Goal: Use online tool/utility: Utilize a website feature to perform a specific function

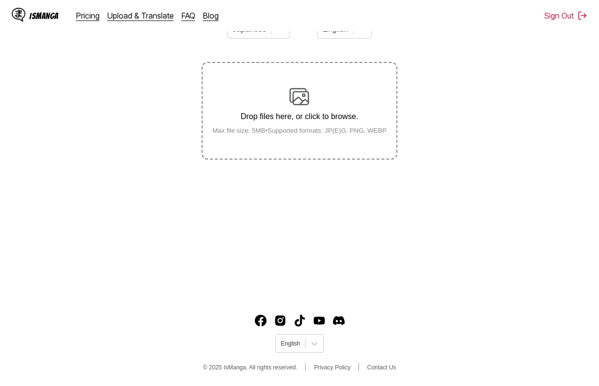
click at [347, 121] on p "Drop files here, or click to browse." at bounding box center [300, 116] width 190 height 9
click at [0, 0] on input "Drop files here, or click to browse. Max file size: 5MB • Supported formats: JP…" at bounding box center [0, 0] width 0 height 0
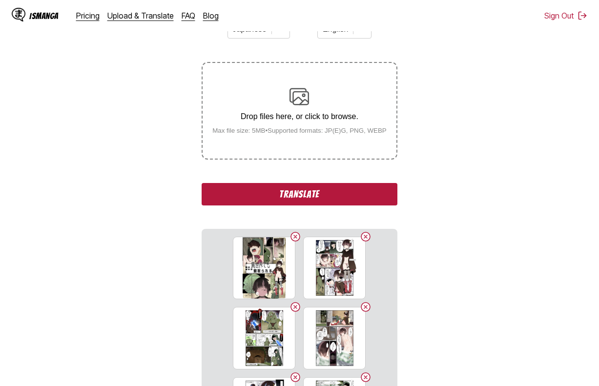
click at [486, 227] on section "From Japanese To English Drop files here, or click to browse. Max file size: 5M…" at bounding box center [300, 217] width 584 height 413
click at [214, 188] on button "Translate" at bounding box center [299, 194] width 195 height 22
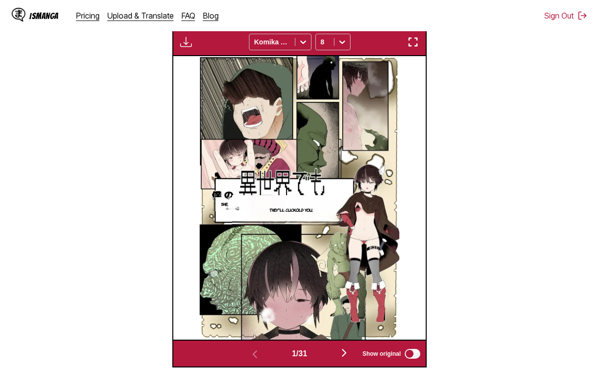
scroll to position [293, 0]
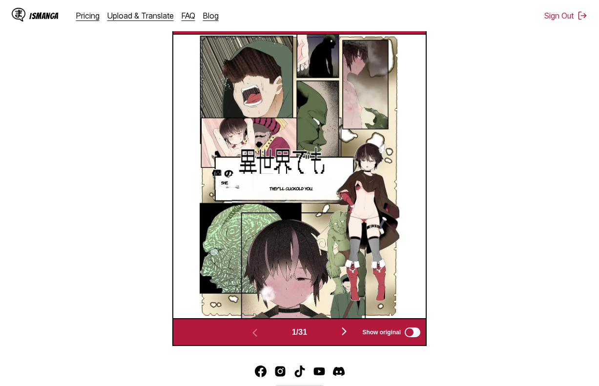
click at [402, 336] on label "Show original" at bounding box center [392, 332] width 60 height 13
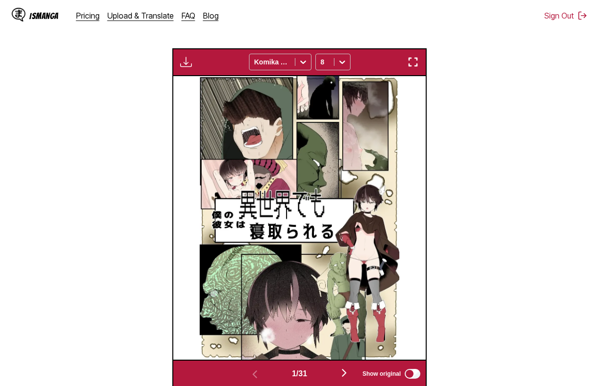
scroll to position [244, 0]
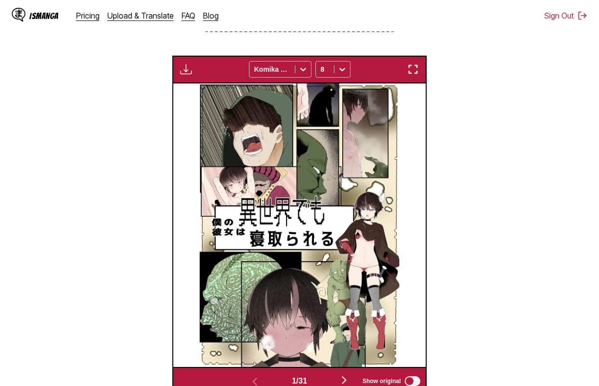
click at [183, 69] on img "button" at bounding box center [186, 69] width 12 height 12
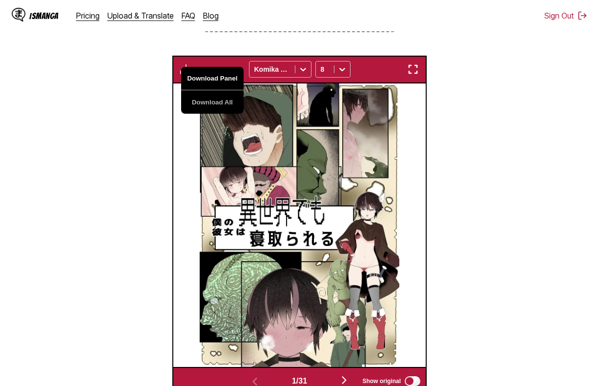
click at [195, 82] on button "Download Panel" at bounding box center [212, 78] width 63 height 23
click at [467, 144] on section "From Japanese To English Drop files here, or click to browse. Max file size: 5M…" at bounding box center [300, 139] width 584 height 511
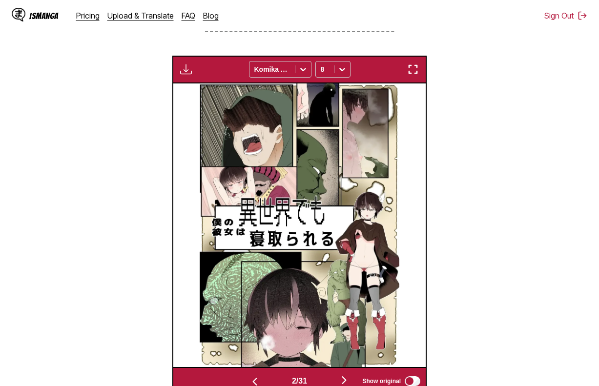
scroll to position [0, 253]
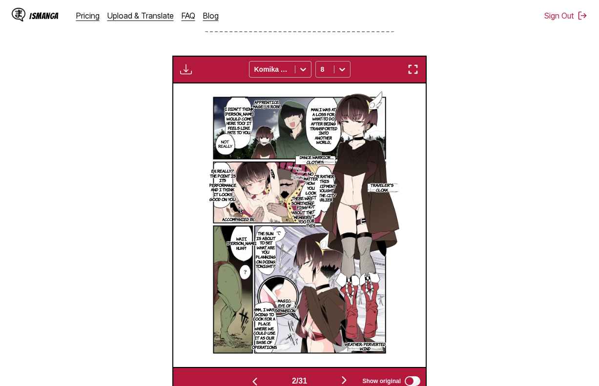
click at [339, 63] on div "Download Panel Download All Komika Axis 8" at bounding box center [299, 70] width 254 height 28
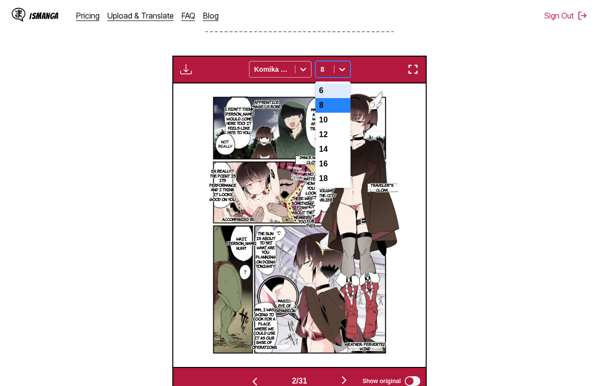
click at [339, 64] on div at bounding box center [343, 70] width 16 height 16
click at [335, 92] on div "6" at bounding box center [333, 91] width 35 height 15
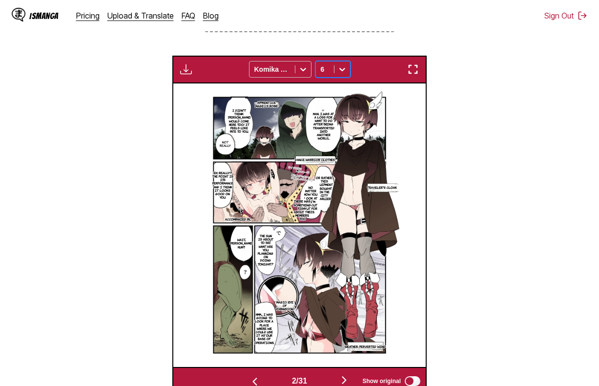
click at [425, 54] on section "From Japanese To English Drop files here, or click to browse. Max file size: 5M…" at bounding box center [300, 139] width 584 height 511
click at [416, 64] on button "button" at bounding box center [413, 69] width 18 height 13
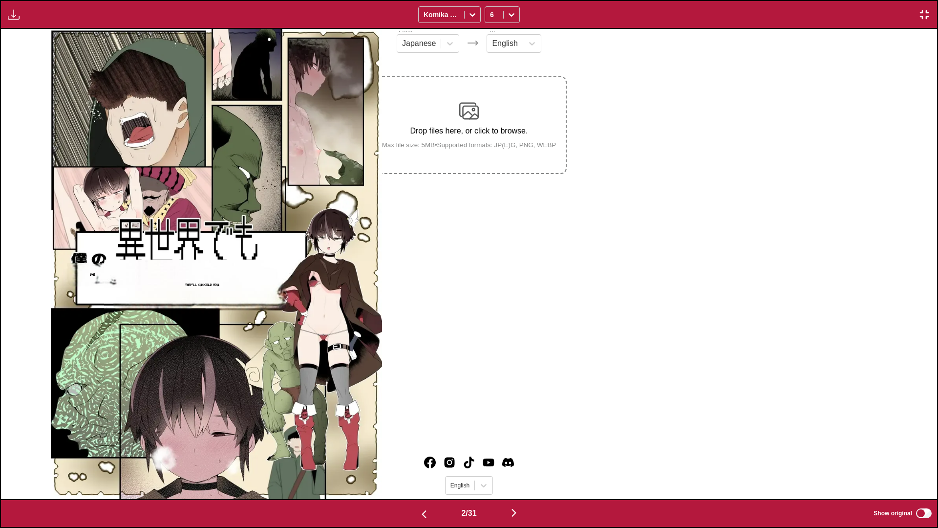
scroll to position [0, 936]
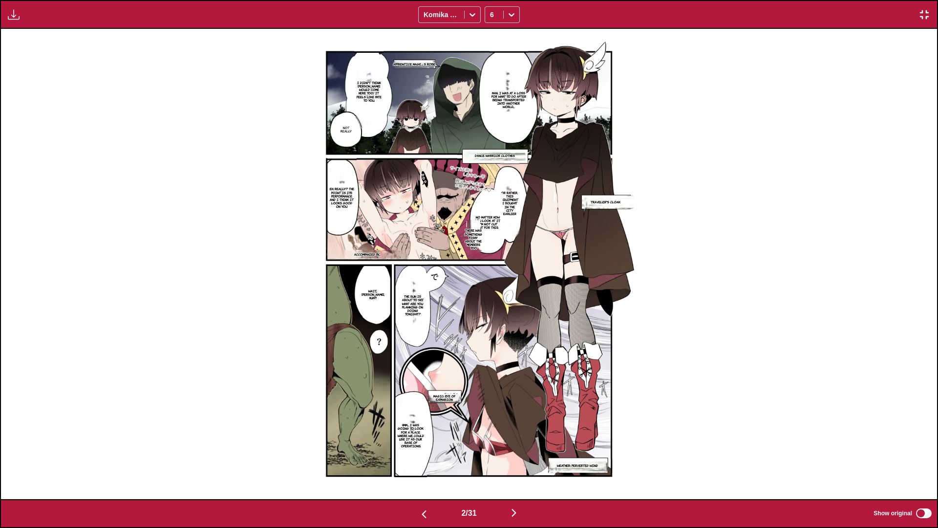
click at [3, 12] on div "Download Panel Download All Komika Axis 6" at bounding box center [469, 14] width 938 height 29
click at [20, 15] on button "button" at bounding box center [14, 14] width 18 height 13
click at [28, 26] on button "Download Panel" at bounding box center [40, 23] width 63 height 23
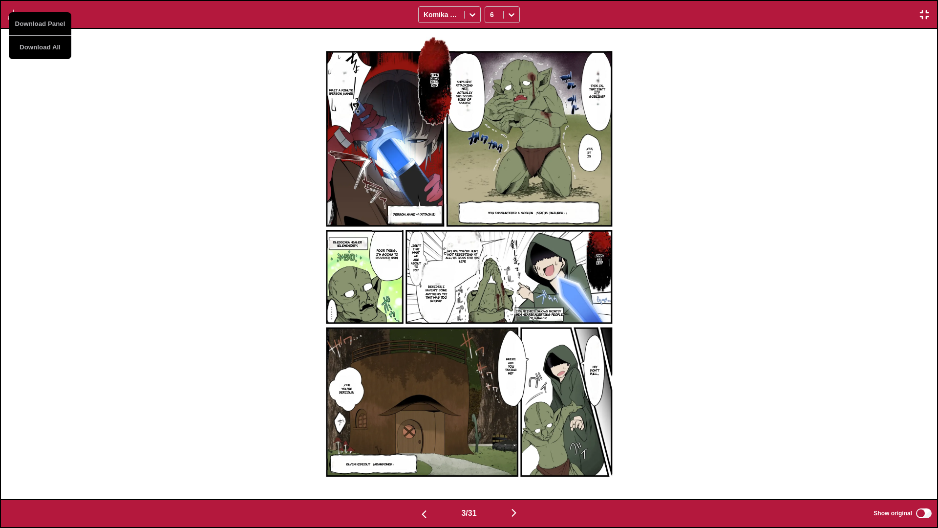
click at [325, 148] on img at bounding box center [469, 264] width 332 height 470
click at [515, 4] on div "Download Panel Download All Komika Axis 6" at bounding box center [469, 14] width 938 height 29
click at [513, 10] on icon at bounding box center [512, 15] width 10 height 10
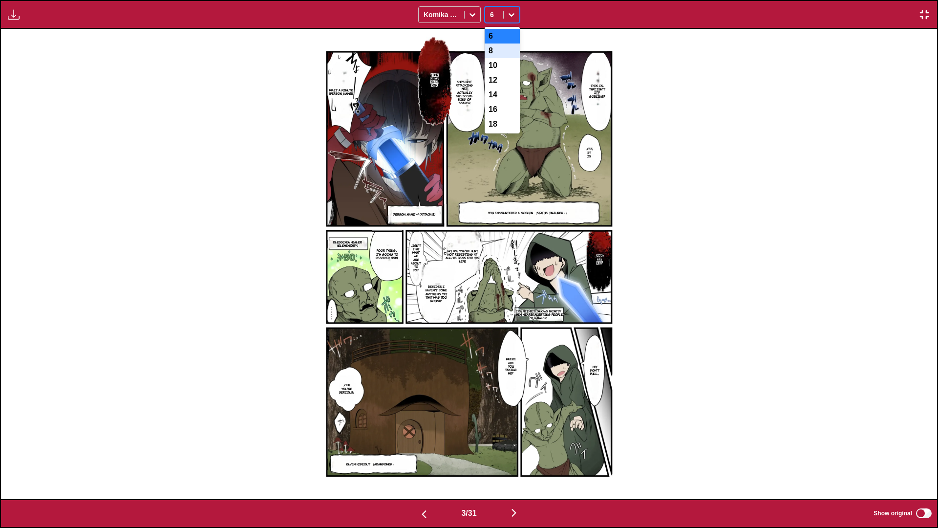
click at [505, 58] on div "8" at bounding box center [502, 50] width 35 height 15
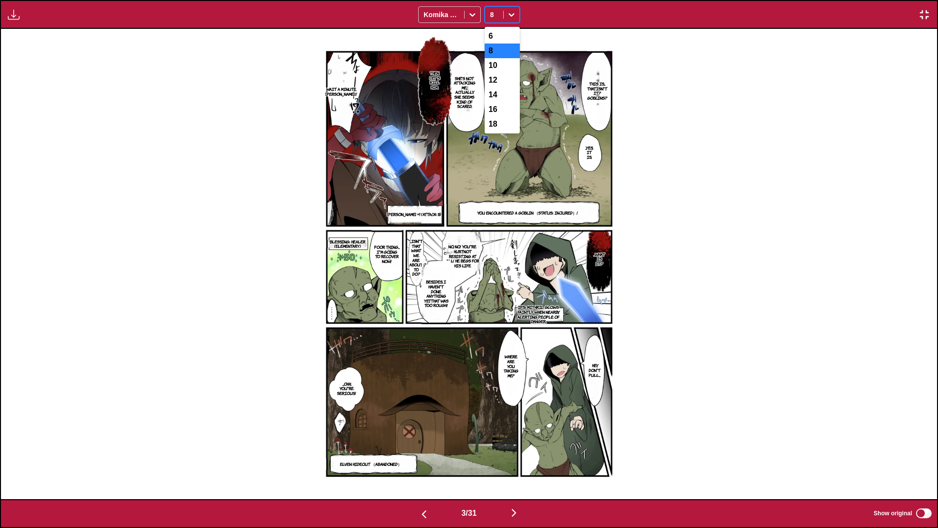
click at [507, 8] on div at bounding box center [512, 15] width 16 height 16
click at [502, 40] on div "6" at bounding box center [502, 36] width 35 height 15
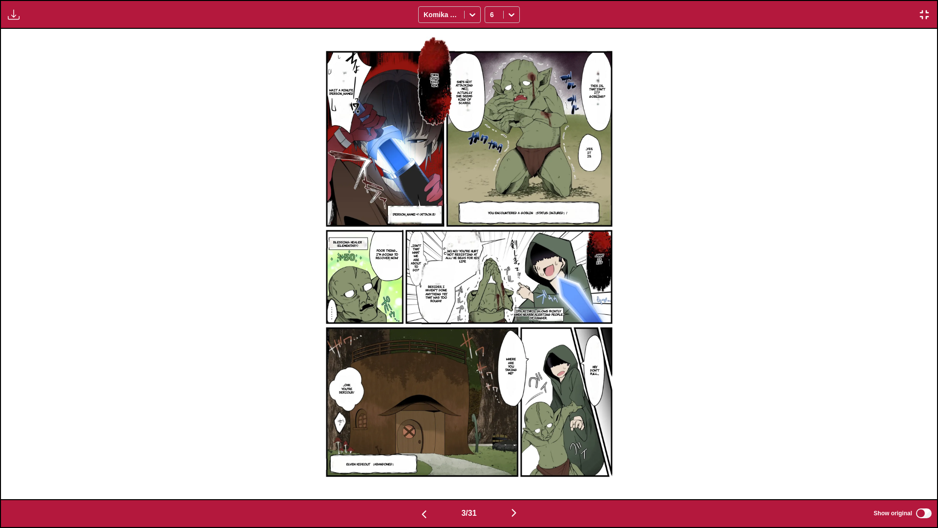
click at [4, 18] on div "Download Panel Download All Komika Axis 6" at bounding box center [469, 14] width 938 height 29
drag, startPoint x: 29, startPoint y: 18, endPoint x: 5, endPoint y: 14, distance: 23.7
click at [28, 18] on div "Download Panel Download All Komika Axis 6" at bounding box center [469, 14] width 938 height 29
click at [5, 14] on button "button" at bounding box center [14, 14] width 18 height 13
click at [21, 18] on button "Download Panel" at bounding box center [40, 23] width 63 height 23
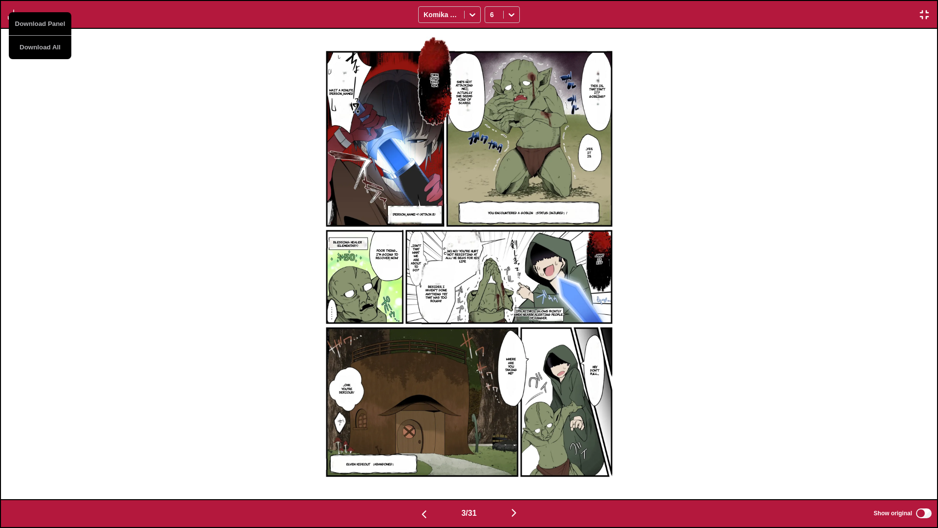
click at [416, 156] on img at bounding box center [469, 264] width 332 height 470
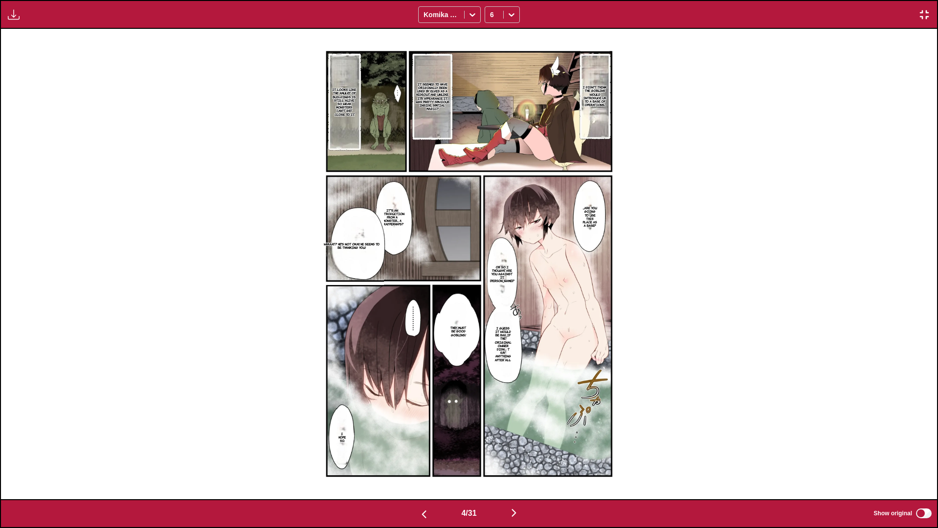
click at [12, 14] on img "button" at bounding box center [14, 15] width 12 height 12
click at [21, 21] on button "Download Panel" at bounding box center [40, 23] width 63 height 23
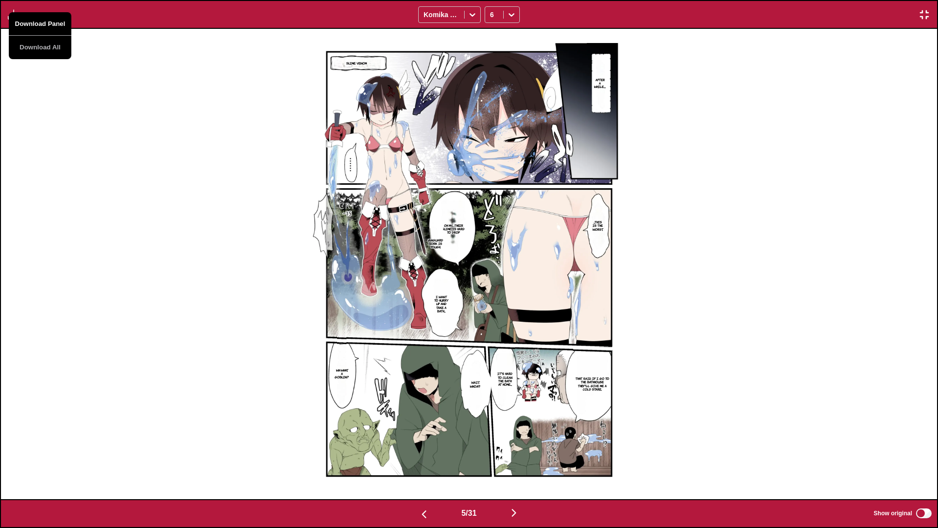
click at [42, 27] on button "Download Panel" at bounding box center [40, 23] width 63 height 23
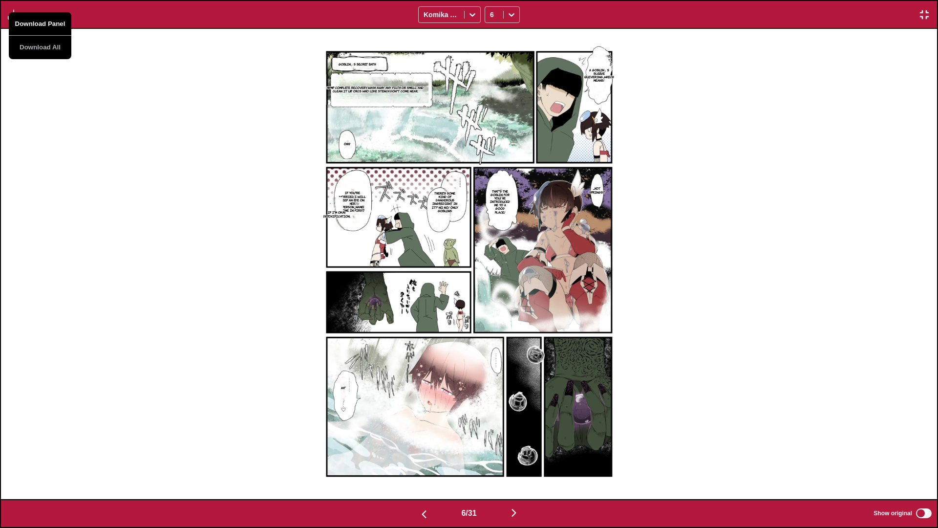
click at [46, 23] on button "Download Panel" at bounding box center [40, 23] width 63 height 23
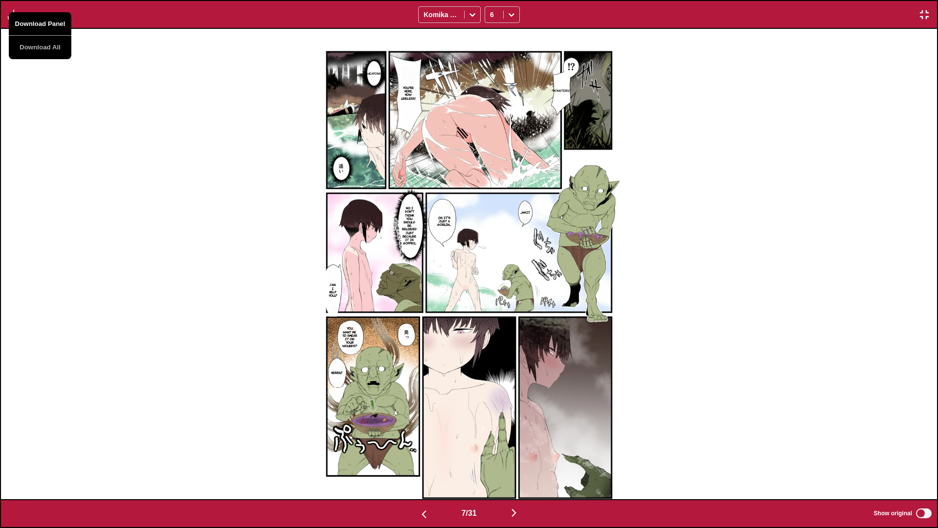
click at [46, 23] on button "Download Panel" at bounding box center [40, 23] width 63 height 23
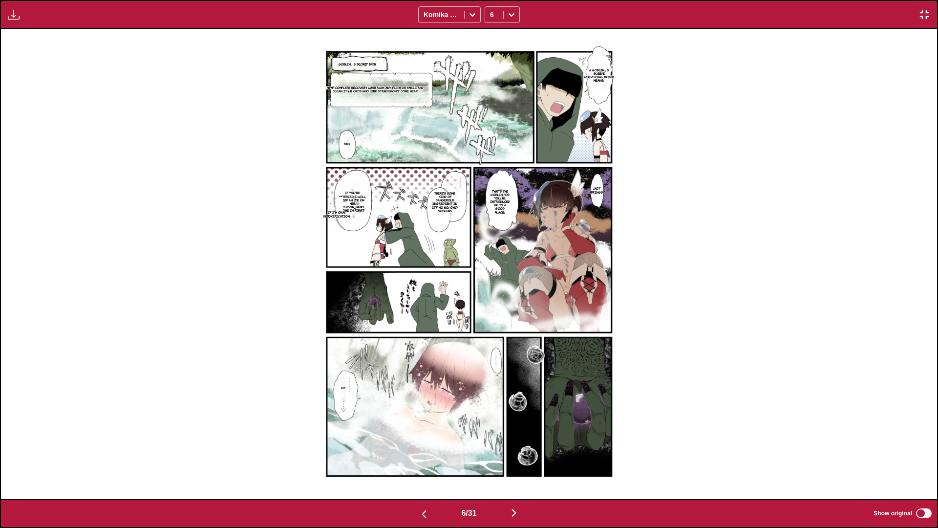
click at [148, 74] on div "Goblin」s Secret Bath A goblin」s sleeve quivering...which means! HP/MP Complete …" at bounding box center [469, 264] width 936 height 470
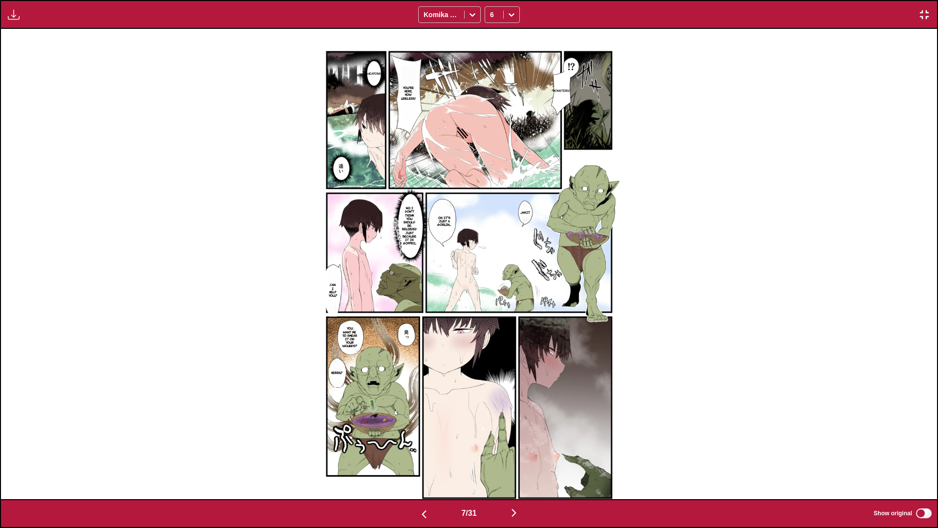
scroll to position [0, 6551]
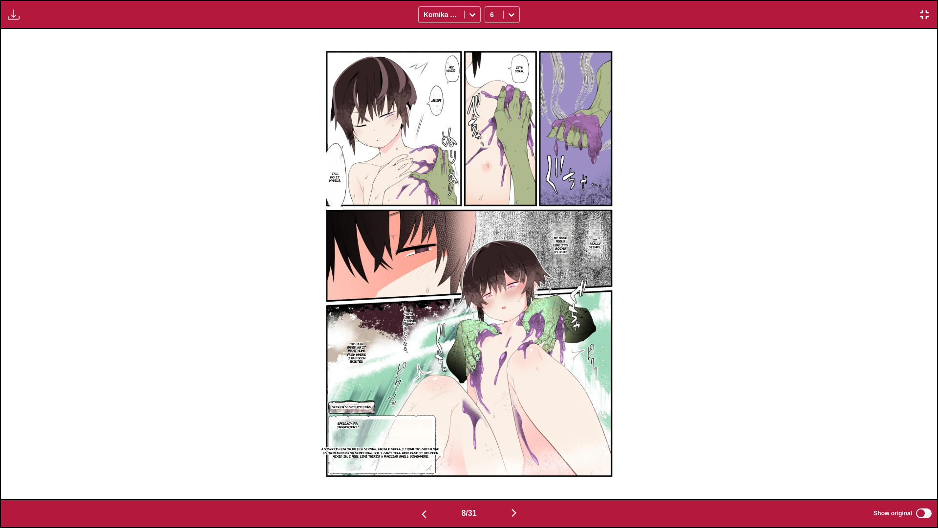
drag, startPoint x: 10, startPoint y: 18, endPoint x: 20, endPoint y: 20, distance: 10.0
click at [12, 18] on img "button" at bounding box center [14, 15] width 12 height 12
click at [29, 23] on button "Download Panel" at bounding box center [40, 23] width 63 height 23
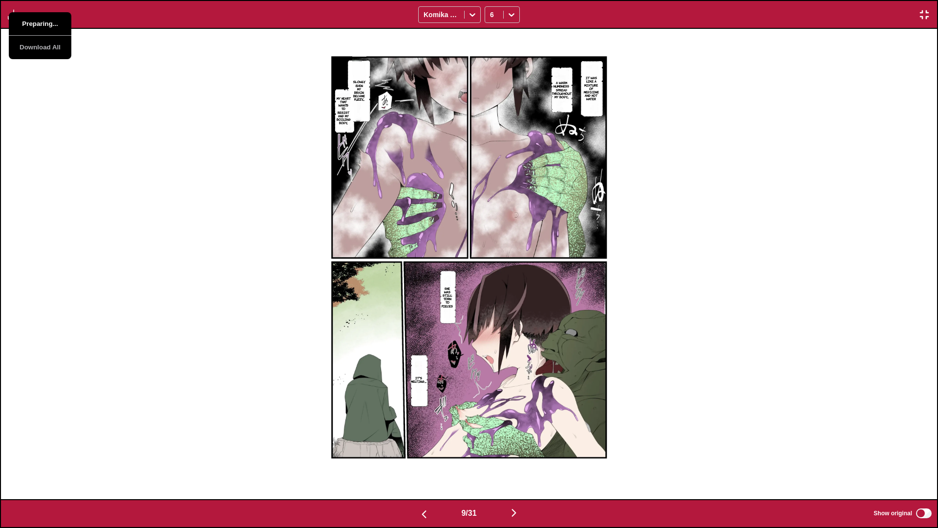
click at [29, 23] on button "Preparing..." at bounding box center [40, 23] width 63 height 23
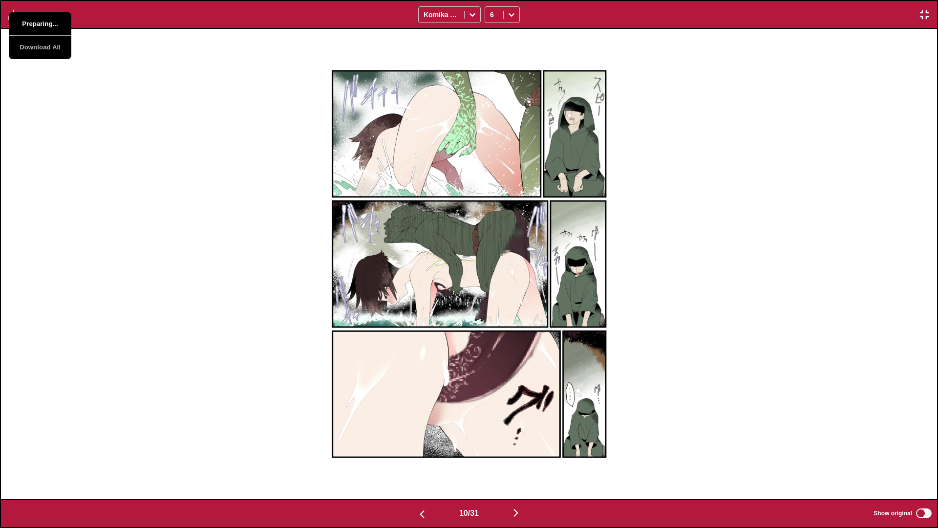
click at [29, 23] on button "Preparing..." at bounding box center [40, 23] width 63 height 23
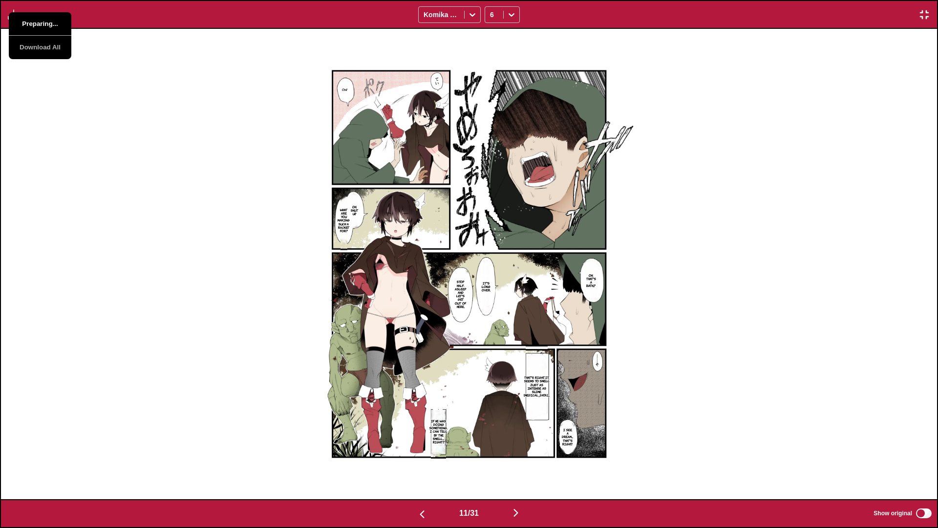
click at [29, 23] on button "Preparing..." at bounding box center [40, 23] width 63 height 23
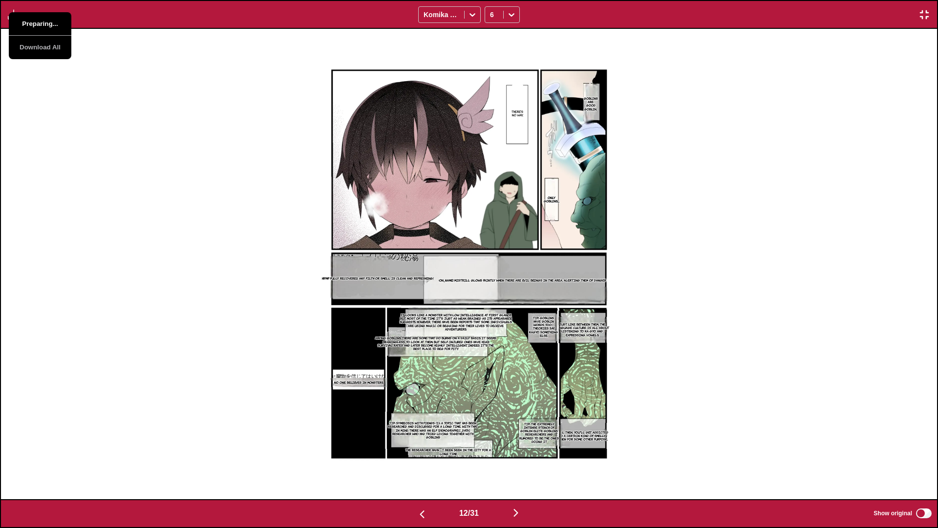
click at [29, 23] on button "Preparing..." at bounding box center [40, 23] width 63 height 23
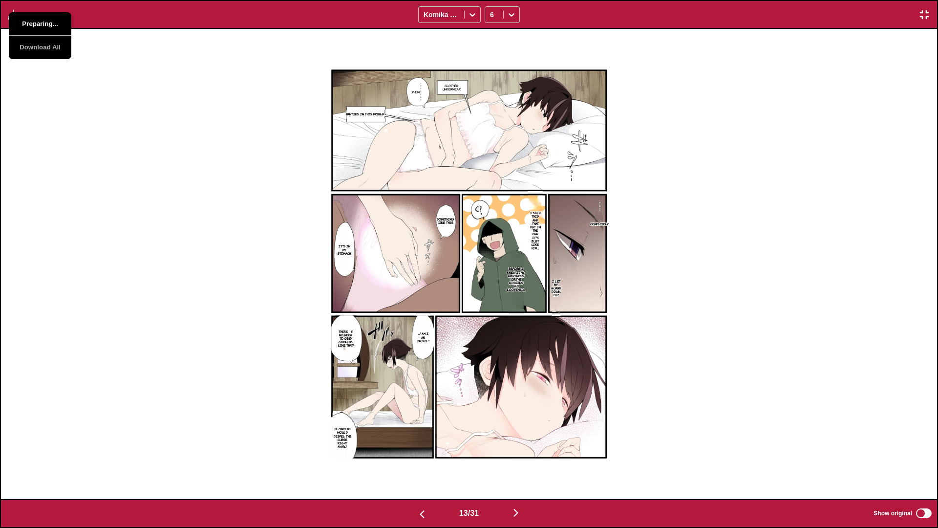
click at [29, 23] on button "Preparing..." at bounding box center [40, 23] width 63 height 23
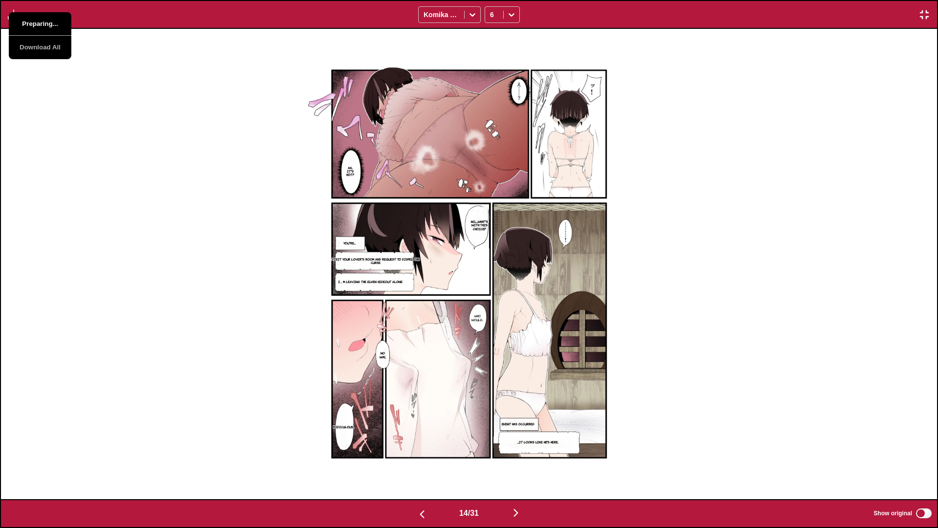
click at [29, 23] on button "Preparing..." at bounding box center [40, 23] width 63 height 23
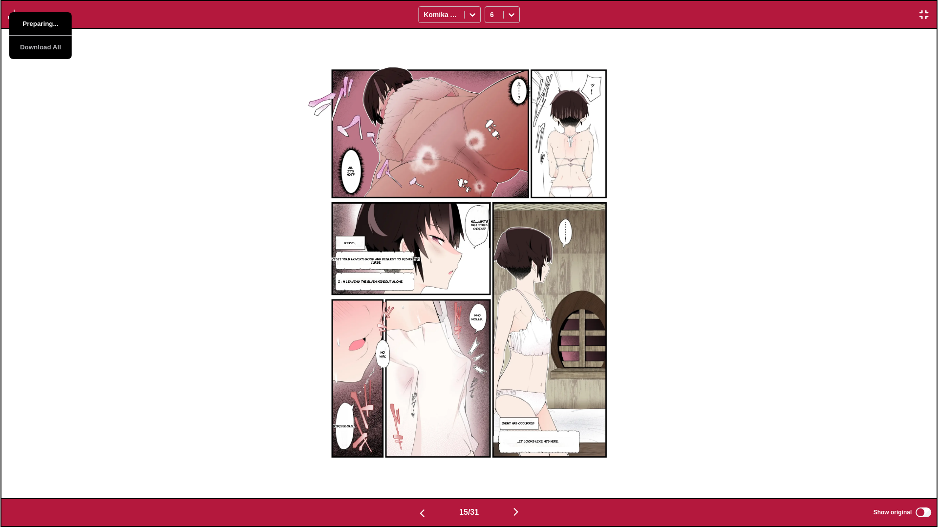
scroll to position [0, 13102]
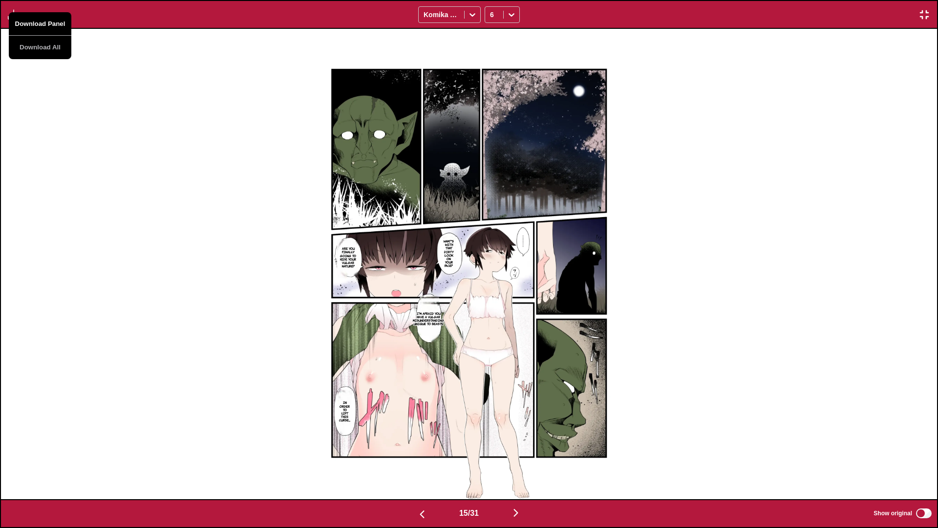
click at [29, 23] on button "Download Panel" at bounding box center [40, 23] width 63 height 23
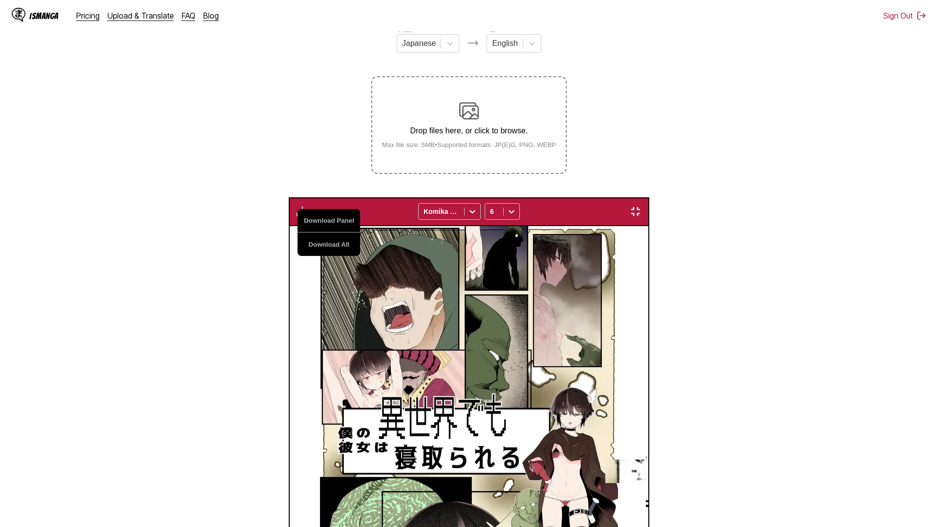
scroll to position [0, 13102]
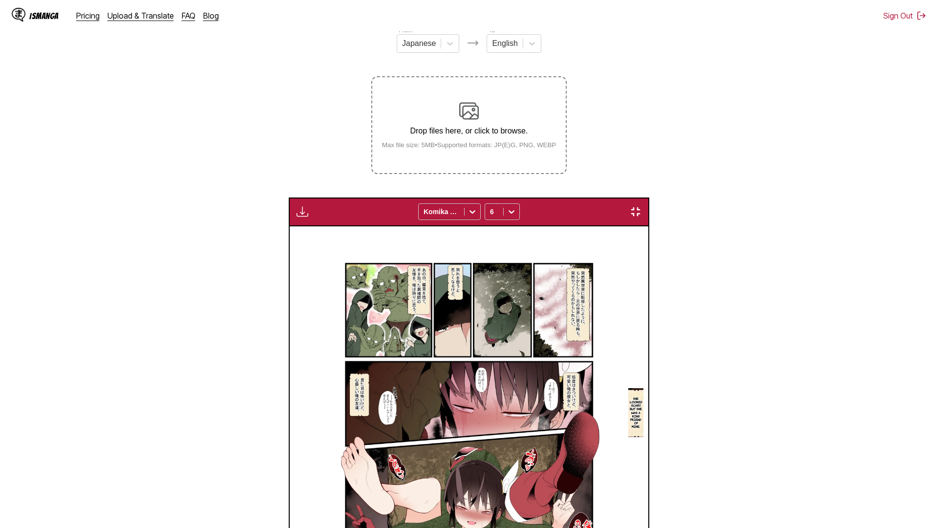
click at [289, 197] on div "Download Panel Download All Komika Axis 6" at bounding box center [469, 211] width 360 height 29
click at [296, 206] on img "button" at bounding box center [302, 212] width 12 height 12
click at [297, 209] on button "Download Panel" at bounding box center [328, 220] width 63 height 23
click at [297, 209] on button "Preparing..." at bounding box center [328, 220] width 63 height 23
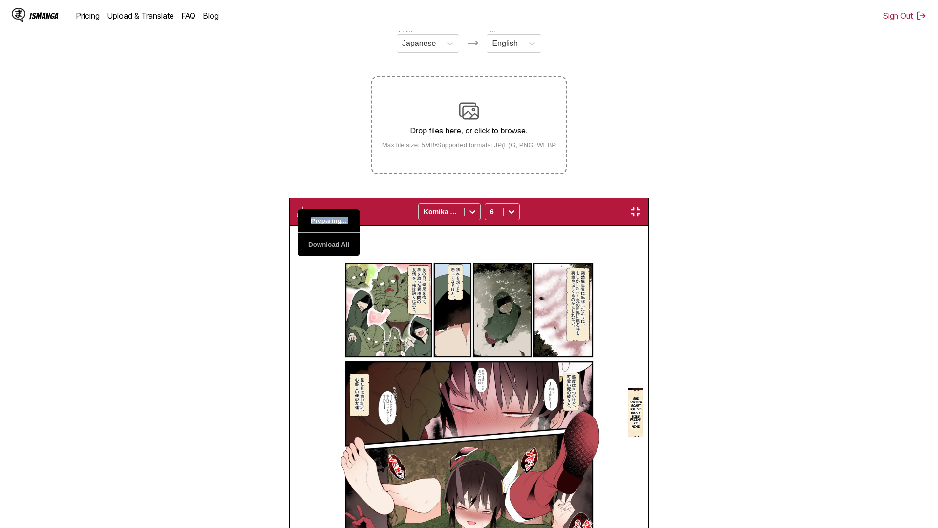
click at [297, 209] on button "Preparing..." at bounding box center [328, 220] width 63 height 23
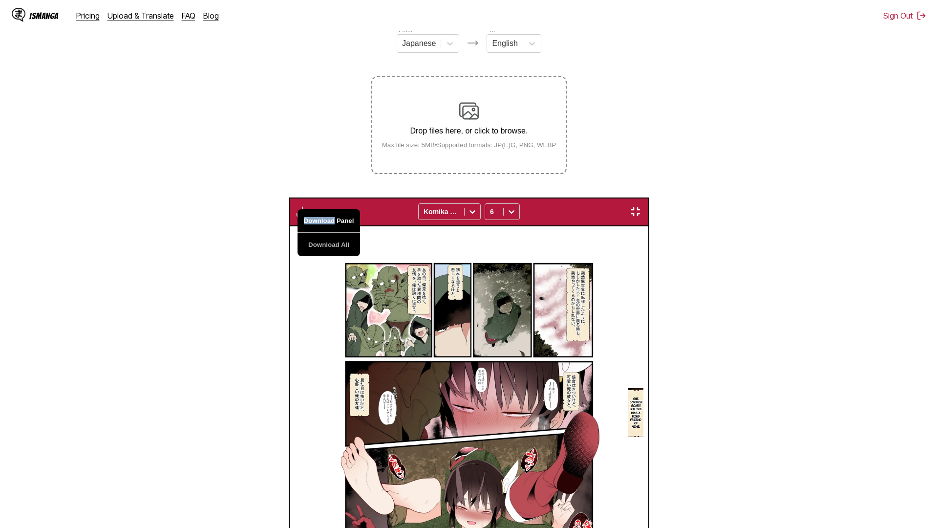
click at [297, 209] on button "Download Panel" at bounding box center [328, 220] width 63 height 23
click at [296, 206] on img "button" at bounding box center [302, 212] width 12 height 12
click at [297, 209] on button "Download Panel" at bounding box center [328, 220] width 63 height 23
click at [297, 209] on button "Preparing..." at bounding box center [328, 220] width 63 height 23
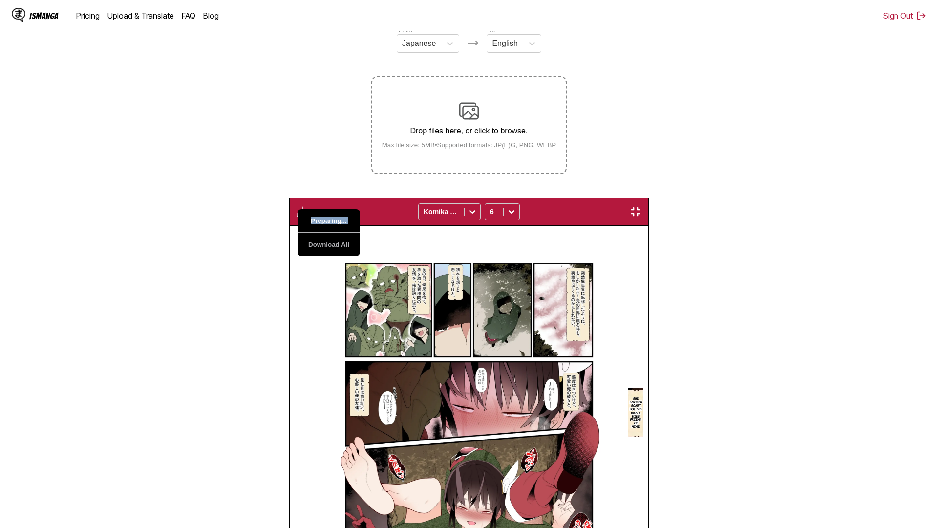
click at [297, 209] on button "Preparing..." at bounding box center [328, 220] width 63 height 23
click at [297, 209] on button "Download Panel" at bounding box center [328, 220] width 63 height 23
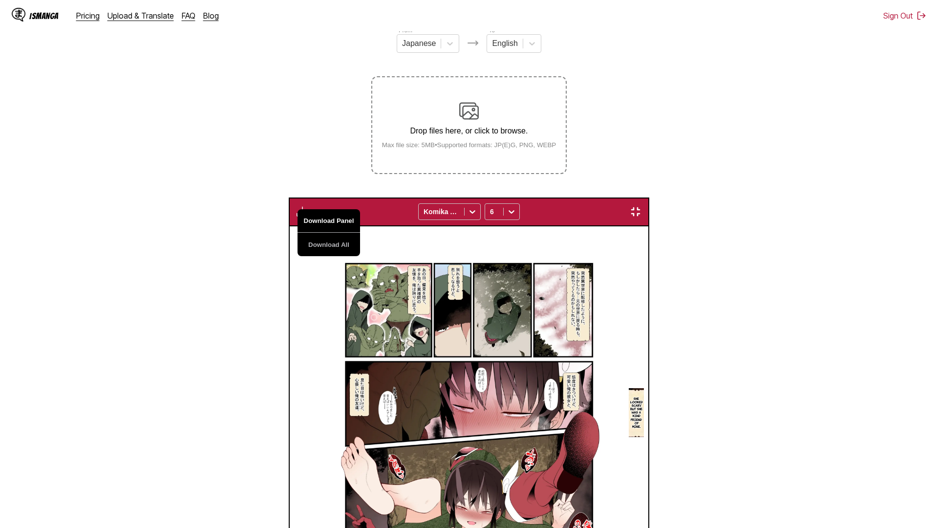
click at [297, 209] on button "Download Panel" at bounding box center [328, 220] width 63 height 23
drag, startPoint x: 119, startPoint y: 42, endPoint x: 15, endPoint y: 19, distance: 106.4
click at [119, 226] on div "Hey, Accompanied by goblin! We've already gathered enough fruit for the request…" at bounding box center [110, 437] width 359 height 423
click at [294, 205] on button "button" at bounding box center [303, 211] width 18 height 13
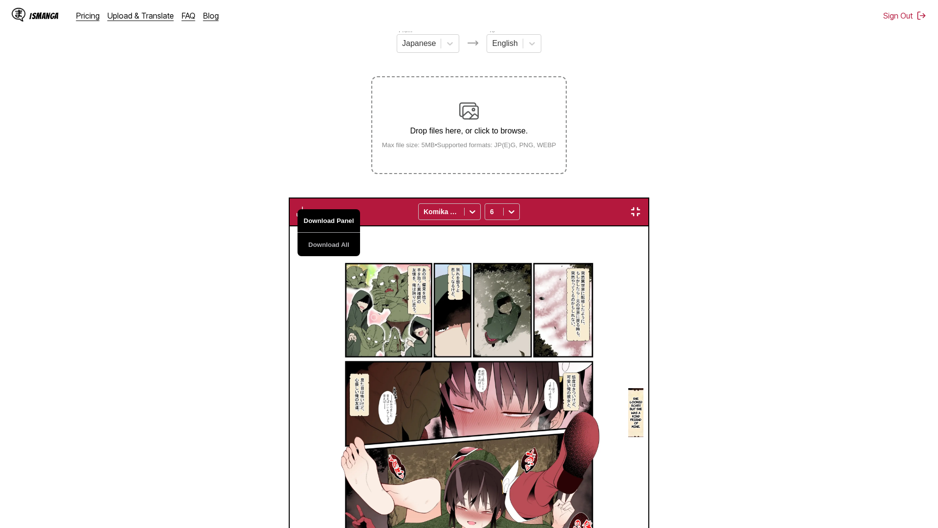
click at [297, 209] on button "Download Panel" at bounding box center [328, 220] width 63 height 23
click at [290, 226] on div "It makes me sad when I think about parting ways, but. Just like suddenly being …" at bounding box center [469, 437] width 359 height 423
click at [641, 206] on img "button" at bounding box center [636, 212] width 12 height 12
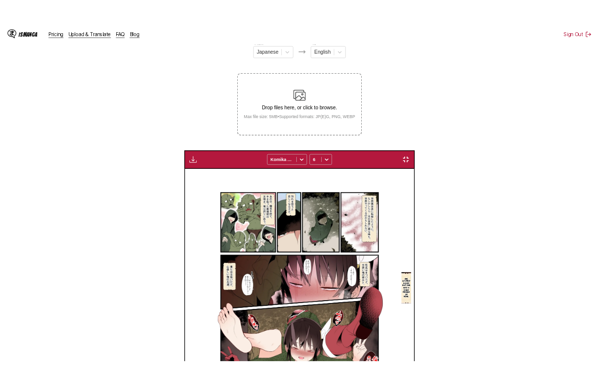
scroll to position [0, 7580]
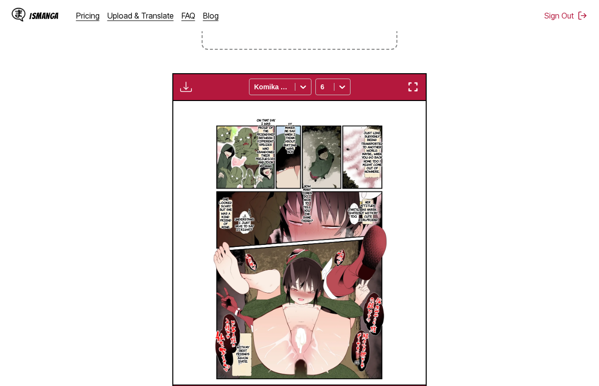
click at [456, 317] on section "From Japanese To English Drop files here, or click to browse. Max file size: 5M…" at bounding box center [300, 156] width 584 height 511
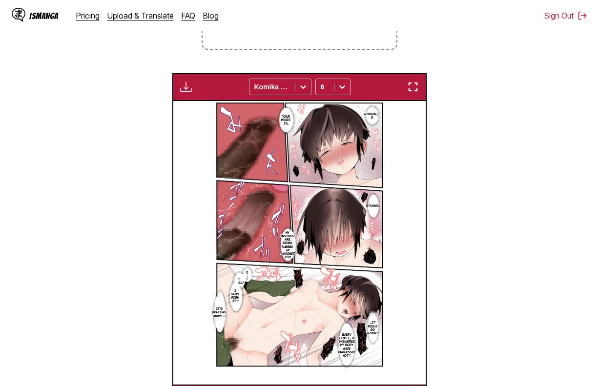
scroll to position [0, 6064]
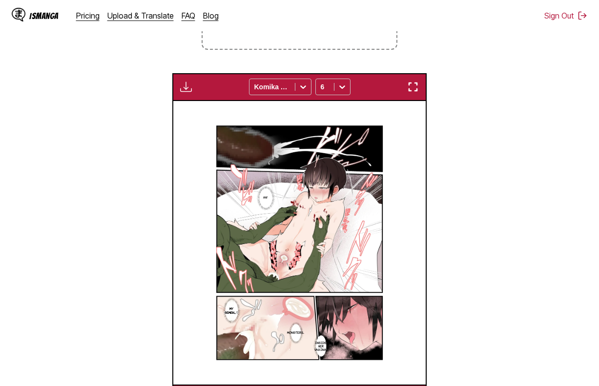
click at [187, 88] on img "button" at bounding box center [186, 87] width 12 height 12
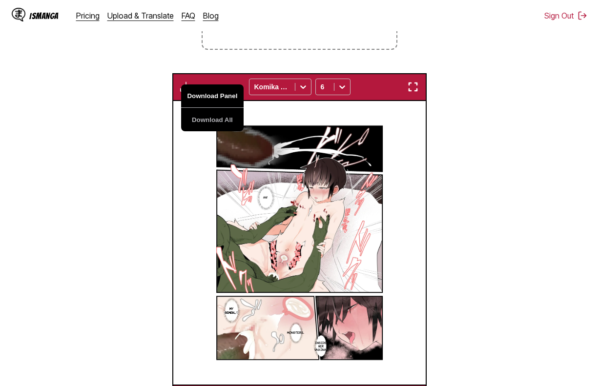
click at [201, 101] on button "Download Panel" at bounding box center [212, 96] width 63 height 23
click at [486, 310] on section "From Japanese To English Drop files here, or click to browse. Max file size: 5M…" at bounding box center [300, 156] width 584 height 511
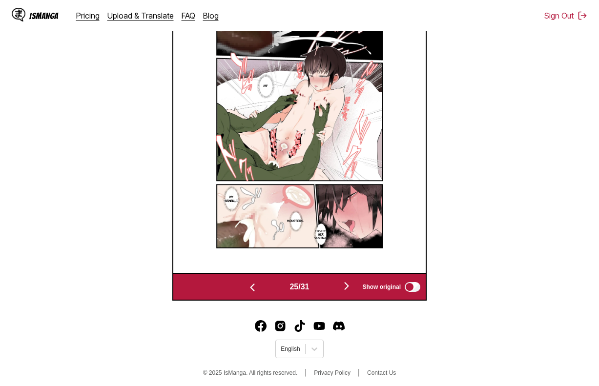
scroll to position [345, 0]
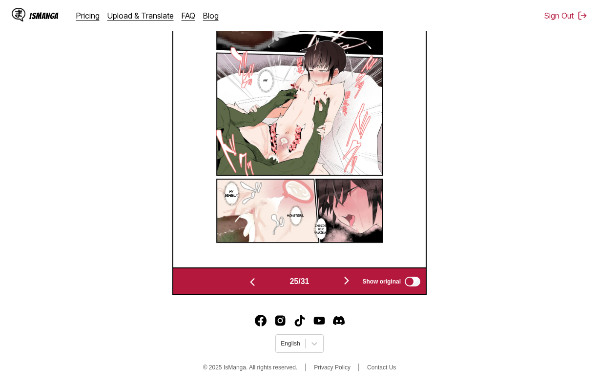
click at [257, 276] on button "button" at bounding box center [252, 282] width 59 height 14
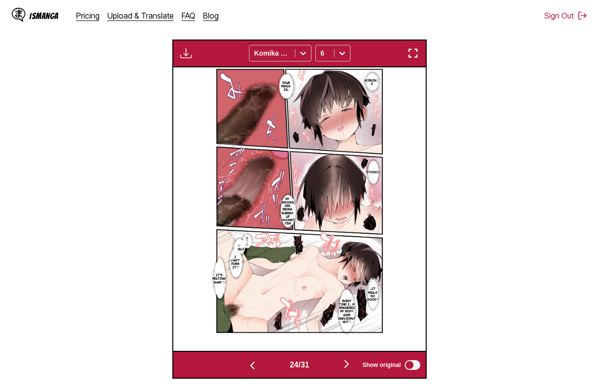
scroll to position [232, 0]
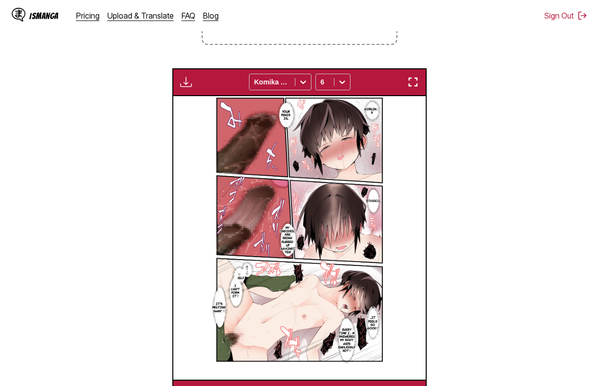
click at [190, 88] on img "button" at bounding box center [186, 82] width 12 height 12
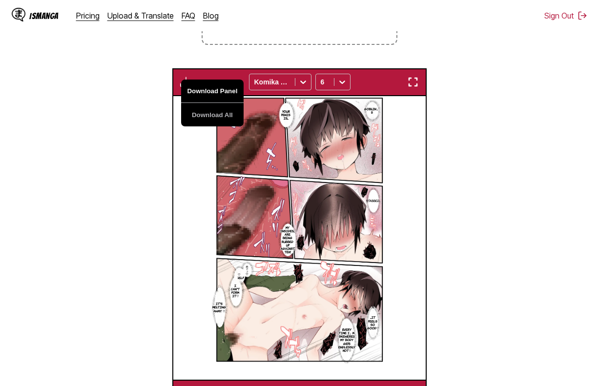
click at [206, 94] on button "Download Panel" at bounding box center [212, 91] width 63 height 23
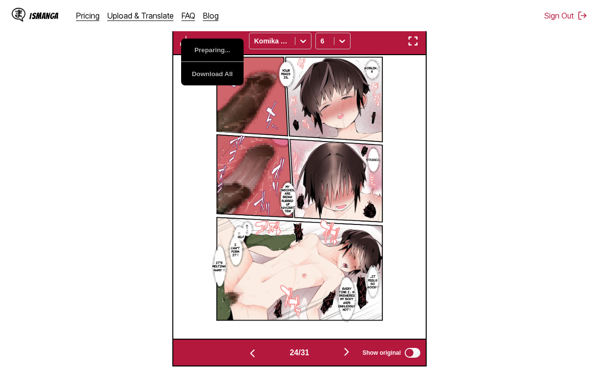
scroll to position [280, 0]
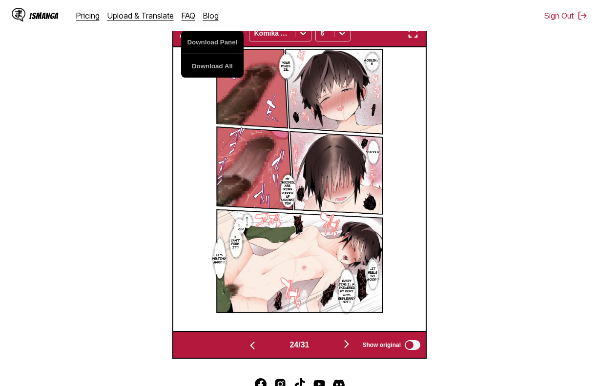
click at [343, 349] on button "button" at bounding box center [346, 345] width 59 height 14
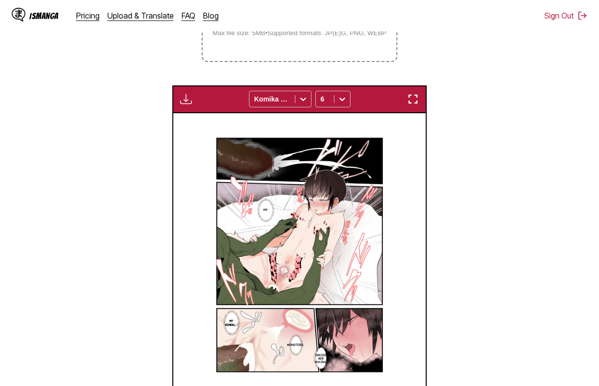
scroll to position [183, 0]
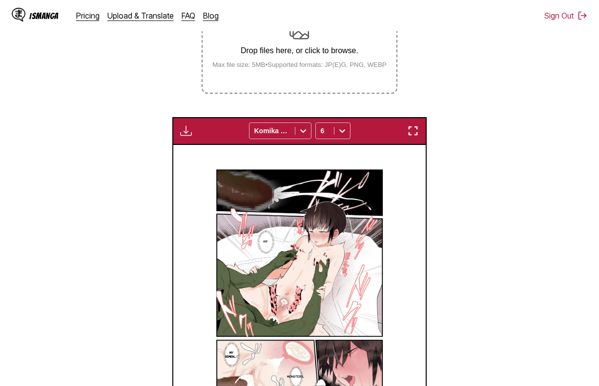
drag, startPoint x: 201, startPoint y: 130, endPoint x: 184, endPoint y: 130, distance: 16.6
click at [195, 130] on div "Download Panel Download All Komika Axis 6" at bounding box center [299, 131] width 254 height 28
click at [184, 130] on img "button" at bounding box center [186, 131] width 12 height 12
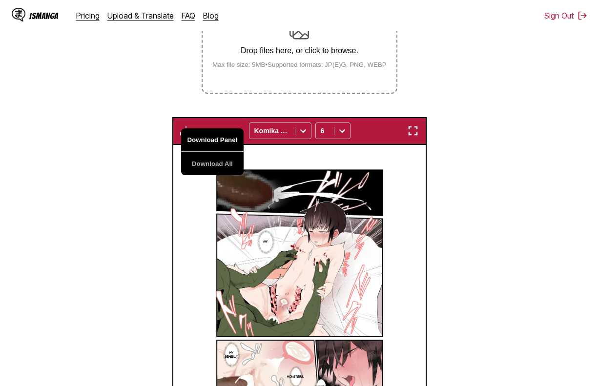
click at [204, 134] on button "Download Panel" at bounding box center [212, 139] width 63 height 23
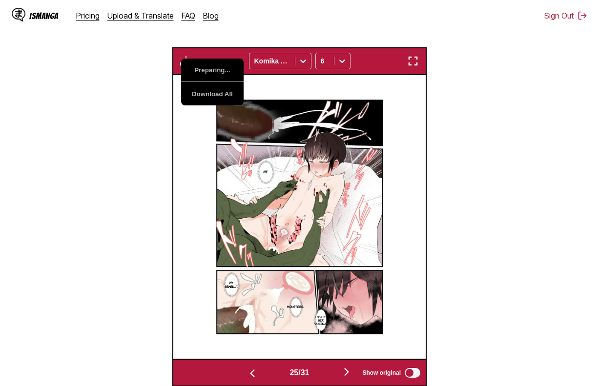
scroll to position [280, 0]
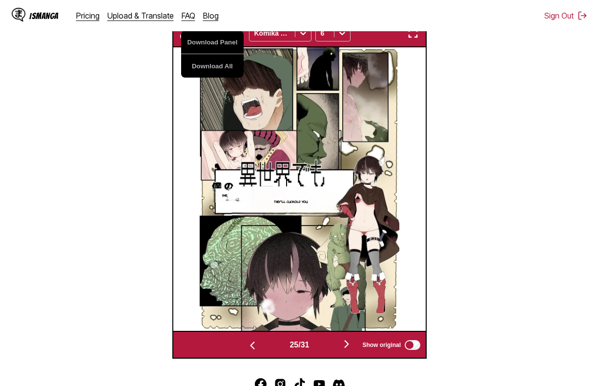
scroll to position [0, 6064]
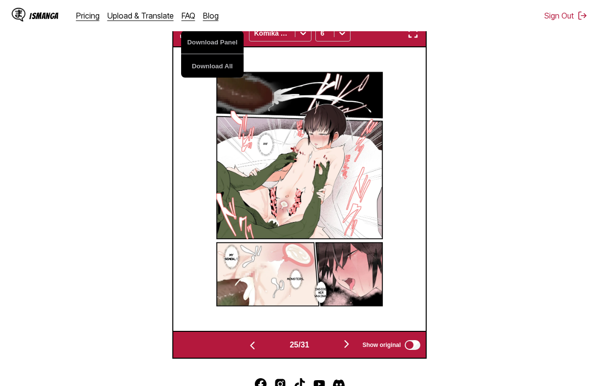
click at [510, 317] on section "From Japanese To English Drop files here, or click to browse. Max file size: 5M…" at bounding box center [300, 103] width 584 height 511
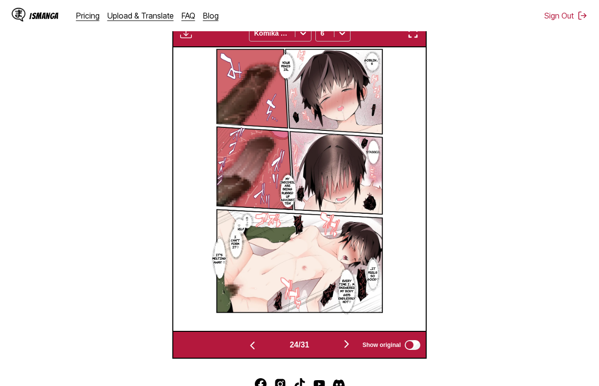
scroll to position [0, 5559]
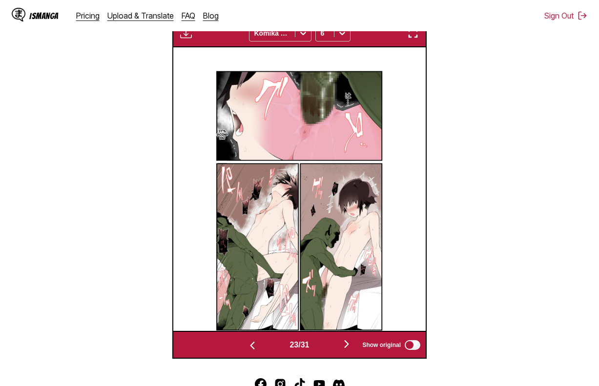
drag, startPoint x: 480, startPoint y: 323, endPoint x: 479, endPoint y: 329, distance: 5.9
click at [480, 323] on section "From Japanese To English Drop files here, or click to browse. Max file size: 5M…" at bounding box center [300, 103] width 584 height 511
click at [461, 310] on section "From Japanese To English Drop files here, or click to browse. Max file size: 5M…" at bounding box center [300, 103] width 584 height 511
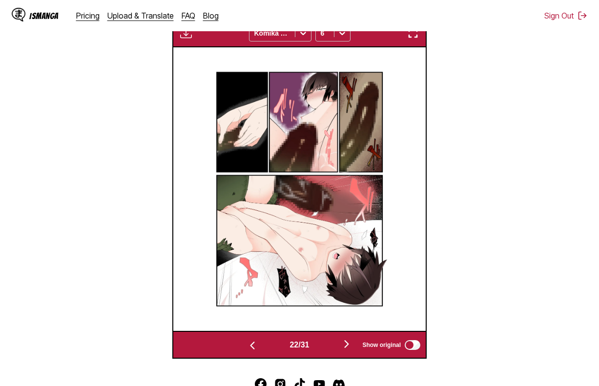
click at [536, 332] on section "From Japanese To English Drop files here, or click to browse. Max file size: 5M…" at bounding box center [300, 103] width 584 height 511
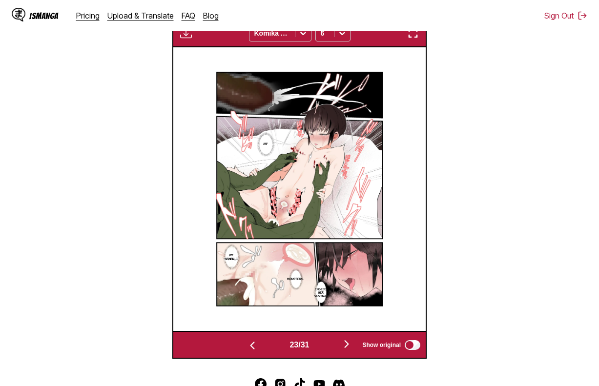
scroll to position [0, 4800]
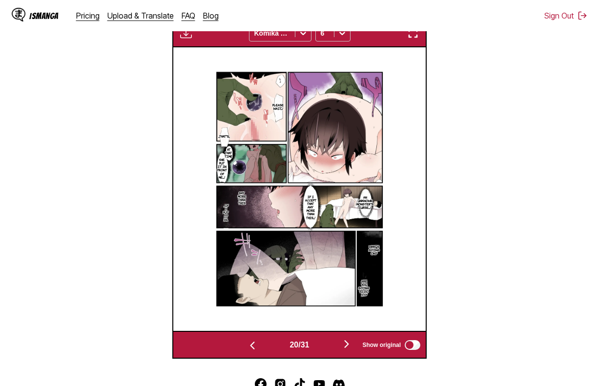
drag, startPoint x: 541, startPoint y: 302, endPoint x: 340, endPoint y: 215, distance: 218.1
click at [541, 302] on section "From Japanese To English Drop files here, or click to browse. Max file size: 5M…" at bounding box center [300, 103] width 584 height 511
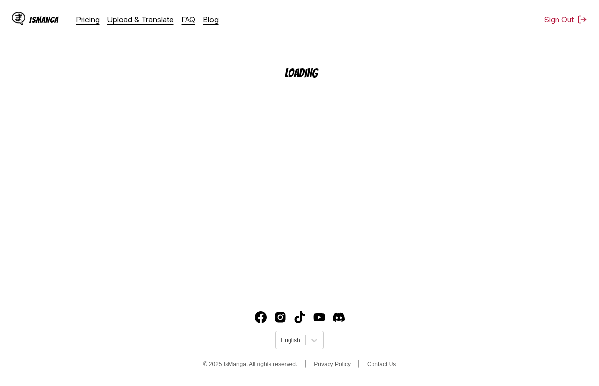
scroll to position [117, 0]
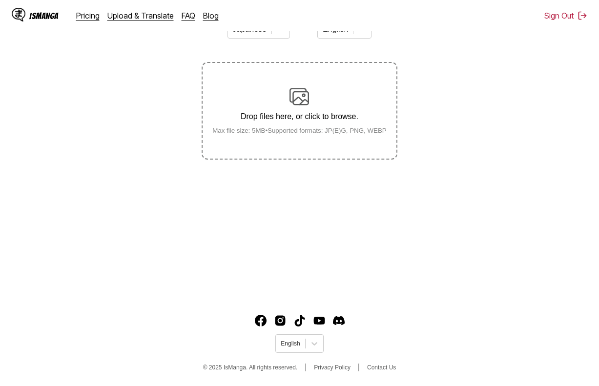
click at [457, 321] on footer "English © 2025 IsManga. All rights reserved. Privacy Policy Contact Us" at bounding box center [299, 344] width 599 height 83
click at [233, 145] on label "Drop files here, or click to browse. Max file size: 5MB • Supported formats: JP…" at bounding box center [299, 111] width 193 height 96
click at [0, 0] on input "Drop files here, or click to browse. Max file size: 5MB • Supported formats: JP…" at bounding box center [0, 0] width 0 height 0
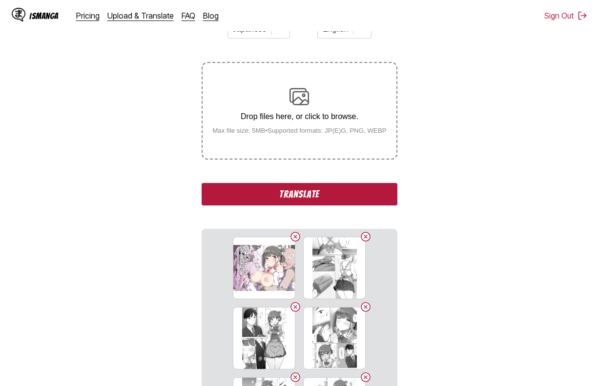
scroll to position [152, 0]
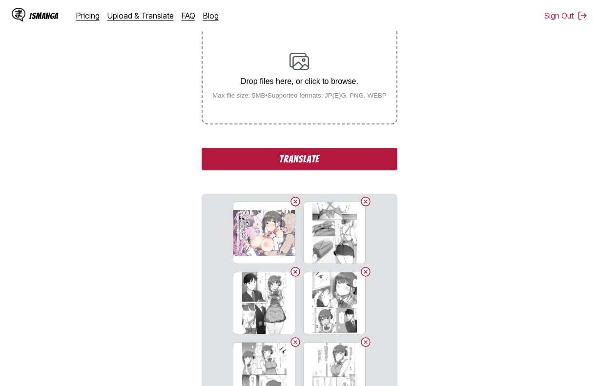
click at [380, 157] on button "Translate" at bounding box center [299, 159] width 195 height 22
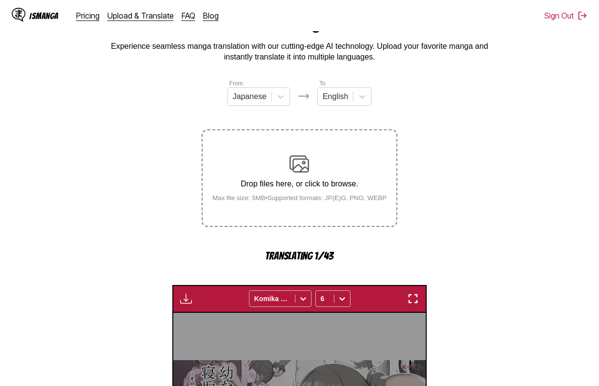
scroll to position [0, 0]
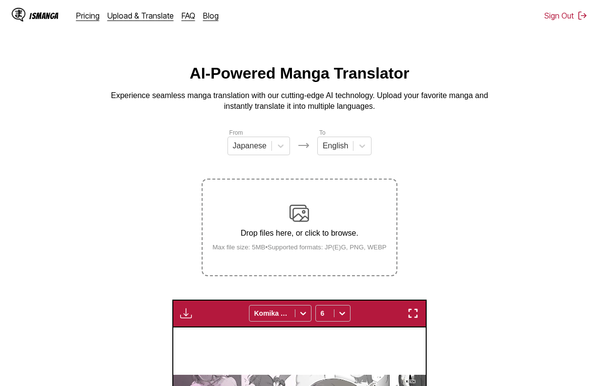
click at [497, 261] on section "From Japanese To English Drop files here, or click to browse. Max file size: 5M…" at bounding box center [300, 383] width 584 height 511
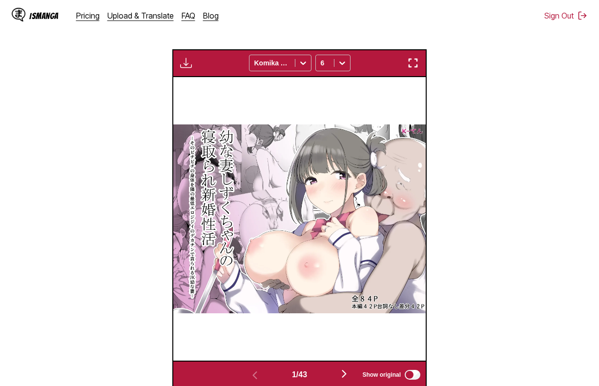
scroll to position [244, 0]
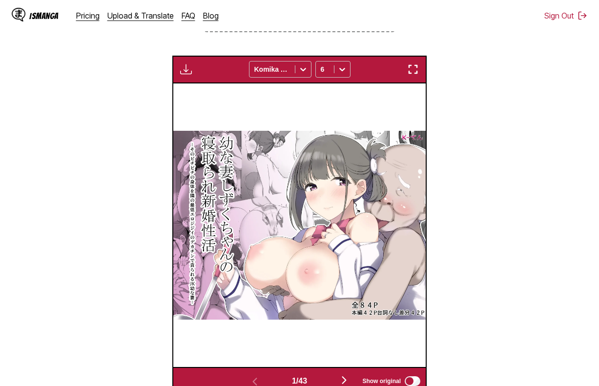
click at [184, 69] on img "button" at bounding box center [186, 69] width 12 height 12
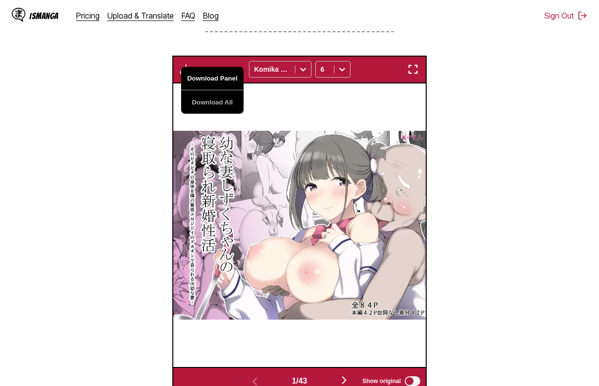
click at [205, 83] on button "Download Panel" at bounding box center [212, 78] width 63 height 23
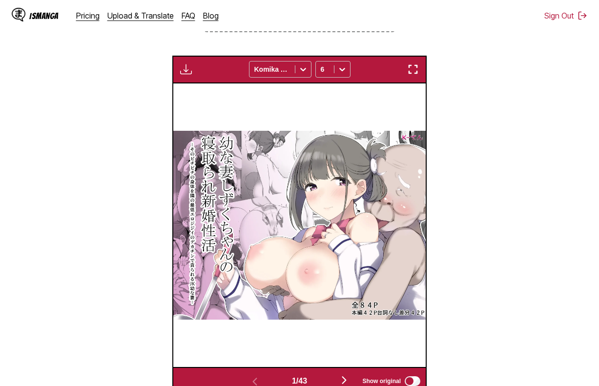
click at [350, 167] on img at bounding box center [299, 226] width 253 height 190
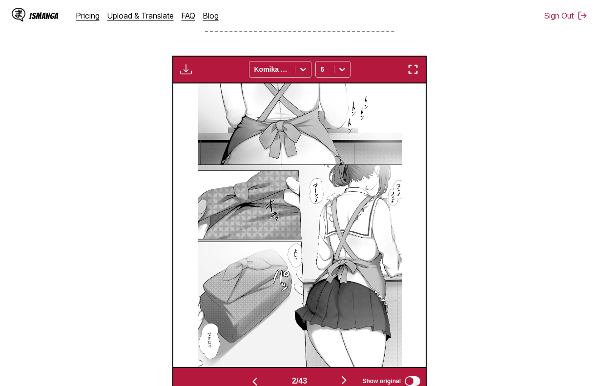
drag, startPoint x: 414, startPoint y: 66, endPoint x: 571, endPoint y: 206, distance: 210.7
click at [414, 66] on img "button" at bounding box center [413, 69] width 12 height 12
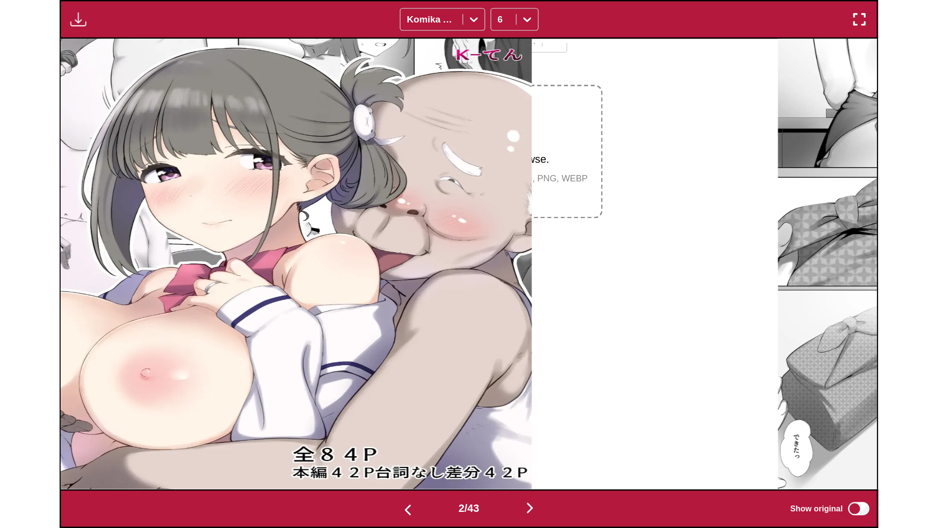
scroll to position [0, 936]
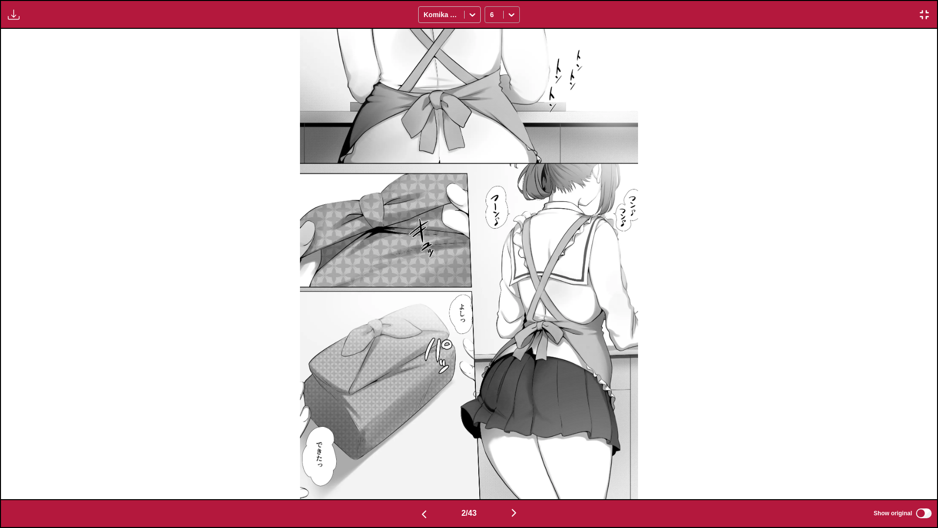
click at [506, 13] on div at bounding box center [512, 15] width 16 height 16
click at [453, 10] on div at bounding box center [441, 15] width 36 height 10
click at [494, 8] on div "6" at bounding box center [494, 15] width 18 height 14
click at [499, 57] on div "8" at bounding box center [502, 50] width 35 height 15
click at [502, 11] on div "8" at bounding box center [494, 15] width 18 height 14
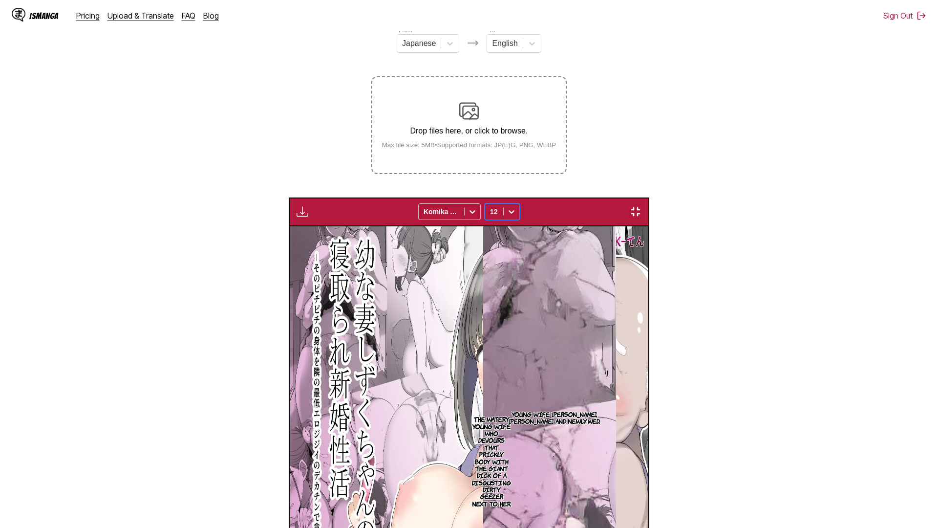
scroll to position [0, 936]
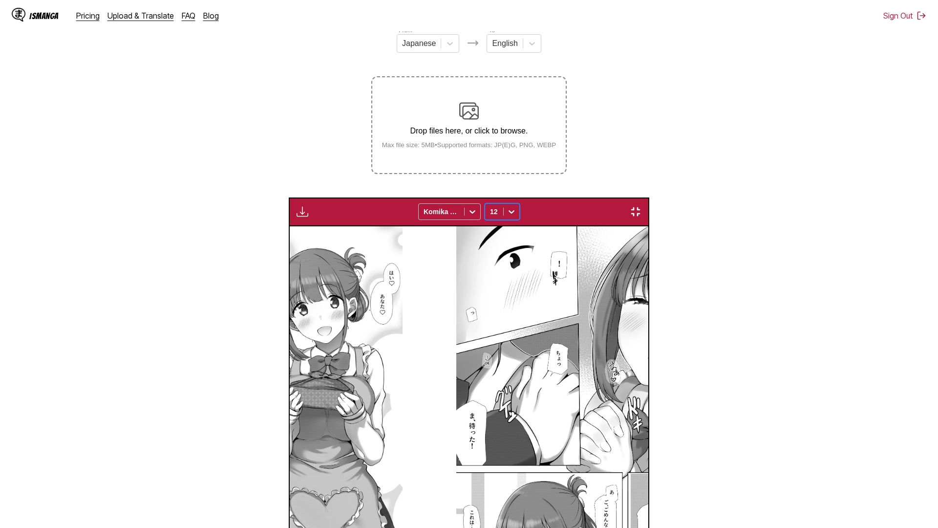
click at [491, 208] on input "text" at bounding box center [491, 212] width 2 height 8
click at [504, 255] on div "10" at bounding box center [502, 262] width 35 height 15
click at [502, 205] on div "10" at bounding box center [494, 212] width 18 height 14
click at [506, 240] on div "8" at bounding box center [502, 247] width 35 height 15
click at [497, 207] on div at bounding box center [494, 212] width 8 height 10
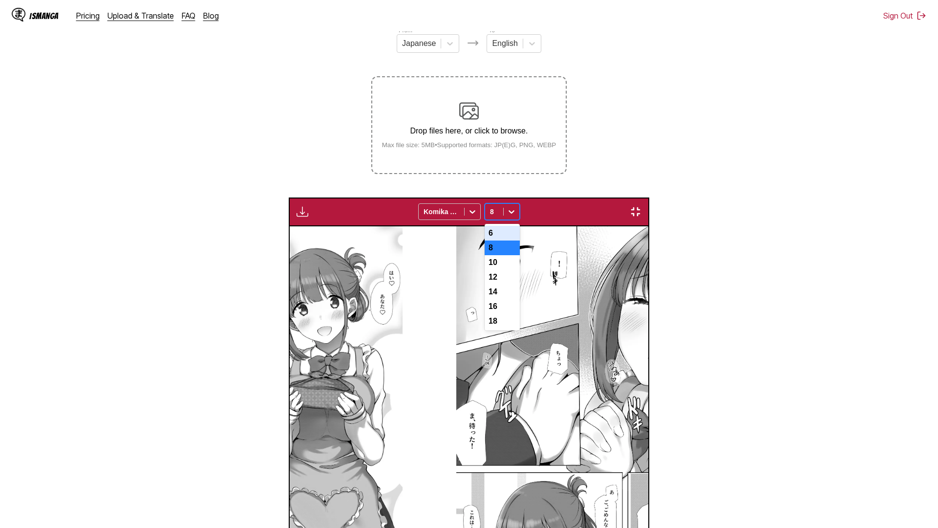
click at [509, 226] on div "6" at bounding box center [502, 233] width 35 height 15
click at [507, 207] on icon at bounding box center [512, 212] width 10 height 10
drag, startPoint x: 12, startPoint y: 15, endPoint x: 27, endPoint y: 16, distance: 15.2
click at [296, 206] on img "button" at bounding box center [302, 212] width 12 height 12
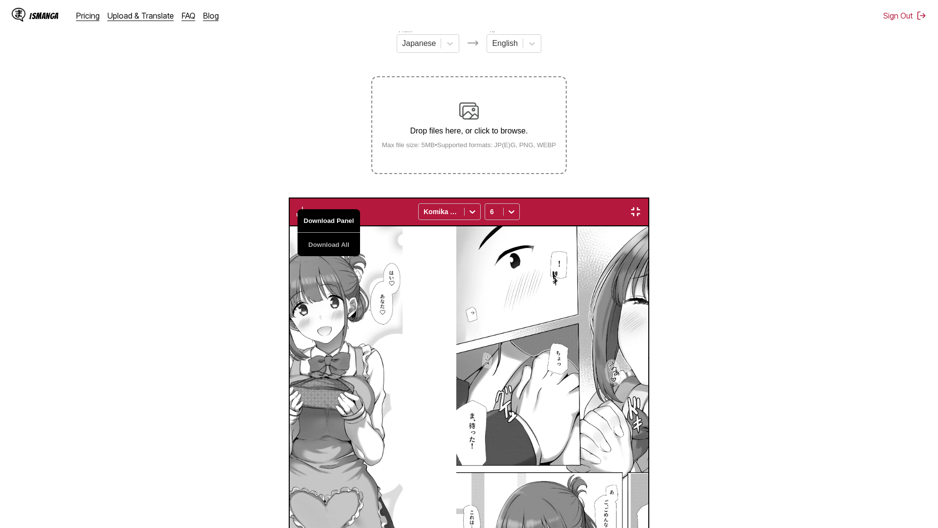
click at [297, 209] on button "Download Panel" at bounding box center [328, 220] width 63 height 23
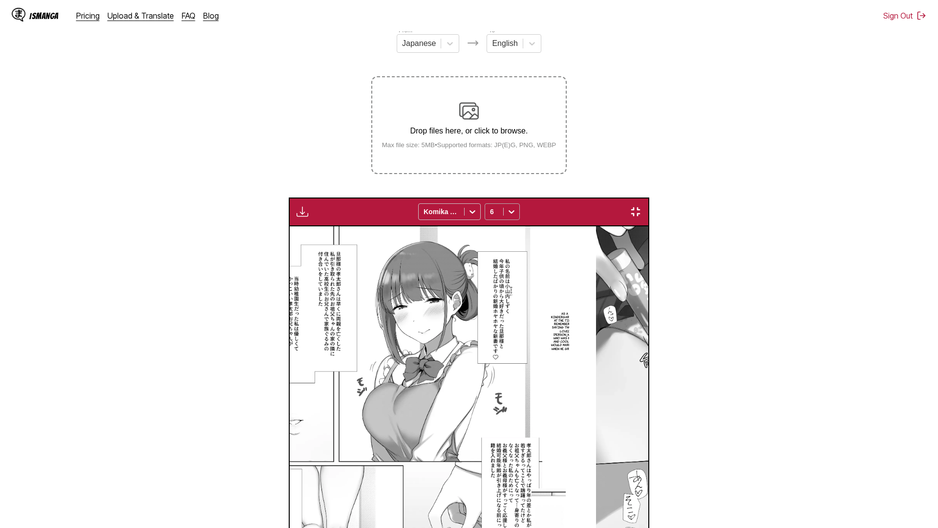
click at [502, 205] on div "6" at bounding box center [494, 212] width 18 height 14
drag, startPoint x: 510, startPoint y: 63, endPoint x: 508, endPoint y: 56, distance: 7.0
click at [499, 205] on div "6" at bounding box center [494, 212] width 18 height 14
click at [504, 255] on div "10" at bounding box center [502, 262] width 35 height 15
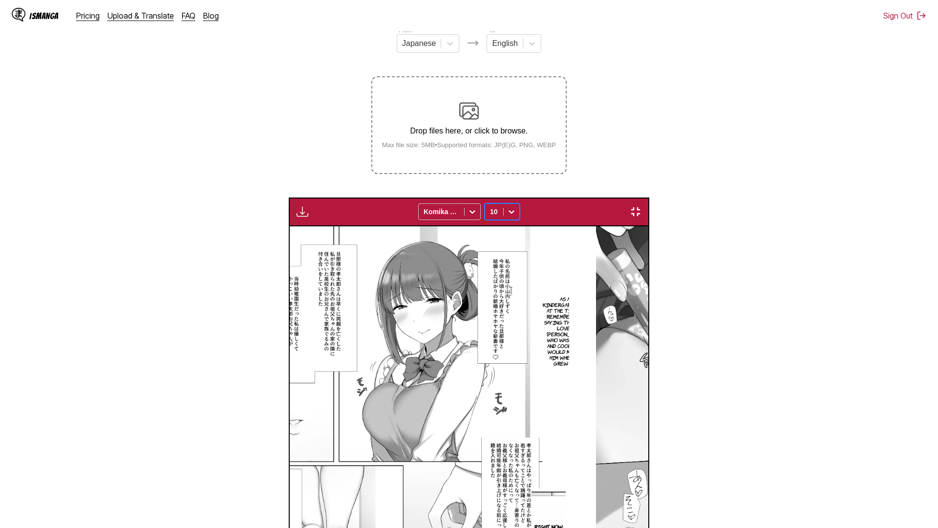
click at [500, 205] on div "10" at bounding box center [494, 212] width 18 height 14
click at [500, 240] on div "8" at bounding box center [502, 247] width 35 height 15
click at [289, 197] on div "Download Panel Download All Komika Axis option 8, selected. 8" at bounding box center [469, 211] width 360 height 29
click at [289, 197] on div "Download Panel Download All Komika Axis 8" at bounding box center [469, 211] width 360 height 29
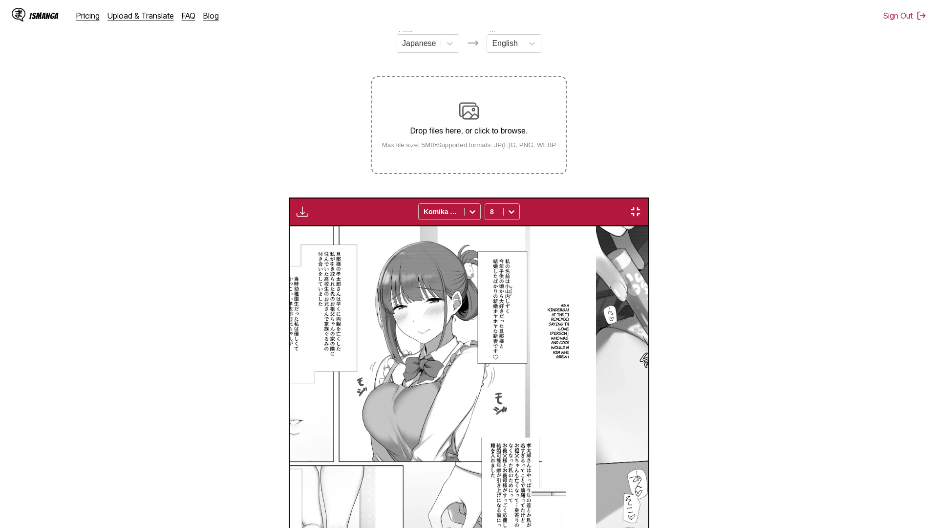
click at [294, 205] on button "button" at bounding box center [303, 211] width 18 height 13
click at [297, 209] on button "Download Panel" at bounding box center [328, 220] width 63 height 23
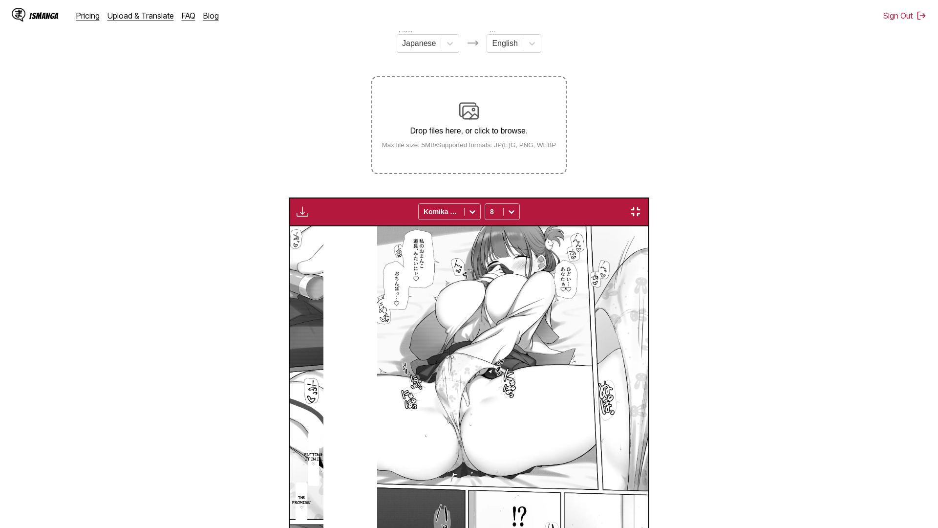
click at [296, 206] on img "button" at bounding box center [302, 212] width 12 height 12
click at [297, 209] on button "Download Panel" at bounding box center [328, 220] width 63 height 23
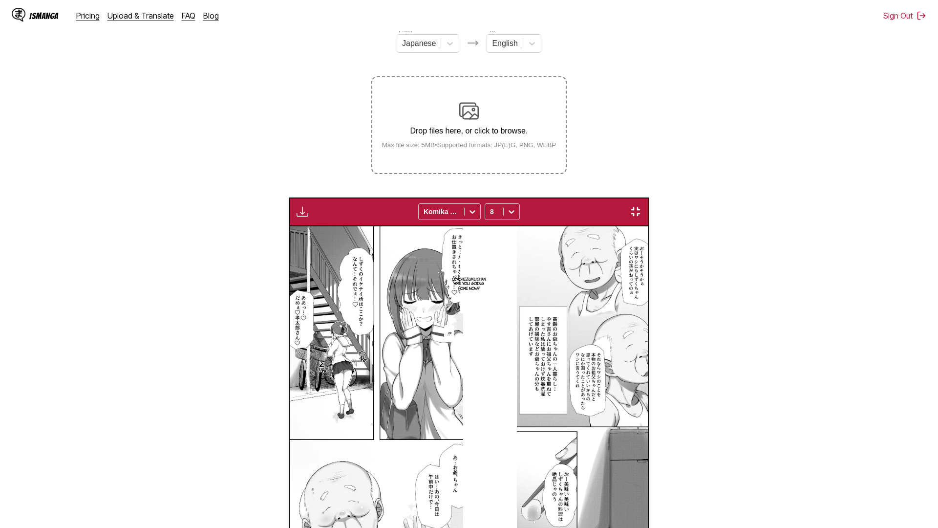
click at [296, 206] on img "button" at bounding box center [302, 212] width 12 height 12
click at [297, 209] on button "Download Panel" at bounding box center [328, 220] width 63 height 23
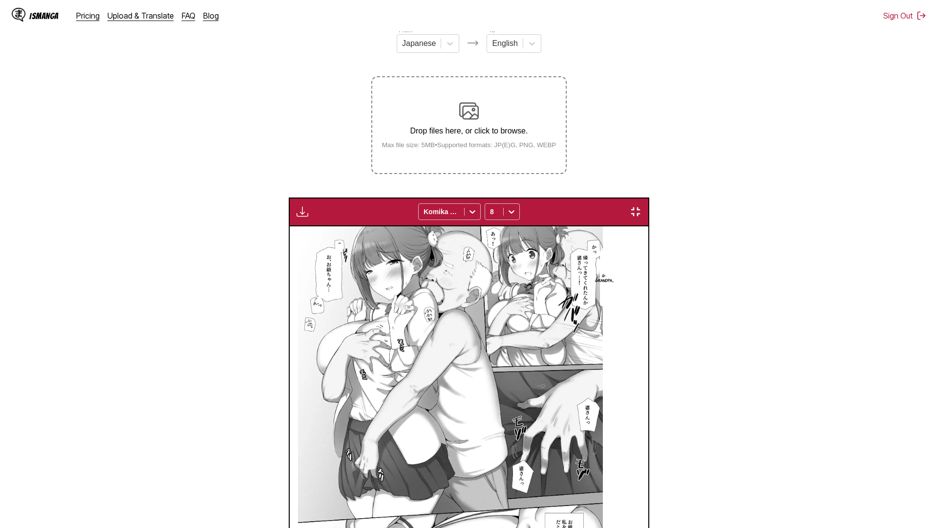
click at [296, 206] on img "button" at bounding box center [302, 212] width 12 height 12
click at [297, 209] on button "Download Panel" at bounding box center [328, 220] width 63 height 23
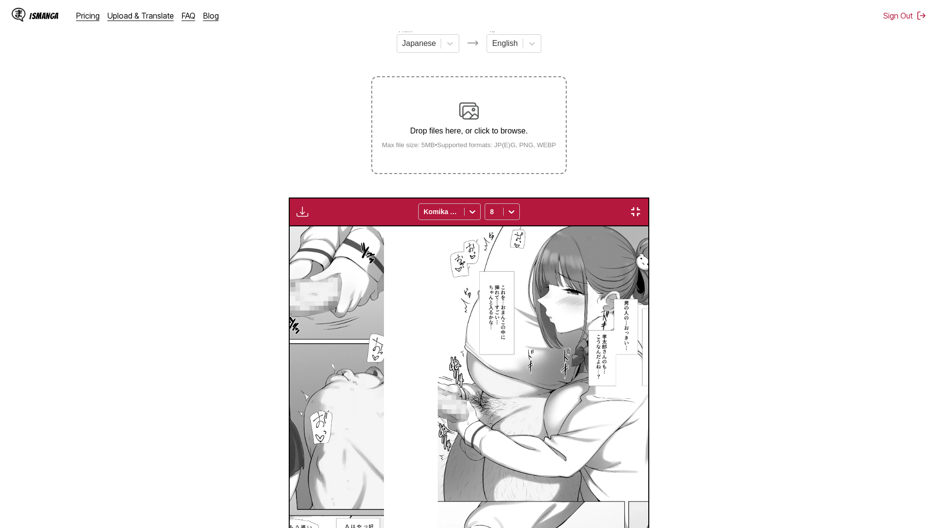
click at [296, 206] on img "button" at bounding box center [302, 212] width 12 height 12
click at [297, 209] on button "Download Panel" at bounding box center [328, 220] width 63 height 23
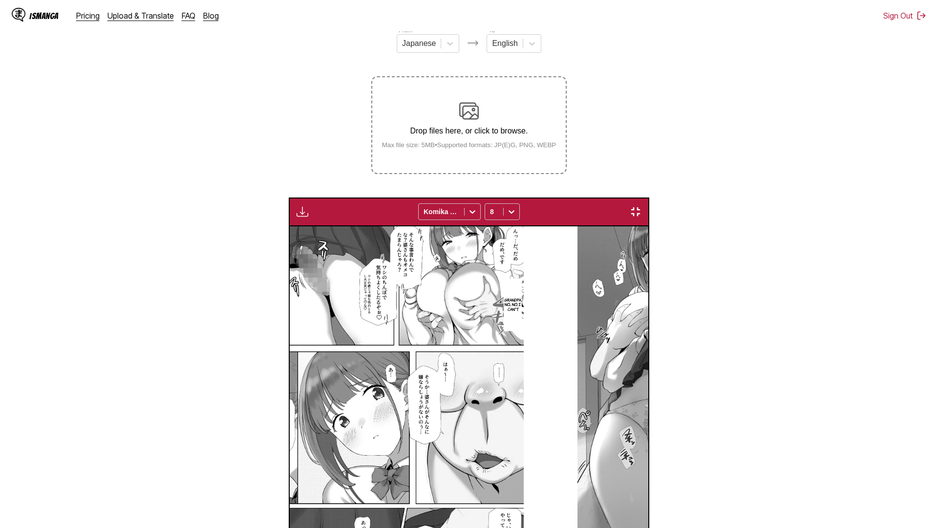
click at [296, 206] on img "button" at bounding box center [302, 212] width 12 height 12
click at [297, 209] on button "Download Panel" at bounding box center [328, 220] width 63 height 23
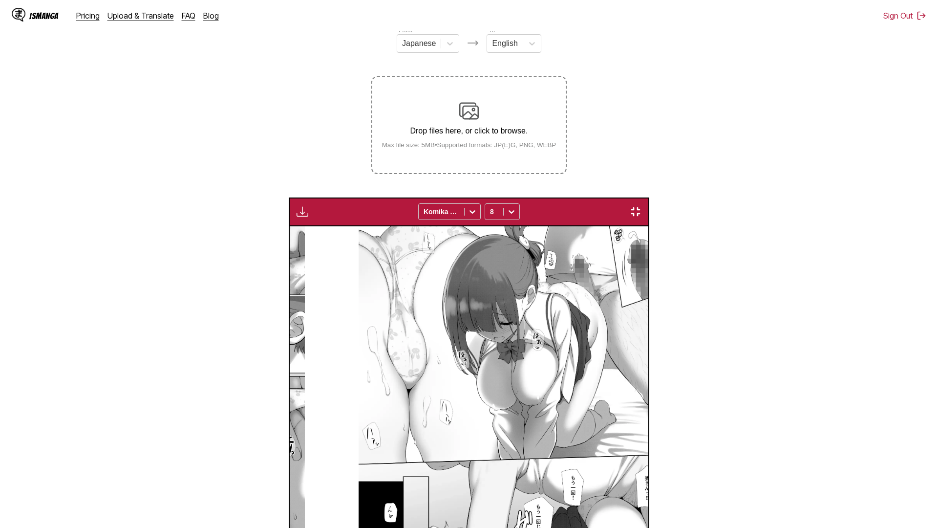
click at [296, 206] on img "button" at bounding box center [302, 212] width 12 height 12
click at [297, 209] on button "Download Panel" at bounding box center [328, 220] width 63 height 23
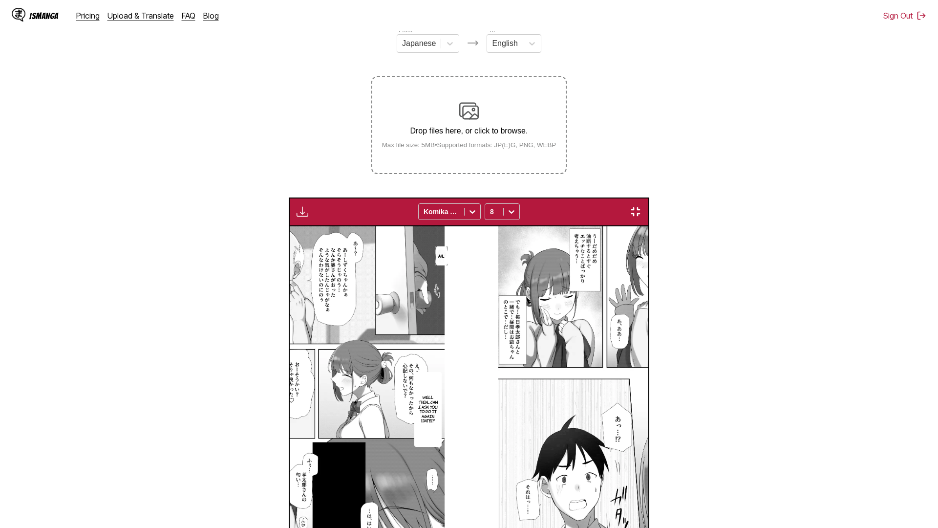
click at [296, 206] on img "button" at bounding box center [302, 212] width 12 height 12
click at [297, 209] on button "Download Panel" at bounding box center [328, 220] width 63 height 23
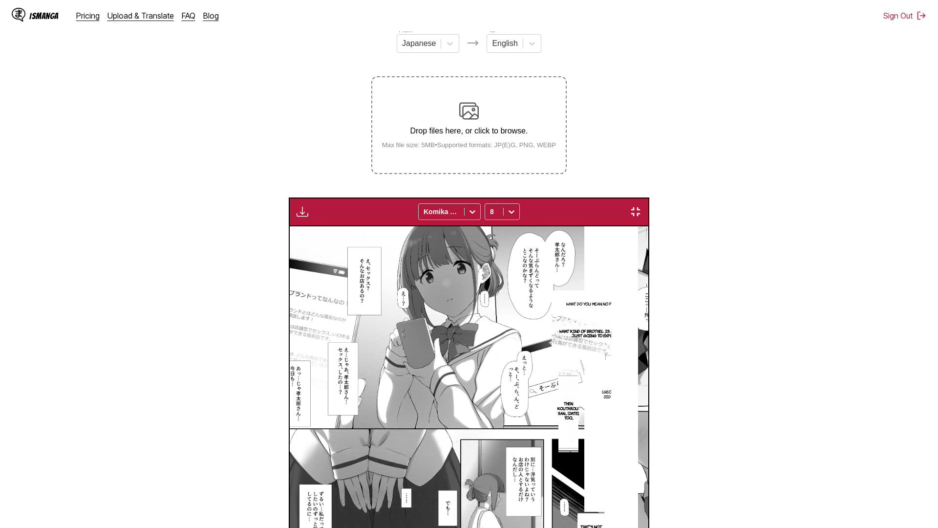
click at [294, 205] on button "button" at bounding box center [303, 211] width 18 height 13
click at [297, 209] on button "Download Panel" at bounding box center [328, 220] width 63 height 23
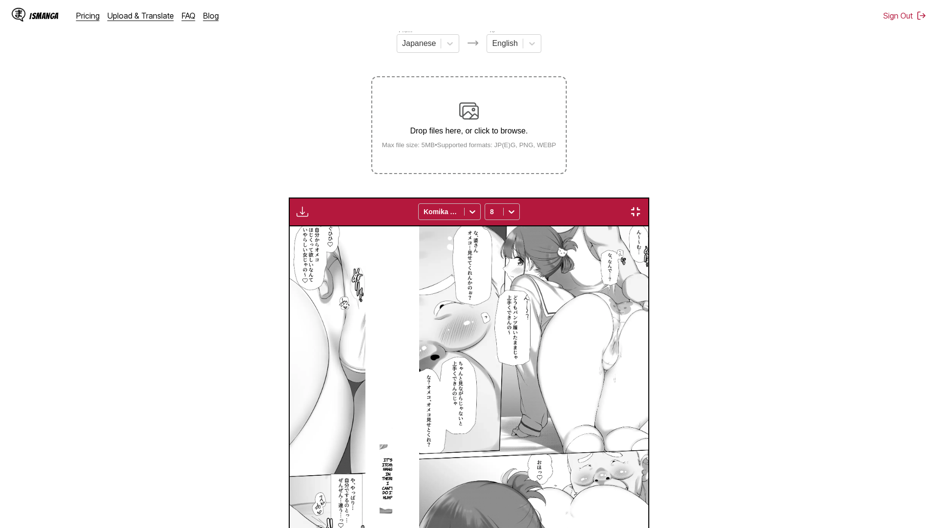
click at [296, 206] on img "button" at bounding box center [302, 212] width 12 height 12
click at [297, 209] on button "Download Panel" at bounding box center [328, 220] width 63 height 23
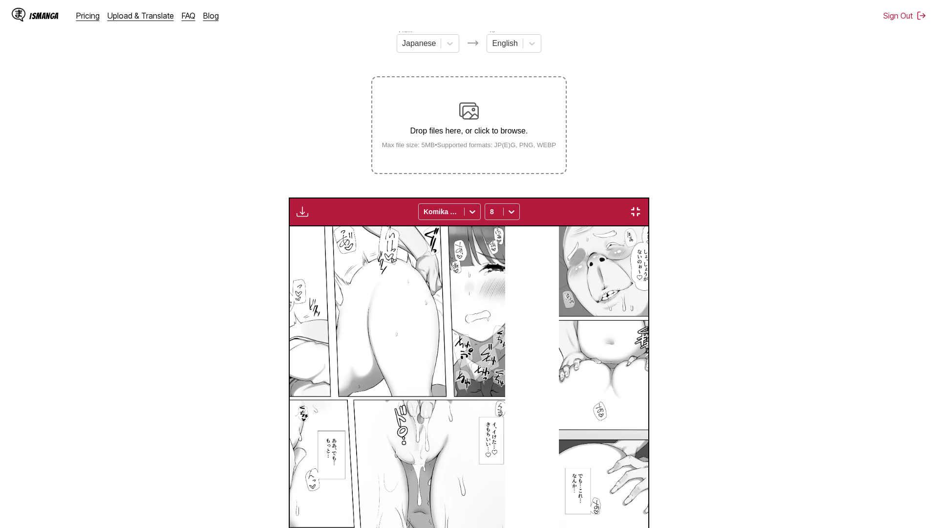
click at [294, 205] on button "button" at bounding box center [303, 211] width 18 height 13
click at [297, 209] on button "Preparing..." at bounding box center [328, 220] width 63 height 23
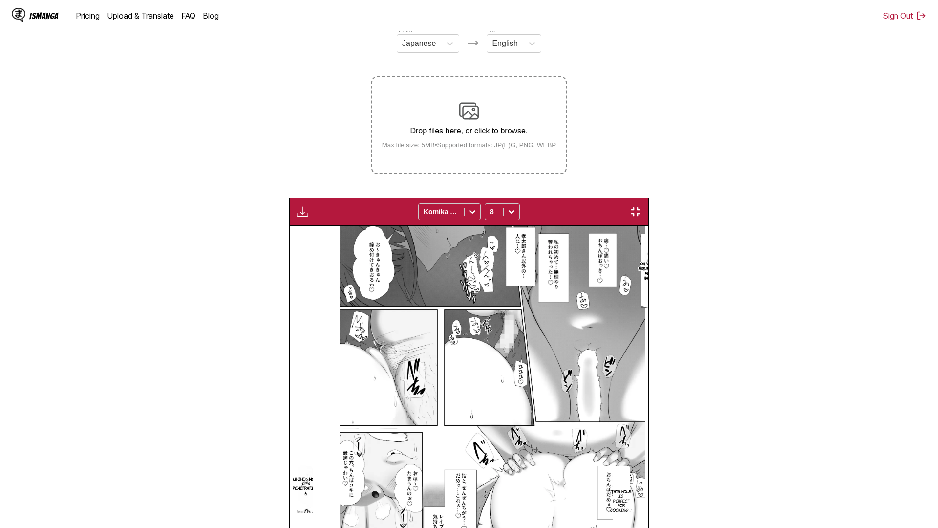
click at [296, 206] on img "button" at bounding box center [302, 212] width 12 height 12
click at [297, 209] on button "Download Panel" at bounding box center [328, 220] width 63 height 23
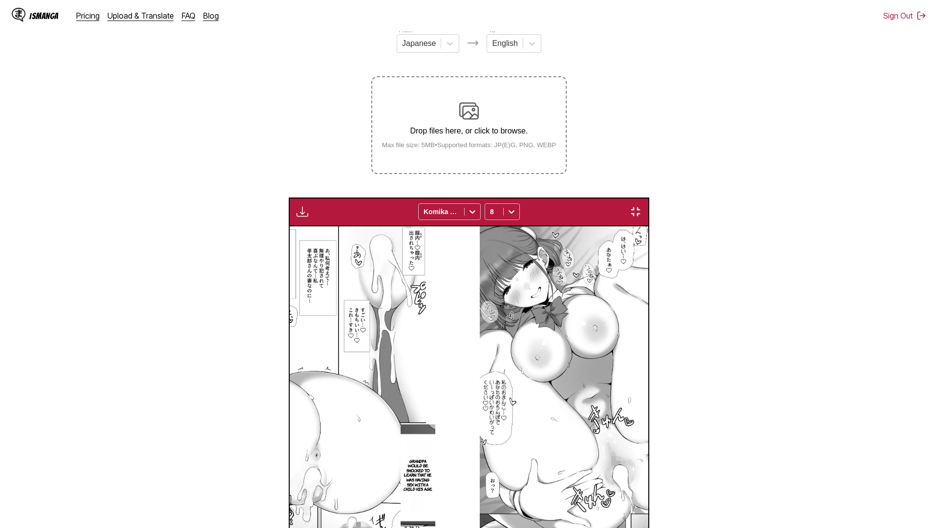
click at [296, 206] on img "button" at bounding box center [302, 212] width 12 height 12
click at [297, 209] on button "Download Panel" at bounding box center [328, 220] width 63 height 23
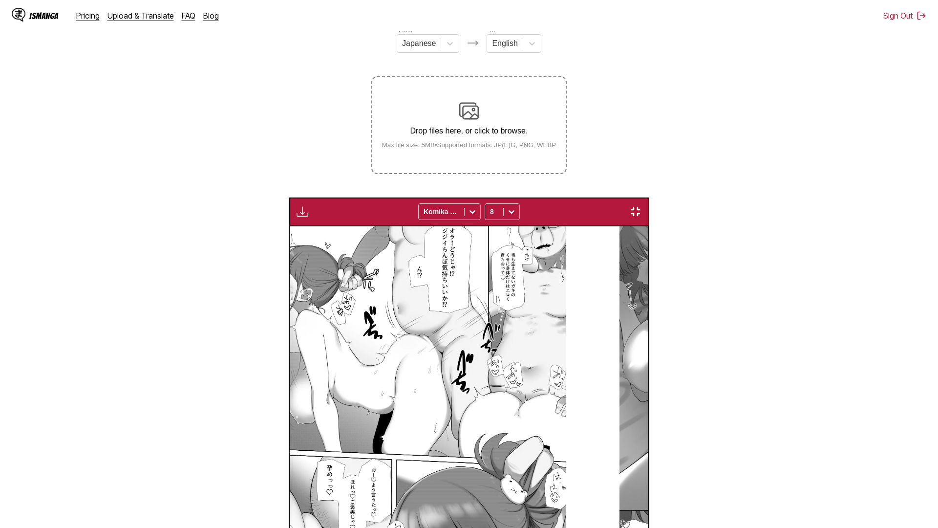
click at [294, 205] on button "button" at bounding box center [303, 211] width 18 height 13
click at [297, 209] on button "Download Panel" at bounding box center [328, 220] width 63 height 23
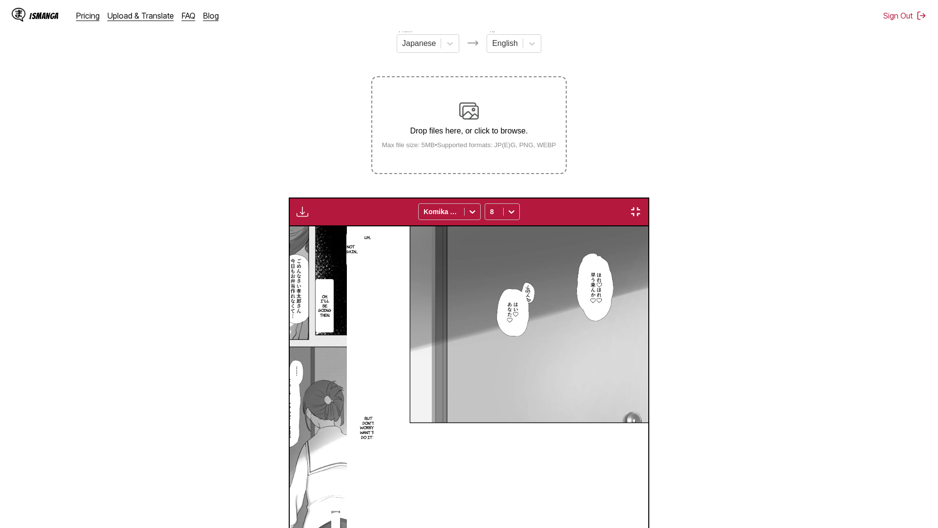
click at [296, 206] on img "button" at bounding box center [302, 212] width 12 height 12
click at [297, 209] on button "Preparing..." at bounding box center [328, 220] width 63 height 23
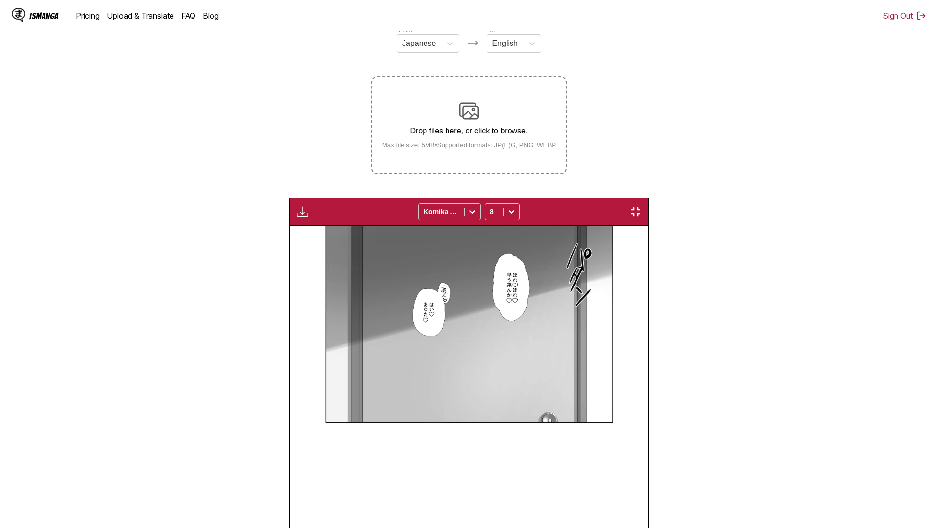
drag, startPoint x: 9, startPoint y: 19, endPoint x: 14, endPoint y: 20, distance: 4.9
click at [296, 206] on img "button" at bounding box center [302, 212] width 12 height 12
click at [297, 209] on button "Download Panel" at bounding box center [328, 220] width 63 height 23
drag, startPoint x: 116, startPoint y: 44, endPoint x: 106, endPoint y: 36, distance: 12.9
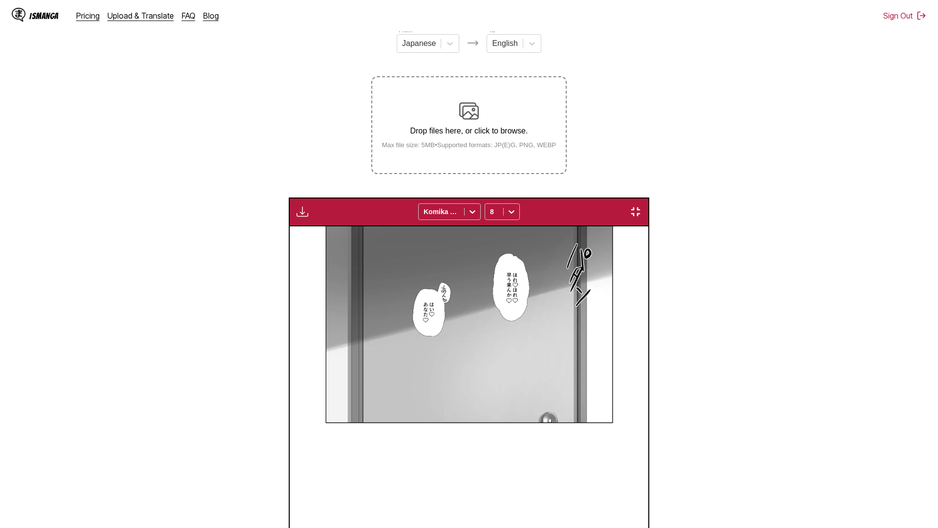
click at [296, 206] on img "button" at bounding box center [302, 212] width 12 height 12
click at [297, 209] on button "Download Panel" at bounding box center [328, 220] width 63 height 23
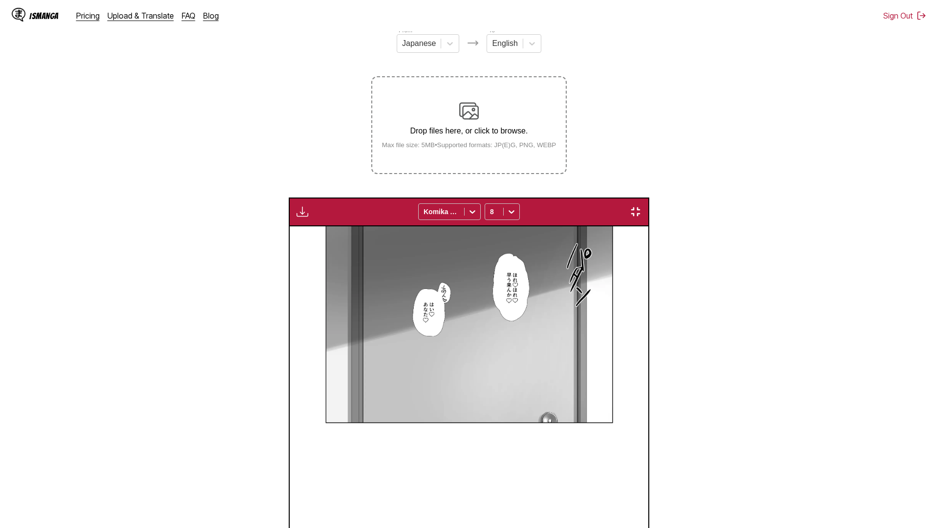
scroll to position [0, 17782]
click at [296, 206] on img "button" at bounding box center [302, 212] width 12 height 12
click at [297, 209] on button "Preparing..." at bounding box center [328, 220] width 63 height 23
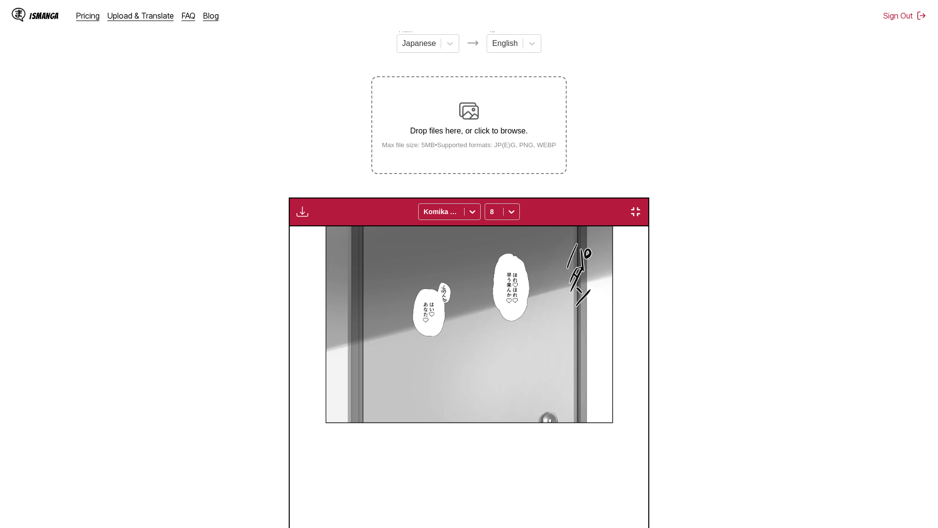
click at [296, 206] on img "button" at bounding box center [302, 212] width 12 height 12
click at [297, 209] on button "Preparing..." at bounding box center [328, 220] width 63 height 23
drag, startPoint x: 87, startPoint y: 53, endPoint x: 48, endPoint y: 30, distance: 45.3
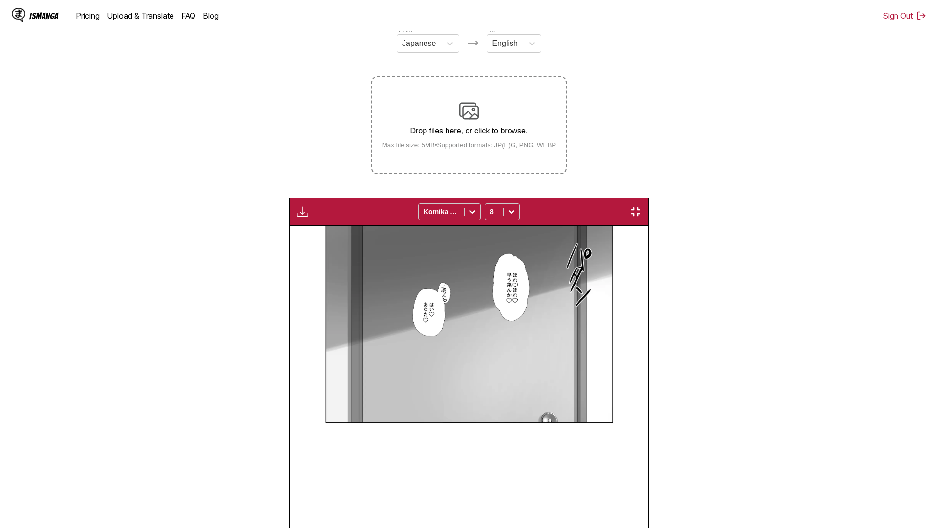
scroll to position [0, 19653]
drag, startPoint x: 16, startPoint y: 16, endPoint x: 23, endPoint y: 18, distance: 7.0
click at [296, 206] on img "button" at bounding box center [302, 212] width 12 height 12
click at [297, 209] on button "Download Panel" at bounding box center [328, 220] width 63 height 23
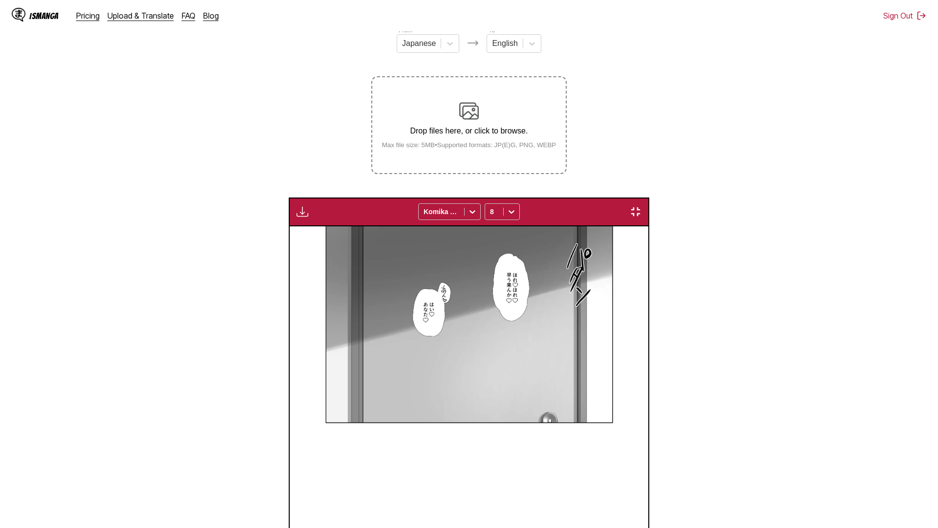
scroll to position [0, 20589]
click at [289, 197] on div "Preparing... Download All Komika Axis 8" at bounding box center [469, 211] width 360 height 29
click at [294, 205] on button "button" at bounding box center [303, 211] width 18 height 13
click at [297, 209] on button "Download Panel" at bounding box center [328, 220] width 63 height 23
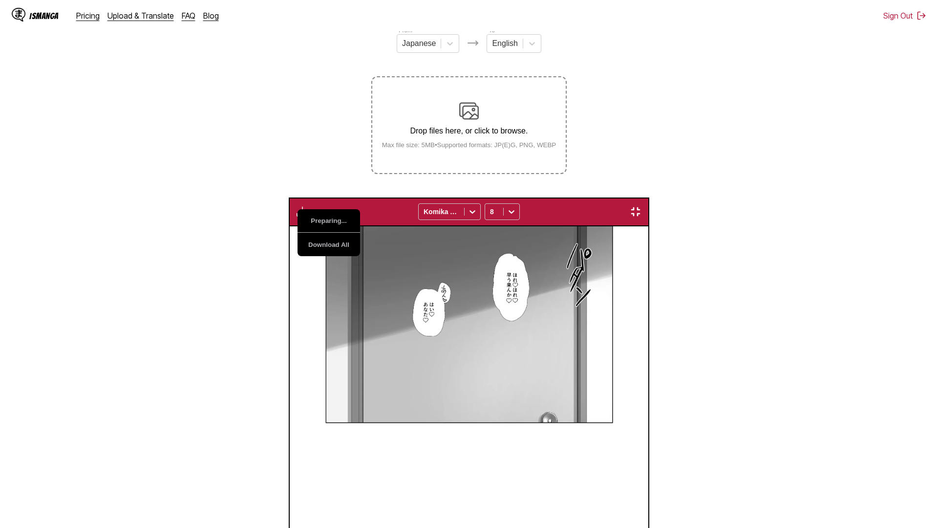
drag, startPoint x: 75, startPoint y: 81, endPoint x: 0, endPoint y: 23, distance: 94.8
click at [296, 206] on img "button" at bounding box center [302, 212] width 12 height 12
click at [297, 209] on button "Preparing..." at bounding box center [328, 220] width 63 height 23
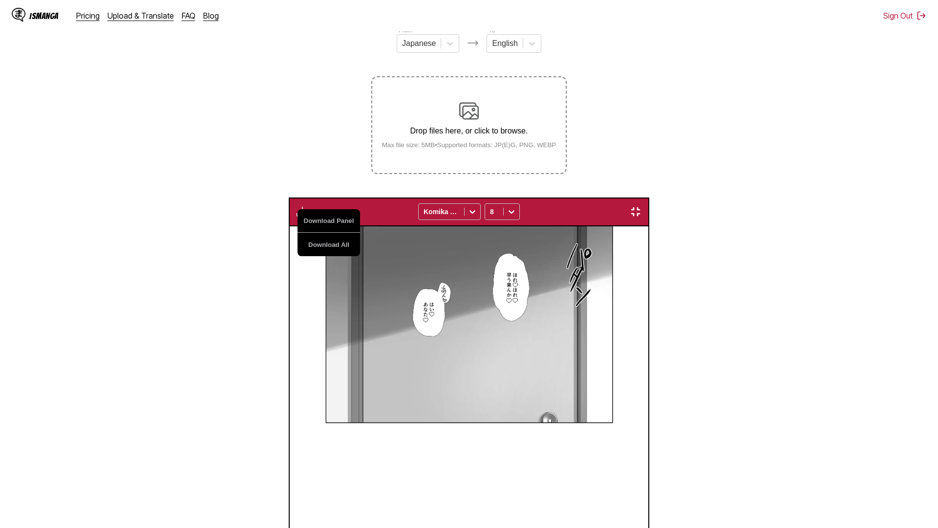
drag, startPoint x: 43, startPoint y: 13, endPoint x: 52, endPoint y: 10, distance: 9.3
click at [297, 209] on button "Download Panel" at bounding box center [328, 220] width 63 height 23
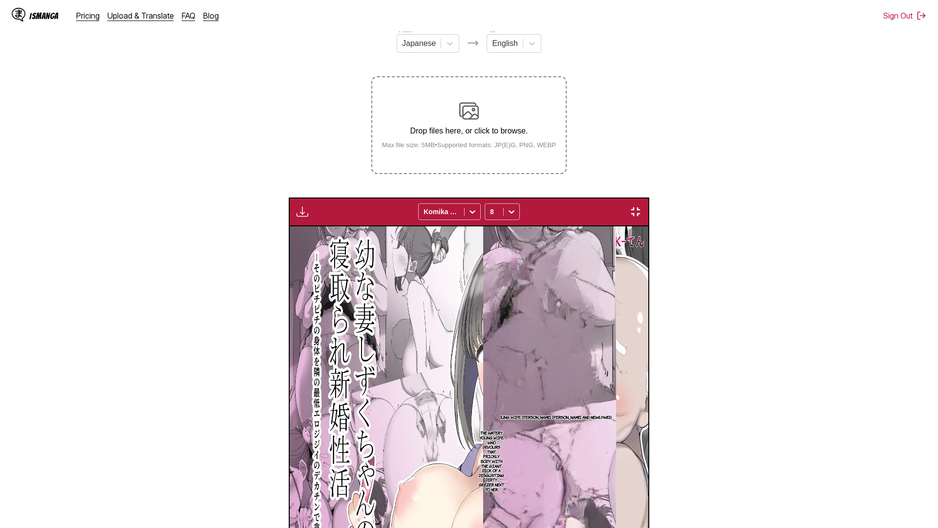
scroll to position [0, 22461]
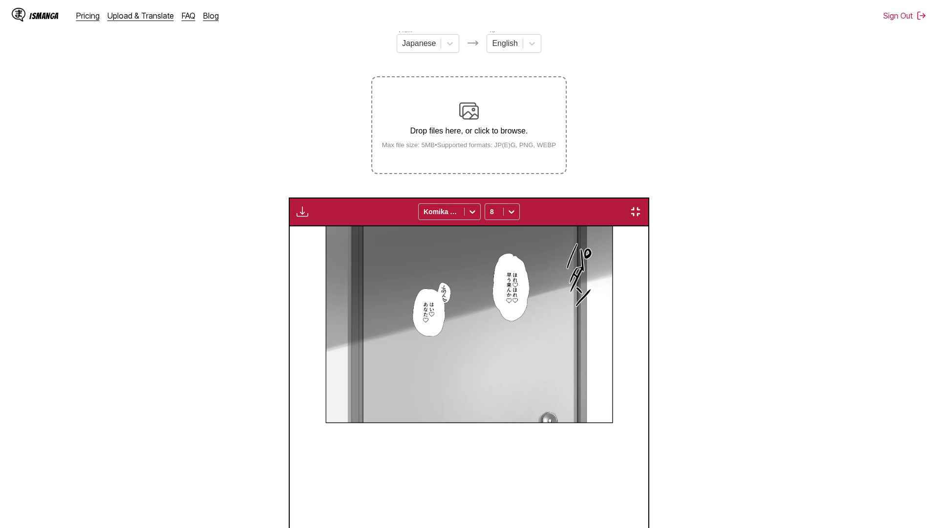
click at [296, 206] on img "button" at bounding box center [302, 212] width 12 height 12
click at [297, 209] on button "Preparing..." at bounding box center [328, 220] width 63 height 23
click at [289, 197] on div "Download Panel Download All Komika Axis 8" at bounding box center [469, 211] width 360 height 29
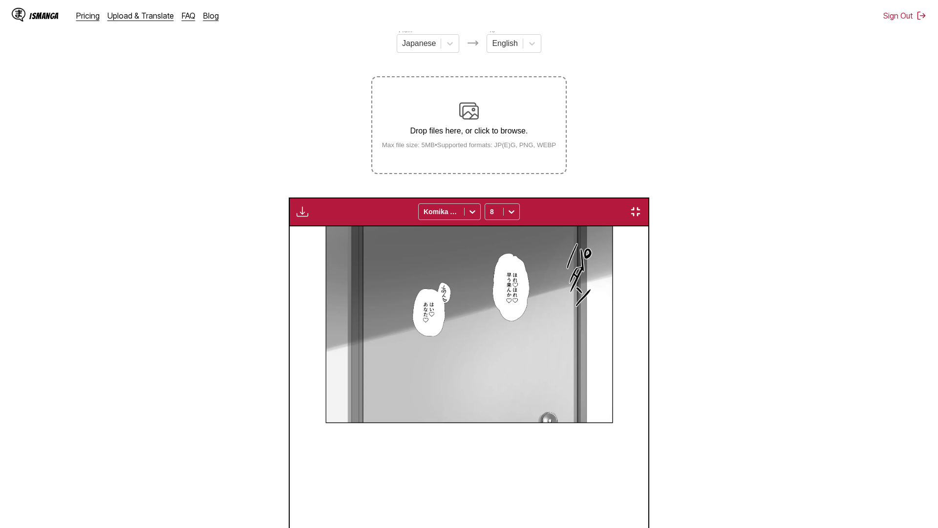
click at [294, 205] on button "button" at bounding box center [303, 211] width 18 height 13
drag, startPoint x: 38, startPoint y: 28, endPoint x: 64, endPoint y: 24, distance: 27.1
click at [297, 209] on button "Download Panel" at bounding box center [328, 220] width 63 height 23
click at [289, 197] on div "Preparing... Download All Komika Axis 8" at bounding box center [469, 211] width 360 height 29
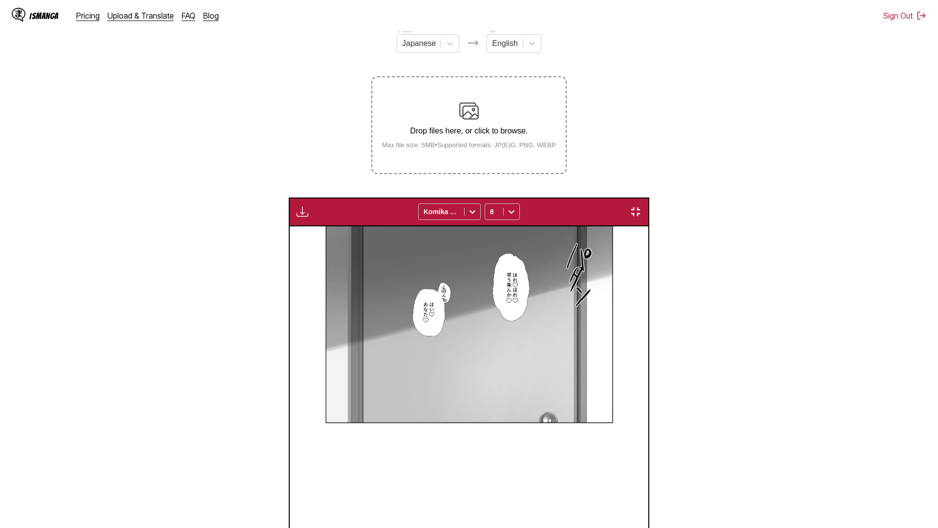
click at [294, 205] on button "button" at bounding box center [303, 211] width 18 height 13
click at [297, 209] on button "Download Panel" at bounding box center [328, 220] width 63 height 23
click at [289, 197] on div "Preparing... Download All Komika Axis 8" at bounding box center [469, 211] width 360 height 29
click at [294, 205] on button "button" at bounding box center [303, 211] width 18 height 13
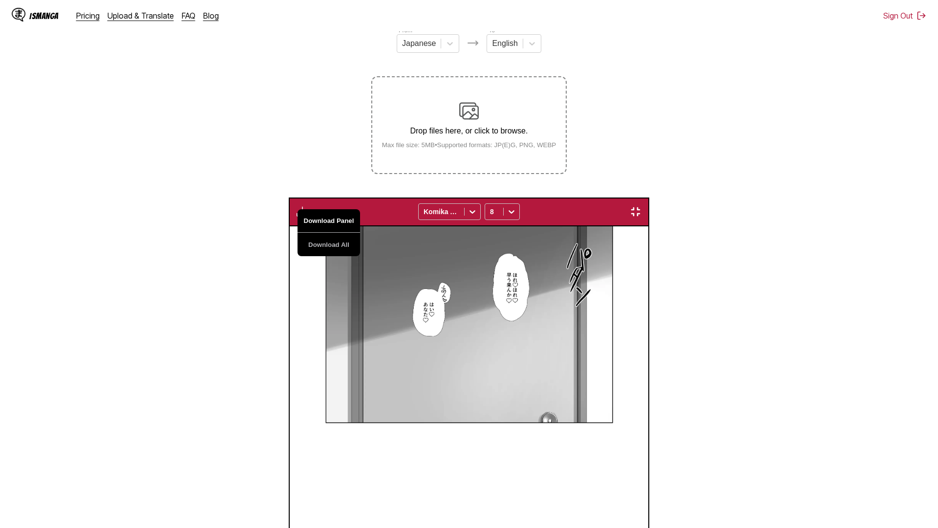
click at [297, 209] on button "Download Panel" at bounding box center [328, 220] width 63 height 23
click at [289, 197] on div "Preparing... Download All Komika Axis 8" at bounding box center [469, 211] width 360 height 29
click at [296, 206] on img "button" at bounding box center [302, 212] width 12 height 12
click at [289, 197] on div "Download Panel Download All Komika Axis 8" at bounding box center [469, 211] width 360 height 29
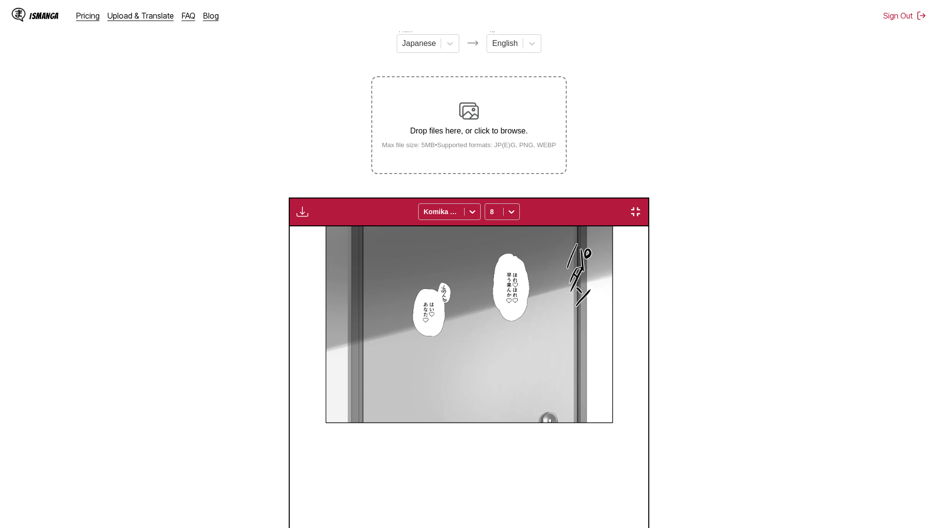
scroll to position [0, 26204]
click at [289, 197] on div "Download Panel Download All Komika Axis 8" at bounding box center [469, 211] width 360 height 29
click at [296, 206] on img "button" at bounding box center [302, 212] width 12 height 12
click at [297, 209] on button "Download Panel" at bounding box center [328, 220] width 63 height 23
click at [289, 197] on div "Preparing... Download All Komika Axis 8" at bounding box center [469, 211] width 360 height 29
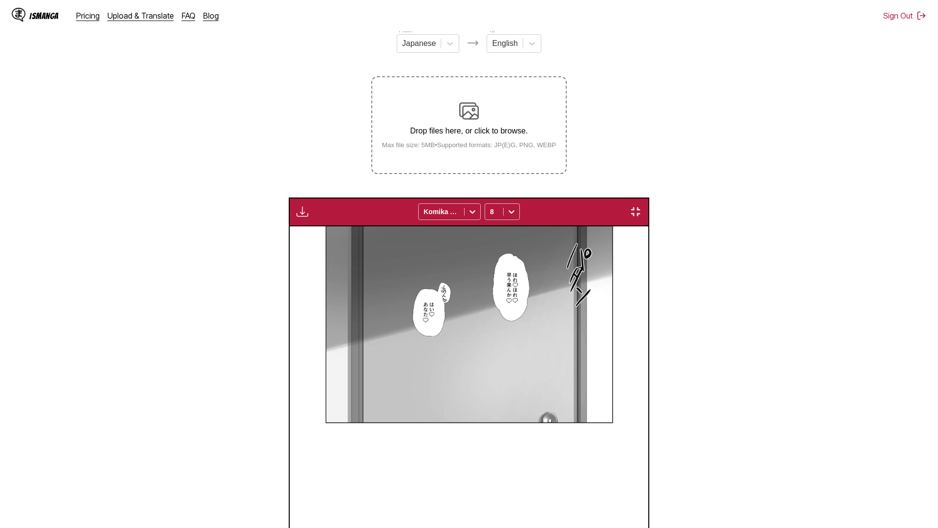
scroll to position [0, 27140]
click at [296, 206] on img "button" at bounding box center [302, 212] width 12 height 12
click at [297, 209] on button "Preparing..." at bounding box center [328, 220] width 63 height 23
click at [289, 197] on div "Preparing... Download All Komika Axis 8" at bounding box center [469, 211] width 360 height 29
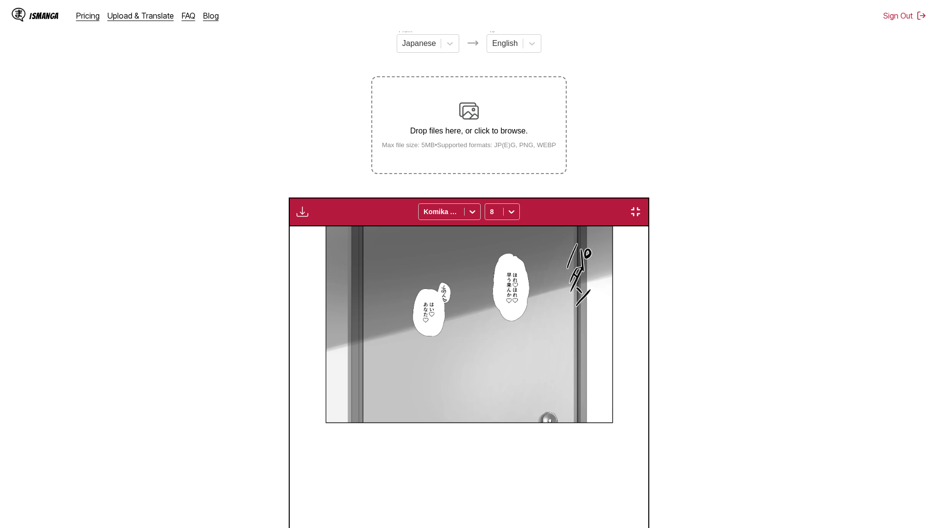
click at [296, 206] on img "button" at bounding box center [302, 212] width 12 height 12
click at [297, 209] on button "Preparing..." at bounding box center [328, 220] width 63 height 23
click at [289, 197] on div "Preparing... Download All Komika Axis 8" at bounding box center [469, 211] width 360 height 29
click at [294, 205] on button "button" at bounding box center [303, 211] width 18 height 13
drag, startPoint x: 36, startPoint y: 24, endPoint x: 93, endPoint y: 24, distance: 56.7
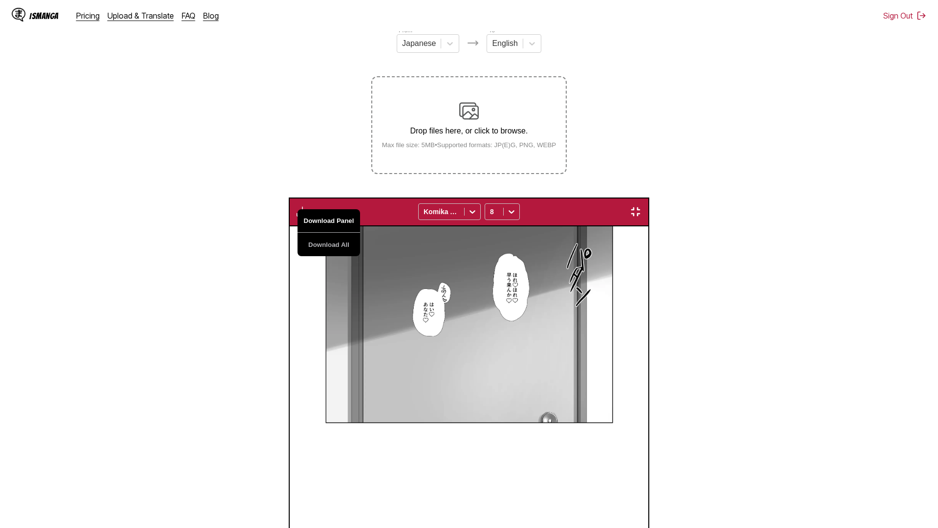
click at [297, 209] on button "Download Panel" at bounding box center [328, 220] width 63 height 23
click at [289, 197] on div "Preparing... Download All Komika Axis 8" at bounding box center [469, 211] width 360 height 29
click at [296, 206] on img "button" at bounding box center [302, 212] width 12 height 12
drag, startPoint x: 32, startPoint y: 25, endPoint x: 70, endPoint y: 23, distance: 38.2
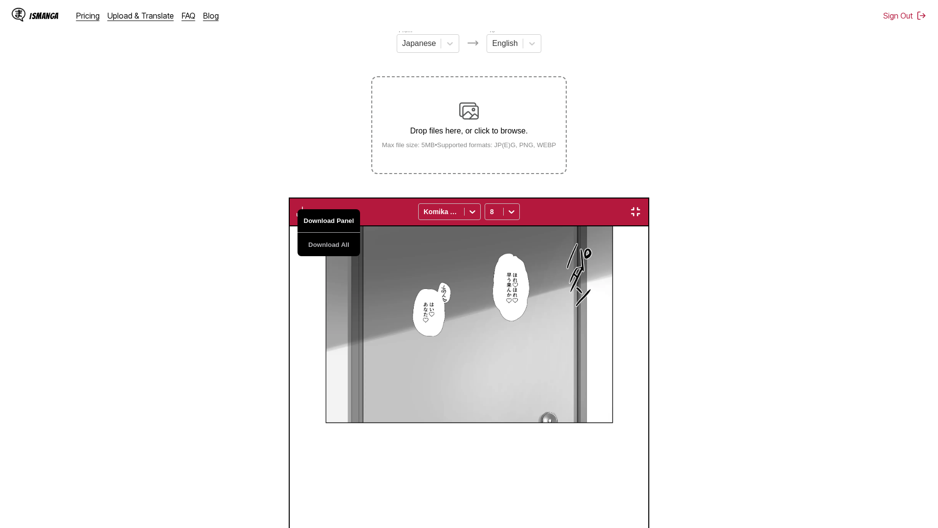
click at [297, 209] on button "Download Panel" at bounding box center [328, 220] width 63 height 23
click at [289, 197] on div "Preparing... Download All Komika Axis 8" at bounding box center [469, 211] width 360 height 29
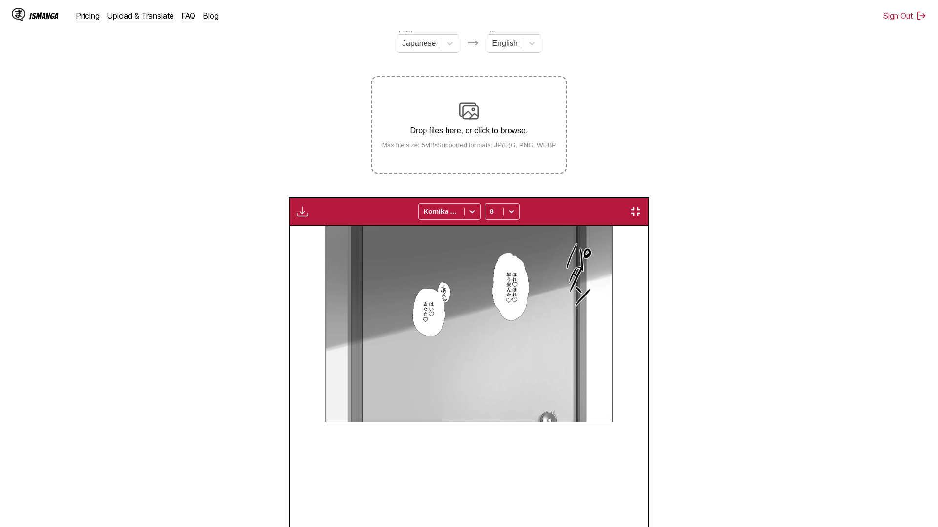
drag, startPoint x: 43, startPoint y: 18, endPoint x: 25, endPoint y: 16, distance: 17.6
click at [289, 197] on div "Download Panel Download All Komika Axis 8" at bounding box center [469, 211] width 360 height 29
drag, startPoint x: 7, startPoint y: 20, endPoint x: 33, endPoint y: 27, distance: 26.4
click at [294, 205] on button "button" at bounding box center [303, 211] width 18 height 13
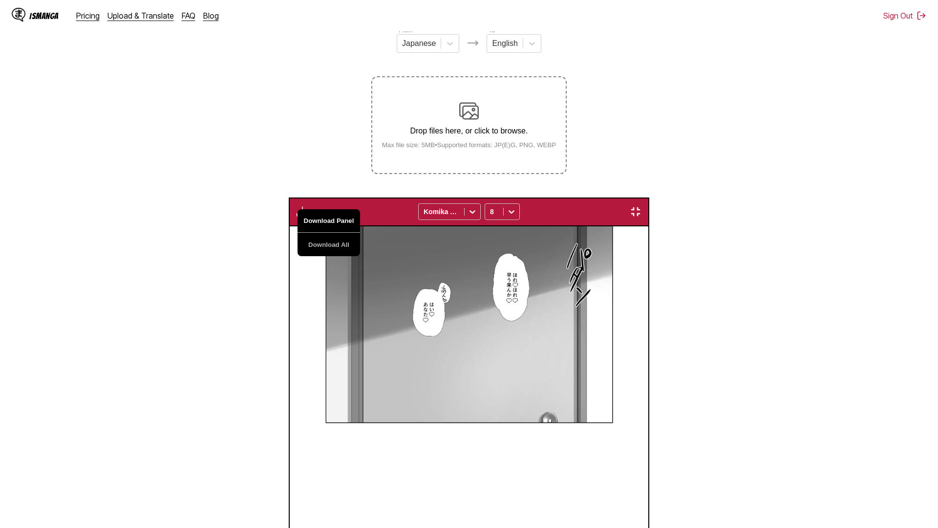
click at [297, 209] on button "Download Panel" at bounding box center [328, 220] width 63 height 23
click at [289, 197] on div "Download Panel Download All Komika Axis 8" at bounding box center [469, 211] width 360 height 29
click at [296, 206] on img "button" at bounding box center [302, 212] width 12 height 12
drag, startPoint x: 33, startPoint y: 23, endPoint x: 85, endPoint y: 23, distance: 51.8
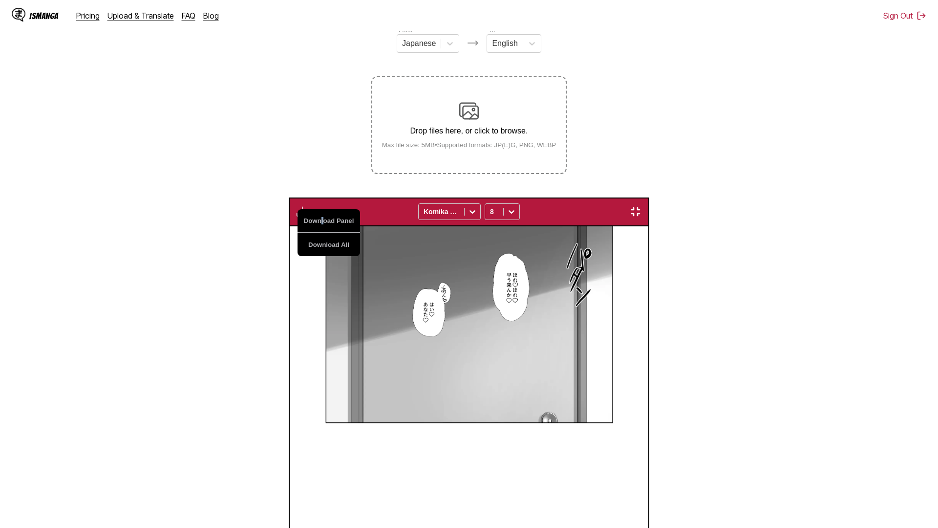
click at [297, 209] on button "Download Panel" at bounding box center [328, 220] width 63 height 23
click at [289, 197] on div "Preparing... Download All Komika Axis 8" at bounding box center [469, 211] width 360 height 29
click at [296, 206] on img "button" at bounding box center [302, 212] width 12 height 12
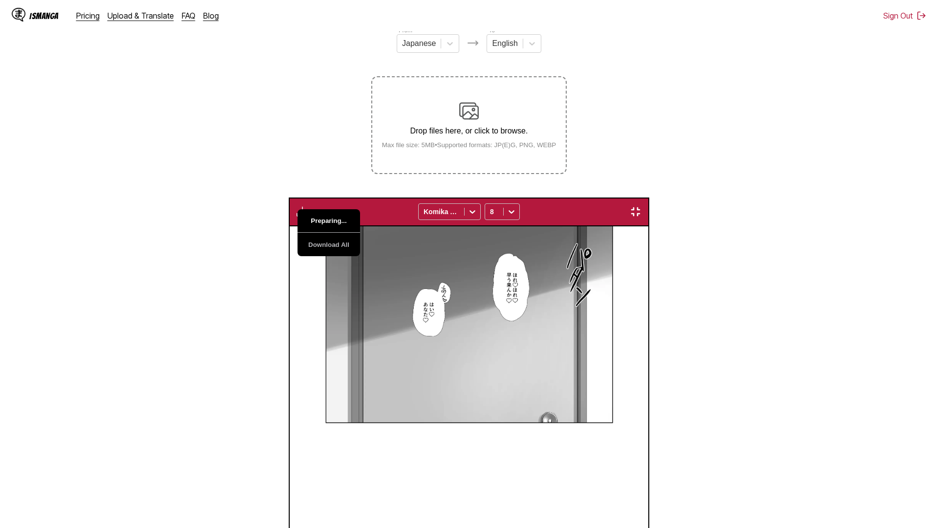
drag, startPoint x: 29, startPoint y: 21, endPoint x: 39, endPoint y: 22, distance: 9.8
click at [297, 209] on button "Preparing..." at bounding box center [328, 220] width 63 height 23
click at [289, 197] on div "Preparing... Download All Komika Axis 8" at bounding box center [469, 211] width 360 height 29
click at [289, 197] on div "Download Panel Download All Komika Axis 8" at bounding box center [469, 211] width 360 height 29
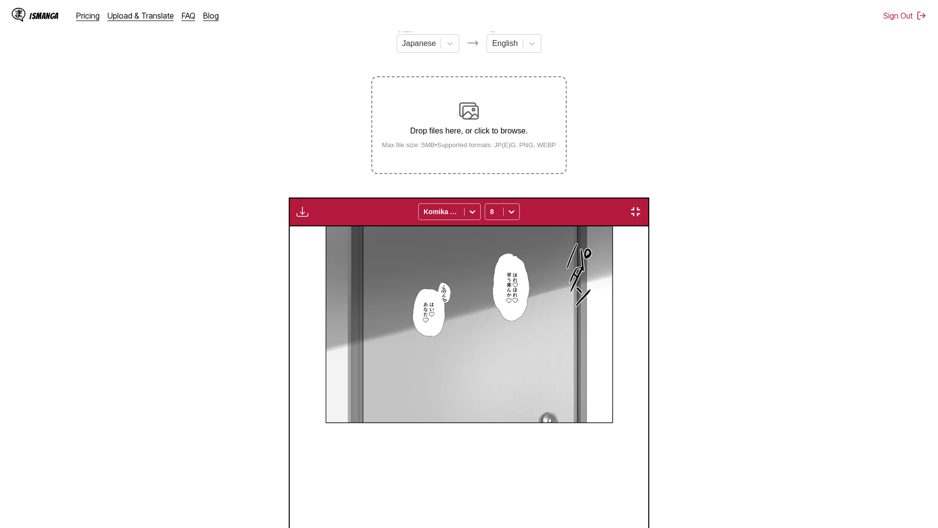
click at [296, 206] on img "button" at bounding box center [302, 212] width 12 height 12
click at [297, 209] on button "Download Panel" at bounding box center [328, 220] width 63 height 23
click at [297, 209] on button "Preparing..." at bounding box center [328, 220] width 63 height 23
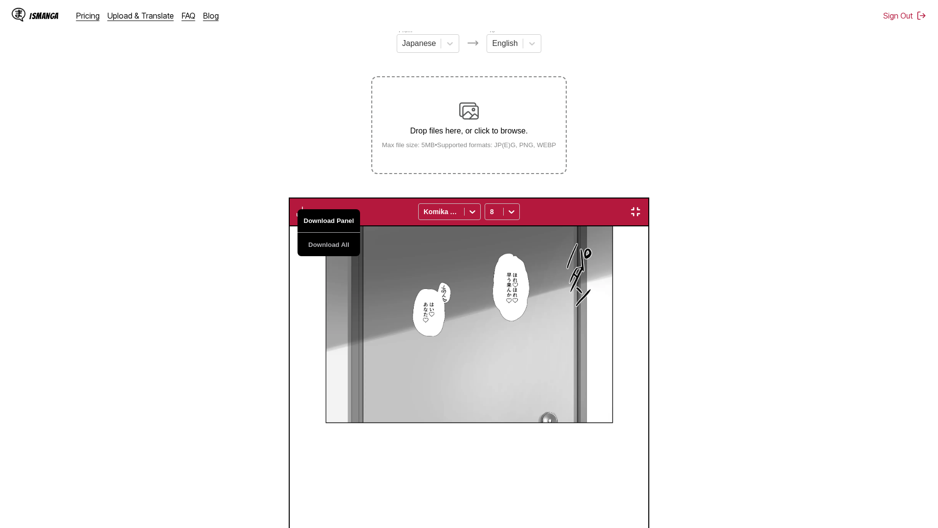
click at [297, 209] on button "Download Panel" at bounding box center [328, 220] width 63 height 23
click at [297, 209] on button "Preparing..." at bounding box center [328, 220] width 63 height 23
click at [158, 226] on div "Uh... You don't have to force yourself. It has been tough lately, right? Hey, o…" at bounding box center [111, 437] width 358 height 423
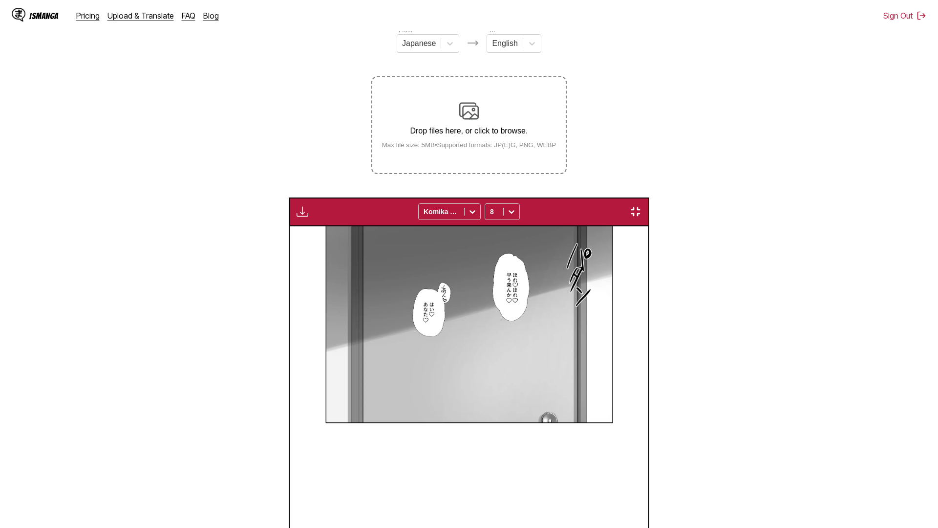
click at [72, 226] on div "Uh... You don't have to force yourself. It has been tough lately, right? Hey, o…" at bounding box center [110, 437] width 359 height 423
click at [289, 197] on div "Download Panel Download All Komika Axis 8" at bounding box center [469, 211] width 360 height 29
click at [296, 206] on img "button" at bounding box center [302, 212] width 12 height 12
click at [297, 209] on button "Download Panel" at bounding box center [328, 220] width 63 height 23
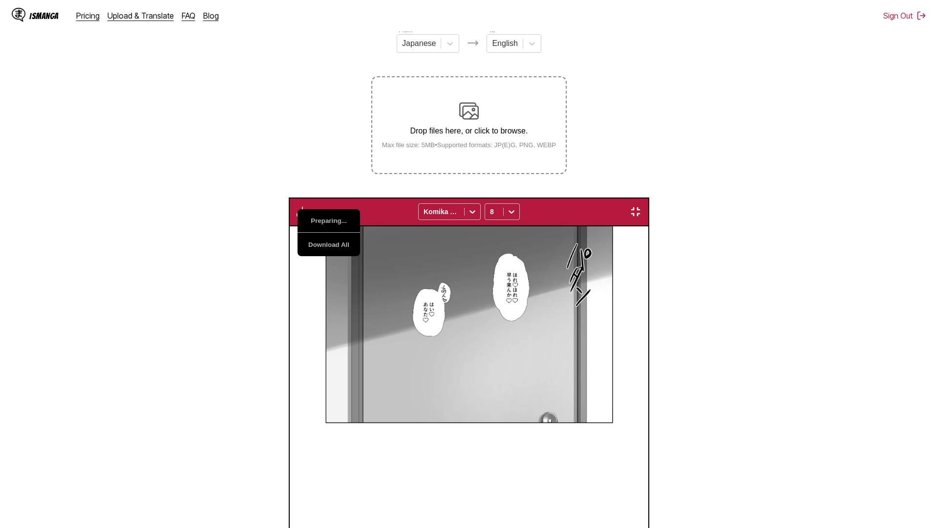
drag, startPoint x: 665, startPoint y: 0, endPoint x: 674, endPoint y: 8, distance: 12.5
click at [649, 197] on div "Preparing... Download All Komika Axis 8" at bounding box center [469, 211] width 360 height 29
click at [641, 206] on img "button" at bounding box center [636, 212] width 12 height 12
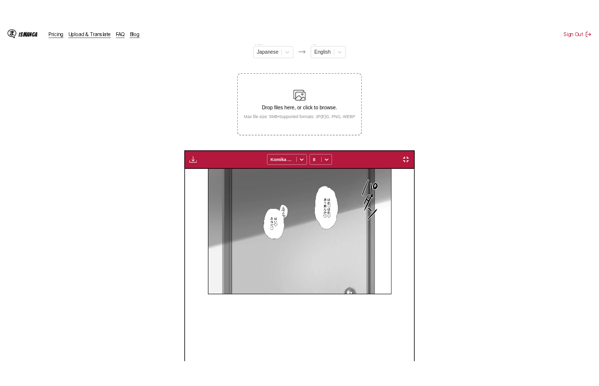
scroll to position [0, 10612]
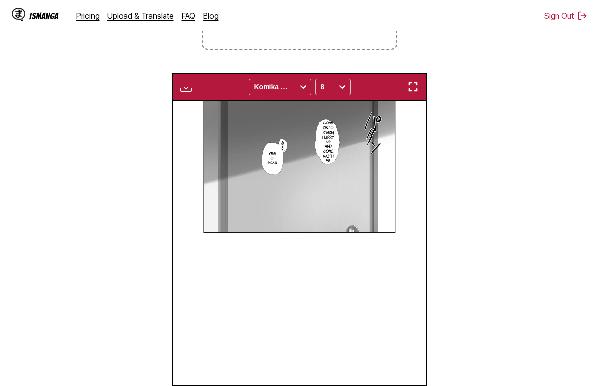
drag, startPoint x: 519, startPoint y: 321, endPoint x: 486, endPoint y: 276, distance: 55.8
click at [519, 320] on section "From Japanese To English Drop files here, or click to browse. Max file size: 5M…" at bounding box center [300, 156] width 584 height 511
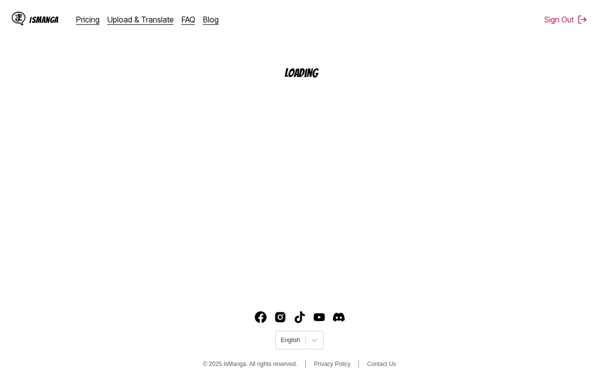
scroll to position [117, 0]
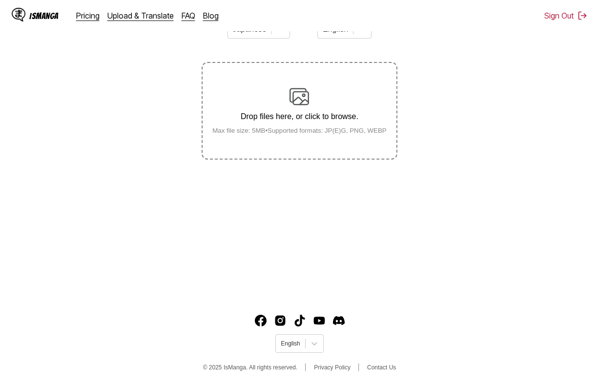
click at [338, 129] on div "Drop files here, or click to browse. Max file size: 5MB • Supported formats: JP…" at bounding box center [300, 110] width 190 height 47
click at [0, 0] on input "Drop files here, or click to browse. Max file size: 5MB • Supported formats: JP…" at bounding box center [0, 0] width 0 height 0
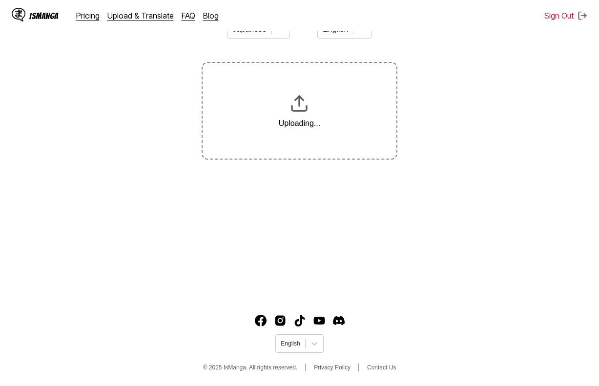
scroll to position [152, 0]
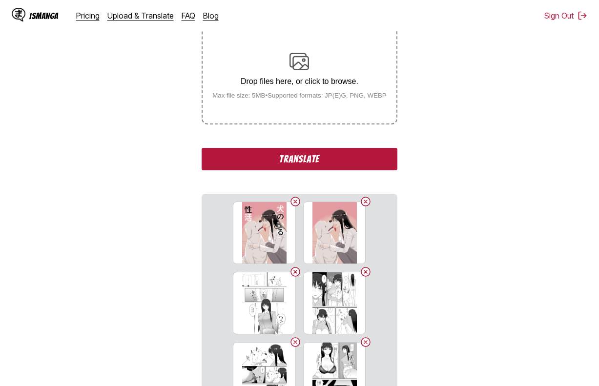
click at [381, 164] on button "Translate" at bounding box center [299, 159] width 195 height 22
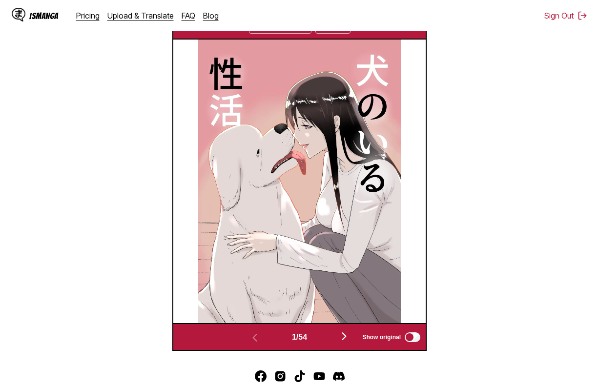
scroll to position [293, 0]
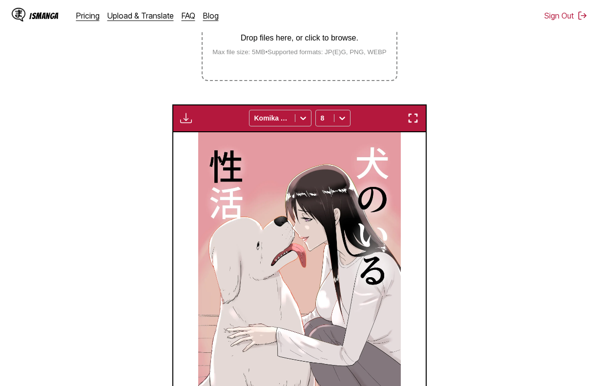
click at [409, 116] on img "button" at bounding box center [413, 118] width 12 height 12
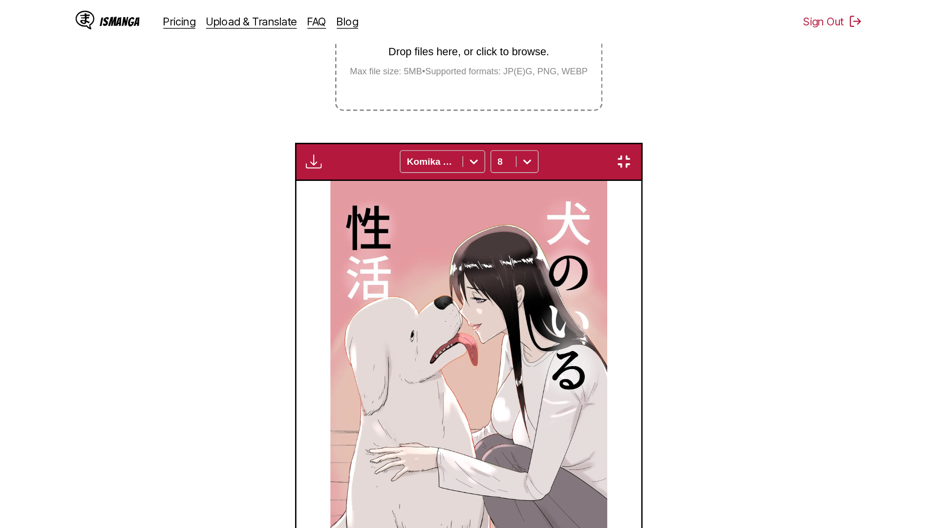
scroll to position [103, 0]
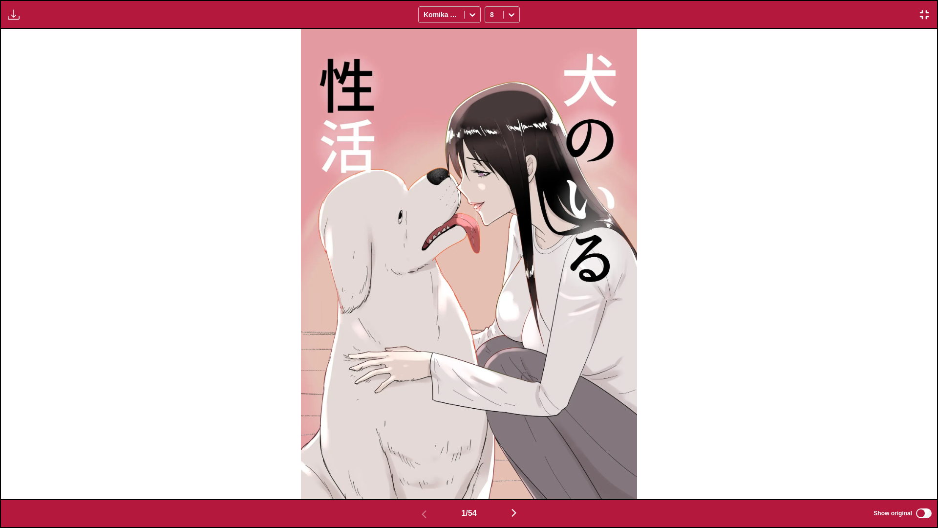
drag, startPoint x: 15, startPoint y: 21, endPoint x: 14, endPoint y: 13, distance: 8.0
click at [15, 20] on button "button" at bounding box center [14, 14] width 18 height 13
click at [55, 21] on button "Download Panel" at bounding box center [40, 23] width 63 height 23
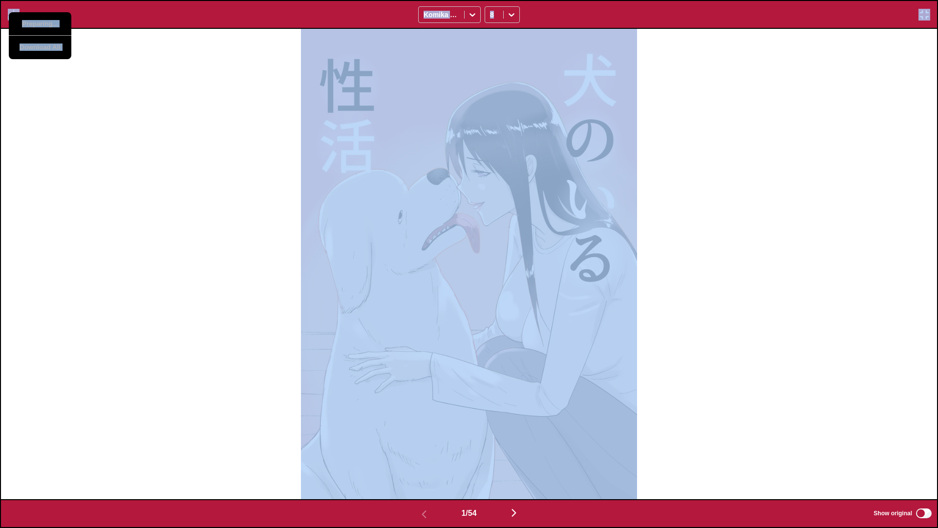
drag, startPoint x: 83, startPoint y: 31, endPoint x: 75, endPoint y: 26, distance: 9.6
click at [75, 26] on div "Preparing... Download All Komika Axis 8 ...I'm home, Gentarou... *Sigh*... Ugh.…" at bounding box center [469, 264] width 938 height 528
drag, startPoint x: 60, startPoint y: 41, endPoint x: 35, endPoint y: 26, distance: 28.9
click at [59, 41] on div at bounding box center [469, 264] width 936 height 470
click at [98, 82] on div at bounding box center [469, 264] width 936 height 470
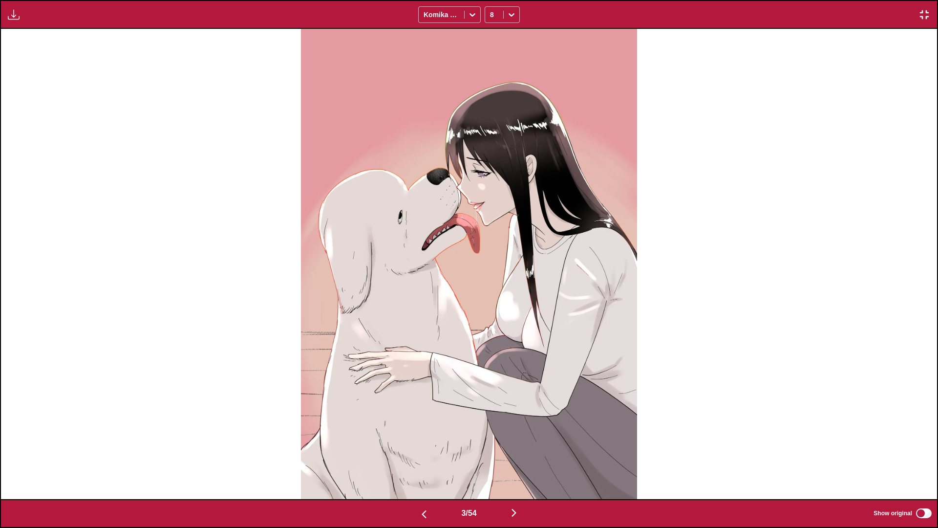
scroll to position [0, 1872]
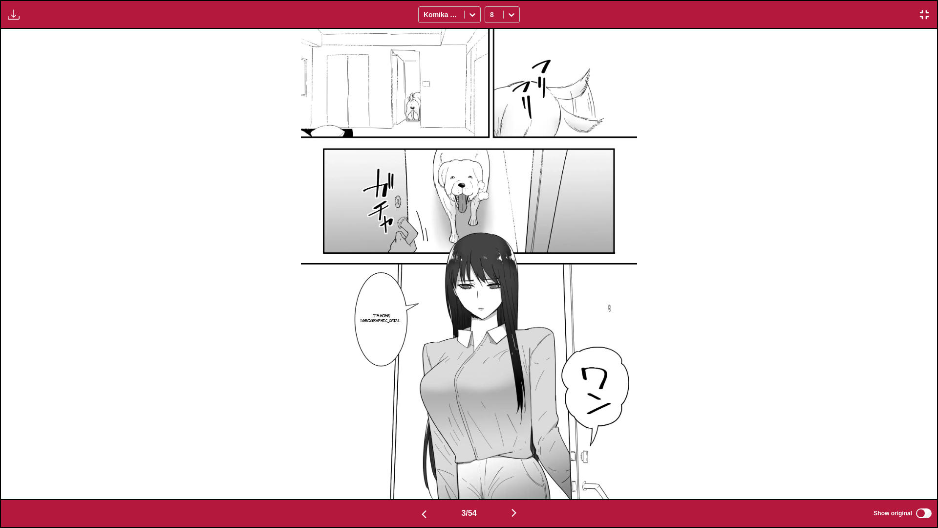
click at [10, 16] on img "button" at bounding box center [14, 15] width 12 height 12
click at [380, 114] on img at bounding box center [469, 264] width 336 height 470
click at [506, 22] on div at bounding box center [512, 15] width 16 height 16
click at [504, 87] on div "12" at bounding box center [502, 80] width 35 height 15
click at [17, 7] on div "Download Panel Download All Komika Axis option 12, selected. 12" at bounding box center [469, 14] width 938 height 29
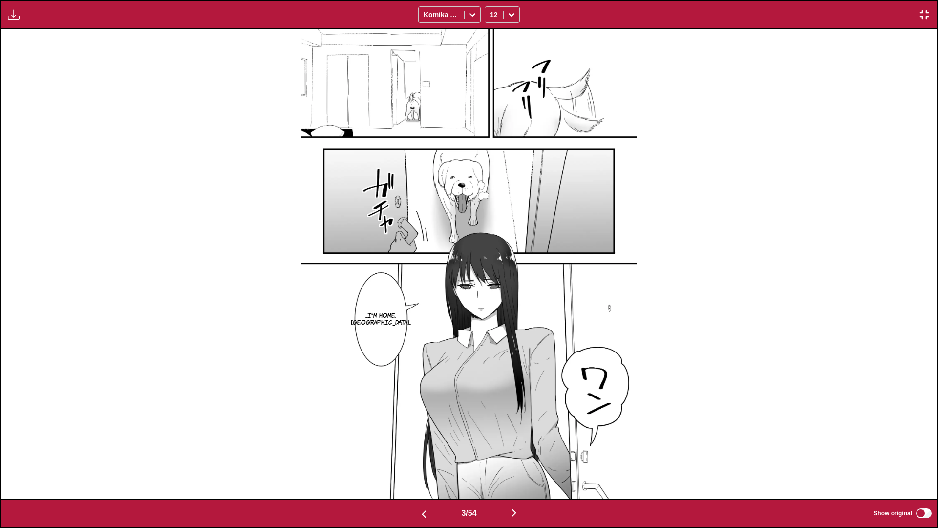
click at [18, 14] on img "button" at bounding box center [14, 15] width 12 height 12
click at [23, 20] on button "Download Panel" at bounding box center [40, 23] width 63 height 23
click at [178, 85] on div "...I'm home, Gentarou..." at bounding box center [469, 264] width 936 height 470
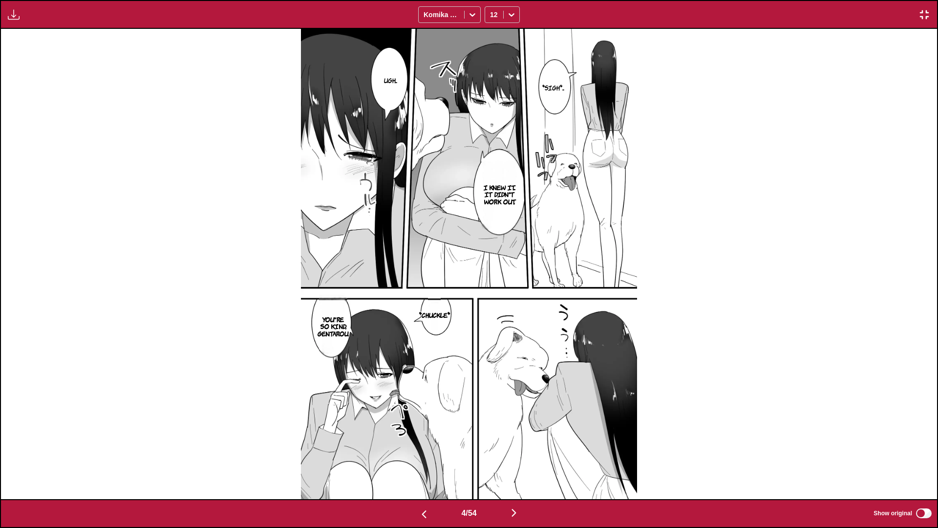
click at [29, 42] on div "*Sigh*... Ugh... I knew it... It didn't work out. *chuckle* You're so kind, Gen…" at bounding box center [469, 264] width 936 height 470
click at [7, 21] on div "Download Panel Download All Komika Axis 12" at bounding box center [469, 14] width 938 height 29
click at [10, 16] on img "button" at bounding box center [14, 15] width 12 height 12
click at [22, 23] on button "Download Panel" at bounding box center [40, 23] width 63 height 23
click at [187, 76] on div "*Sigh*... Ugh... I knew it... It didn't work out. *chuckle* You're so kind, Gen…" at bounding box center [469, 264] width 936 height 470
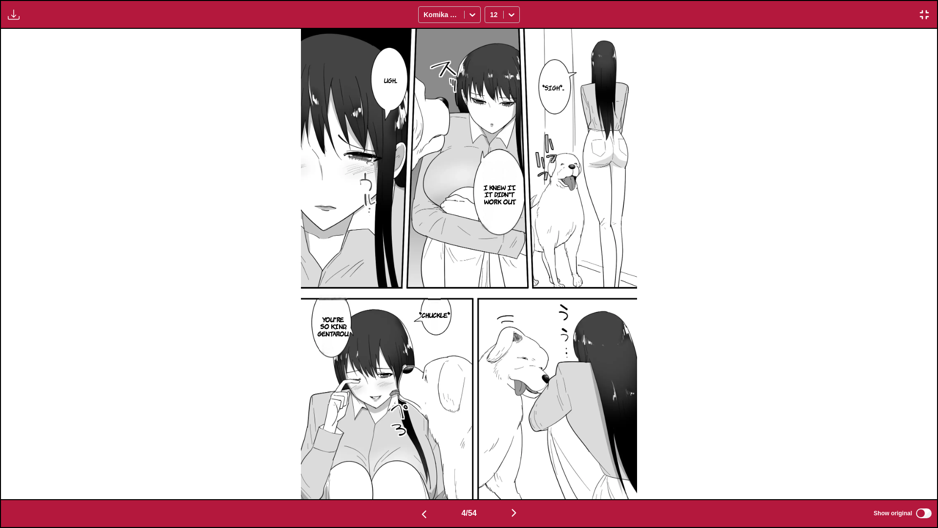
scroll to position [0, 3743]
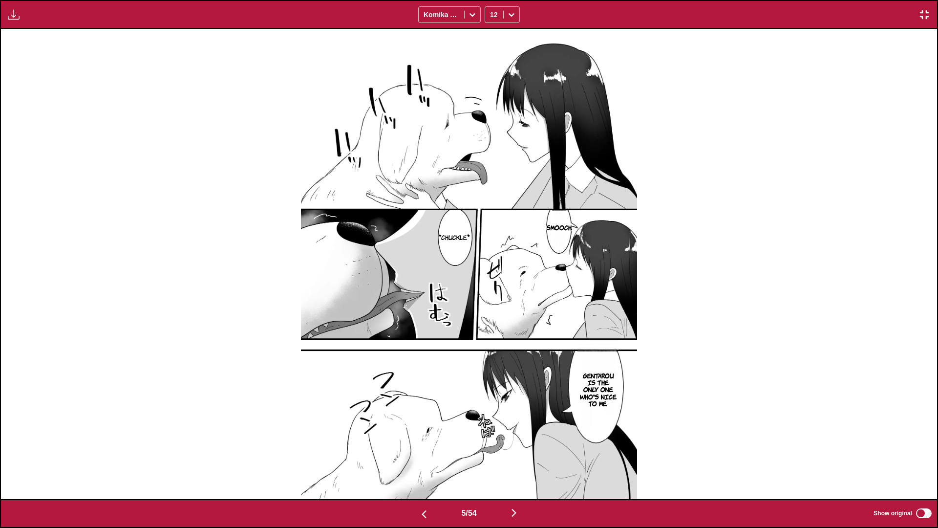
drag, startPoint x: 12, startPoint y: 17, endPoint x: 18, endPoint y: 21, distance: 7.0
click at [13, 17] on img "button" at bounding box center [14, 15] width 12 height 12
click at [26, 21] on button "Preparing..." at bounding box center [40, 23] width 63 height 23
click at [160, 91] on div "Smooch. *chuckle* Gentarou is the only one who's nice to me." at bounding box center [469, 264] width 936 height 470
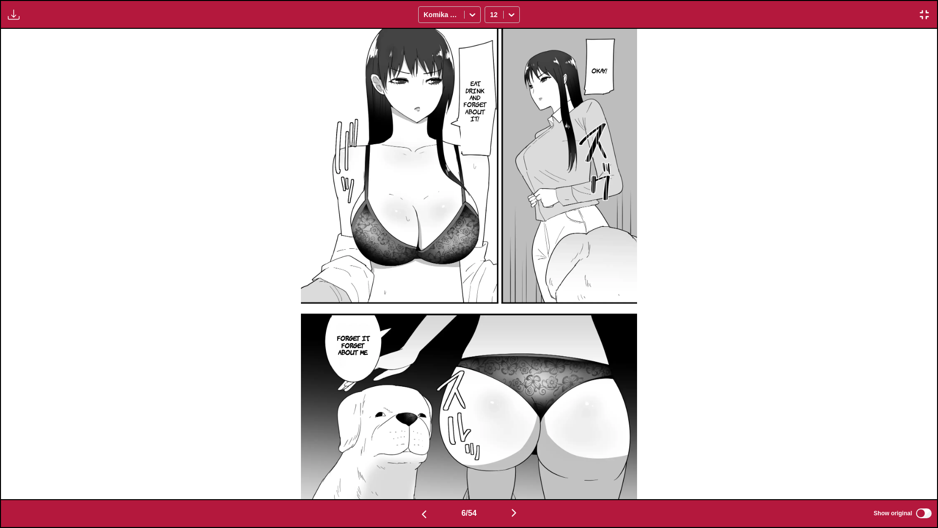
click at [8, 17] on img "button" at bounding box center [14, 15] width 12 height 12
click at [41, 23] on button "Download Panel" at bounding box center [40, 23] width 63 height 23
click at [151, 68] on div "Okay! Eat, drink and forget about it! Forget it, forget about me" at bounding box center [469, 264] width 936 height 470
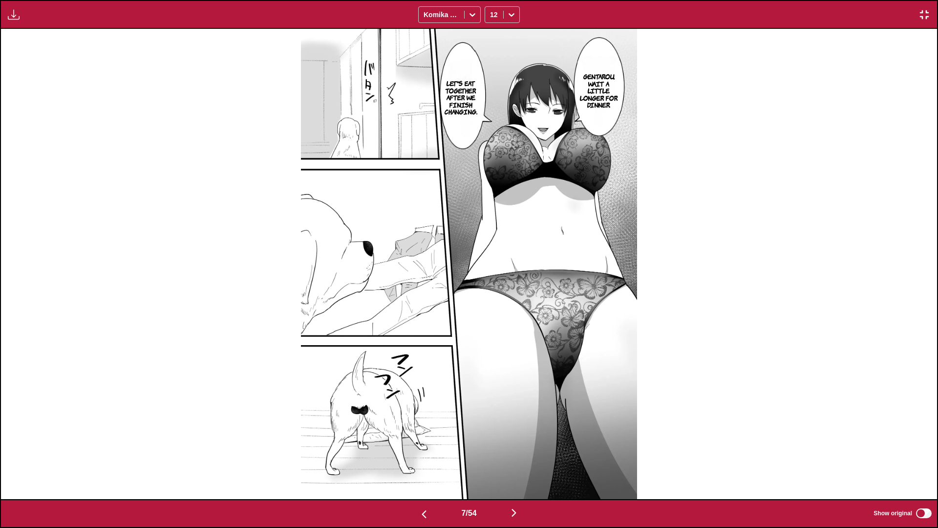
click at [11, 15] on img "button" at bounding box center [14, 15] width 12 height 12
click at [28, 21] on button "Download Panel" at bounding box center [40, 23] width 63 height 23
click at [164, 64] on div "Gentarou, wait a little longer for dinner. Let's eat together after we finish c…" at bounding box center [469, 264] width 936 height 470
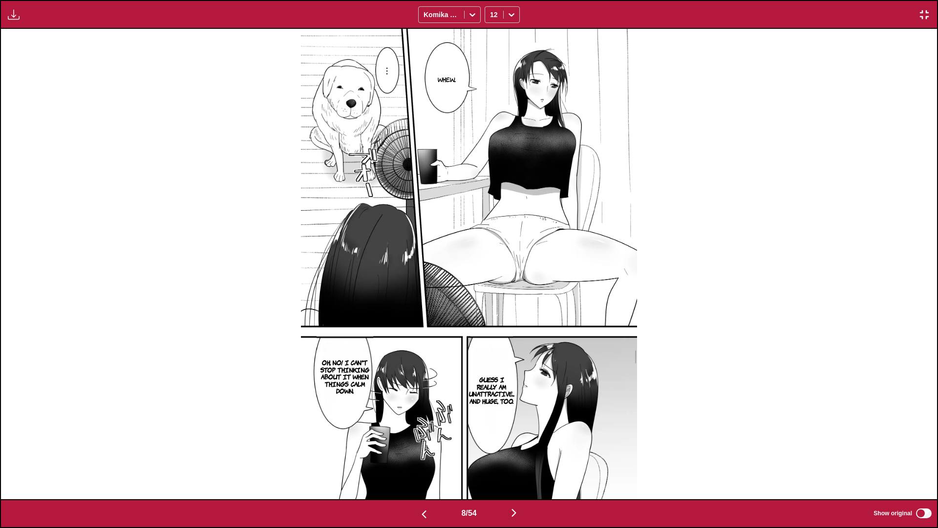
click at [20, 19] on button "button" at bounding box center [14, 14] width 18 height 13
click at [32, 21] on button "Download Panel" at bounding box center [40, 23] width 63 height 23
click at [137, 64] on div "Whew... Guess I really am unattractive... and huge, too. Oh, no! I can't stop t…" at bounding box center [469, 264] width 936 height 470
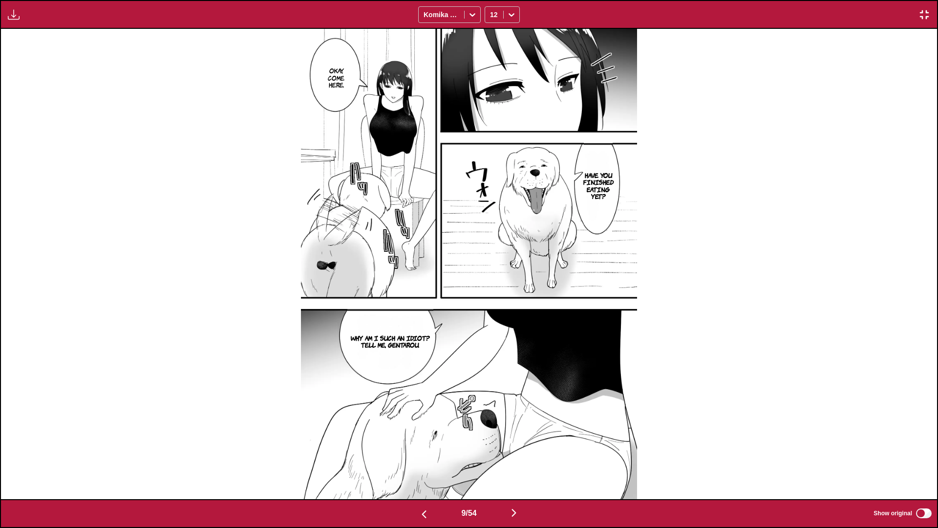
click at [7, 13] on button "button" at bounding box center [14, 14] width 18 height 13
click at [35, 21] on button "Download Panel" at bounding box center [40, 23] width 63 height 23
click at [171, 85] on div "Okay, come here. Have you finished eating yet? Why am I such an idiot? Tell me,…" at bounding box center [469, 264] width 936 height 470
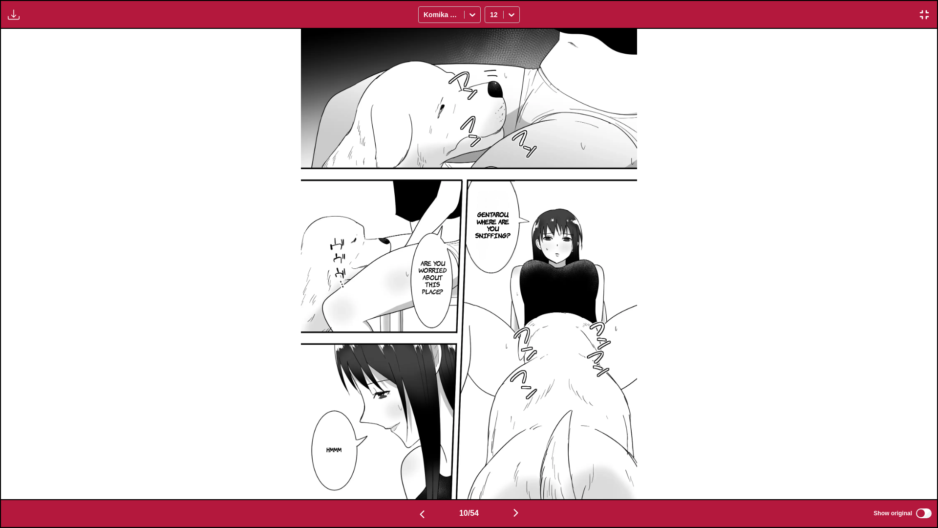
click at [12, 14] on img "button" at bounding box center [14, 15] width 12 height 12
click at [44, 18] on button "Download Panel" at bounding box center [40, 23] width 63 height 23
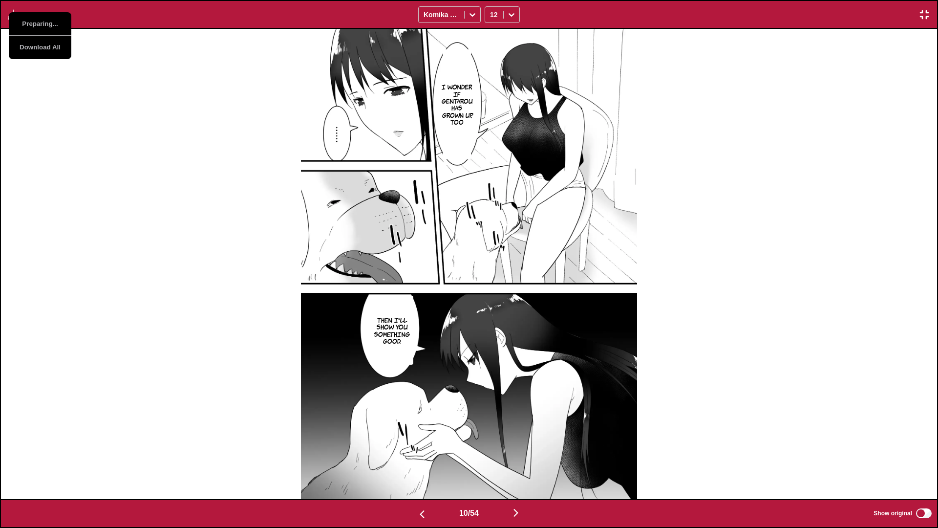
click at [143, 57] on div "I wonder if Gentarou has grown up, too Then I'll show you something good." at bounding box center [469, 264] width 936 height 470
click at [1, 11] on div "Preparing... Download All Komika Axis 12" at bounding box center [469, 14] width 938 height 29
click at [14, 17] on img "button" at bounding box center [14, 15] width 12 height 12
click at [35, 21] on button "Download Panel" at bounding box center [40, 23] width 63 height 23
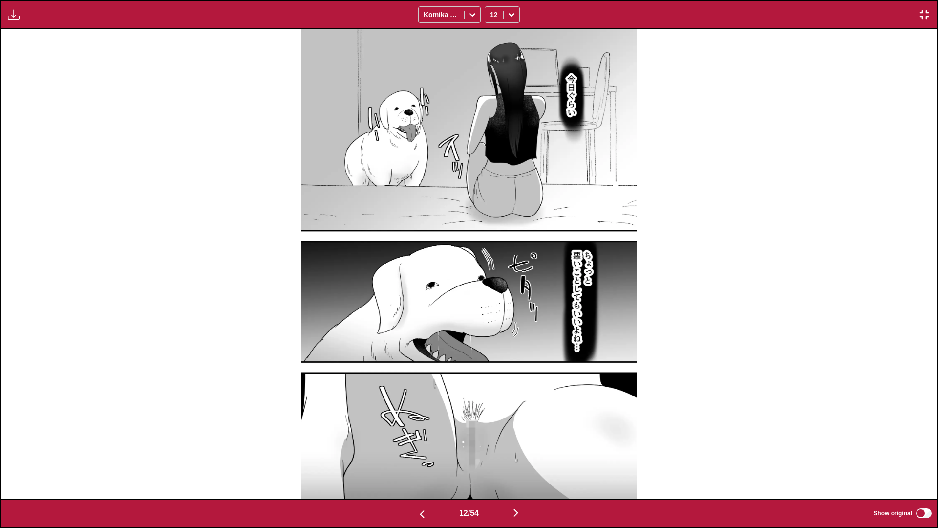
scroll to position [0, 11230]
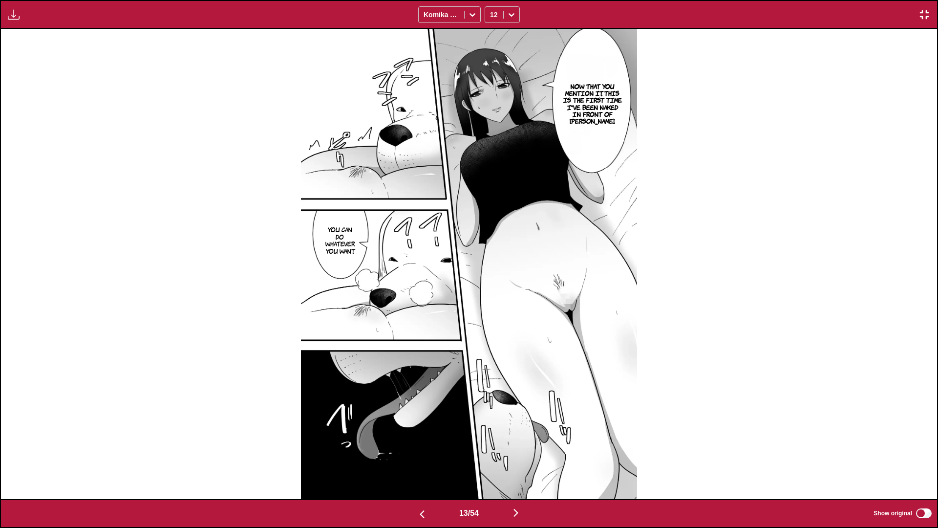
click at [18, 15] on img "button" at bounding box center [14, 15] width 12 height 12
click at [26, 23] on button "Download Panel" at bounding box center [40, 23] width 63 height 23
click at [265, 155] on div "Now that you mention it, this is the first time I've been naked in front of Gen…" at bounding box center [469, 264] width 936 height 470
click at [264, 155] on div "Now that you mention it, this is the first time I've been naked in front of Gen…" at bounding box center [469, 264] width 936 height 470
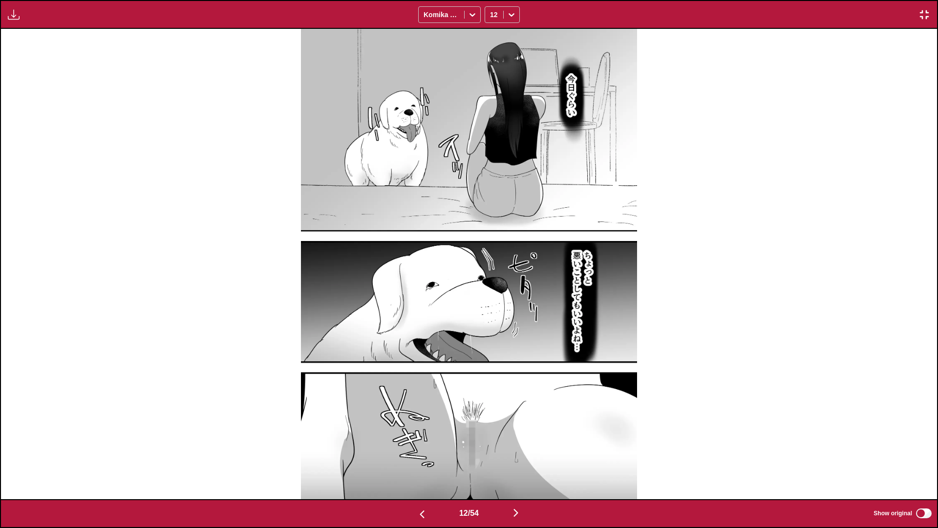
drag, startPoint x: 625, startPoint y: 1, endPoint x: 625, endPoint y: 12, distance: 10.3
click at [599, 6] on div "Download Panel Download All Komika Axis 12" at bounding box center [469, 14] width 938 height 29
click at [599, 18] on img "button" at bounding box center [924, 15] width 12 height 12
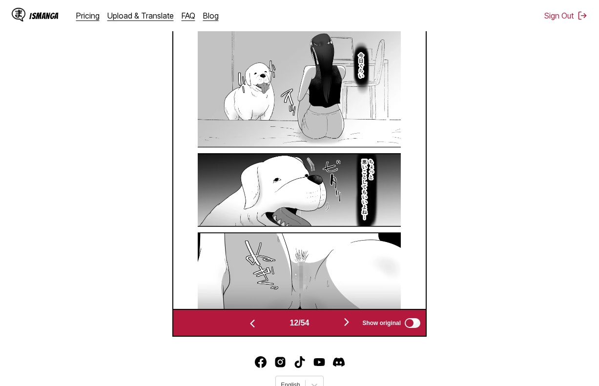
scroll to position [324, 0]
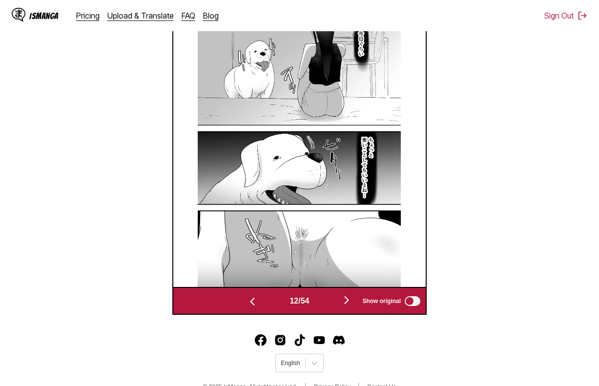
click at [524, 325] on footer "English © 2025 IsManga. All rights reserved. Privacy Policy Contact Us" at bounding box center [299, 364] width 599 height 83
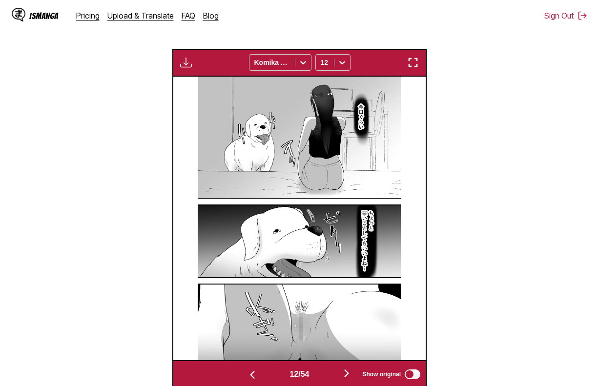
scroll to position [227, 0]
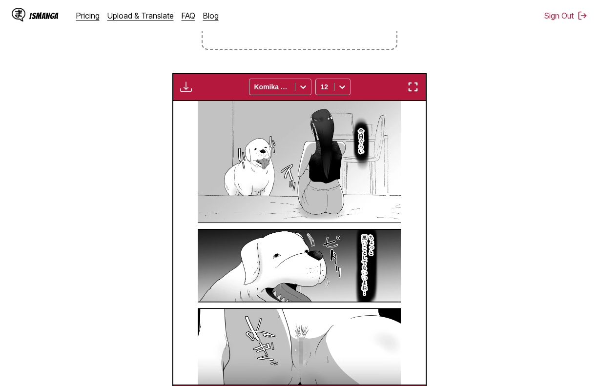
click at [409, 99] on div "Download Panel Download All Komika Axis 12" at bounding box center [299, 87] width 254 height 28
click at [416, 90] on img "button" at bounding box center [413, 87] width 12 height 12
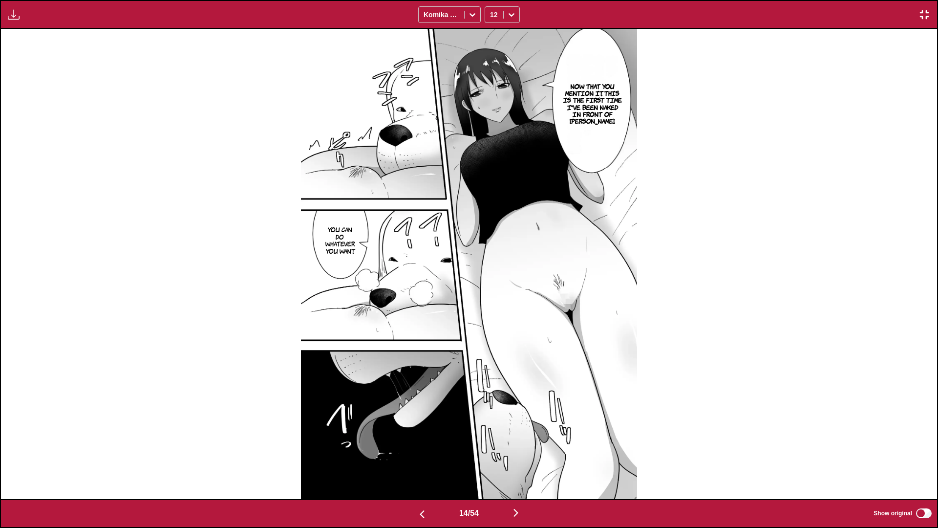
scroll to position [0, 12166]
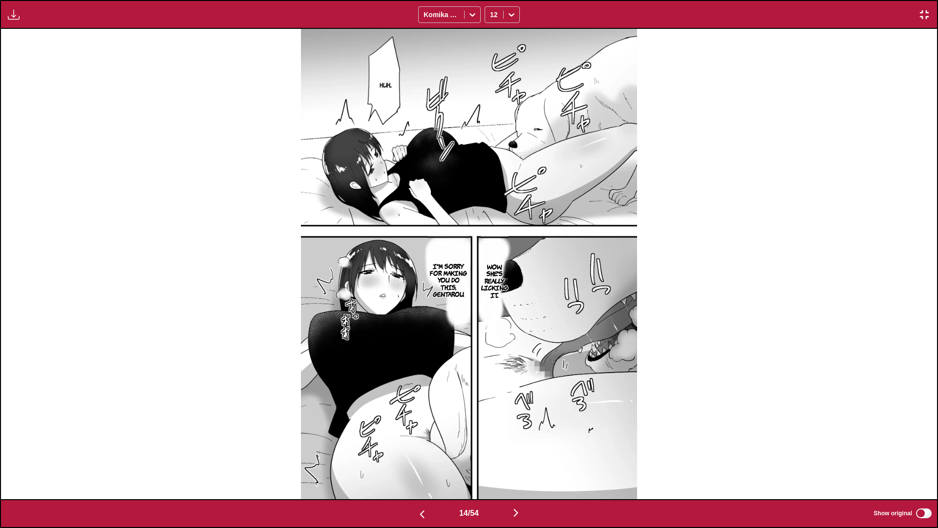
click at [13, 14] on img "button" at bounding box center [14, 15] width 12 height 12
click at [20, 18] on button "Download Panel" at bounding box center [40, 23] width 63 height 23
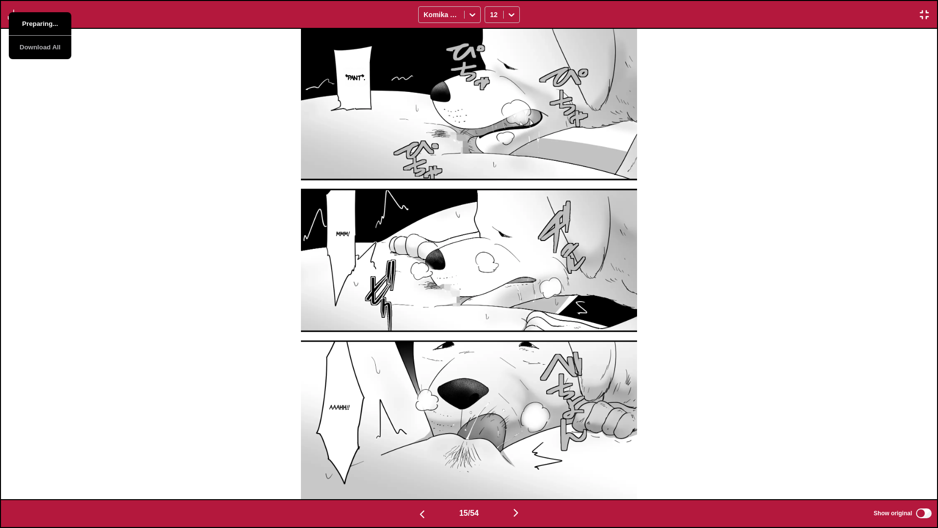
click at [42, 26] on button "Preparing..." at bounding box center [40, 23] width 63 height 23
click at [181, 51] on div "*pant*. Mmm! Aaahh!!" at bounding box center [469, 264] width 936 height 470
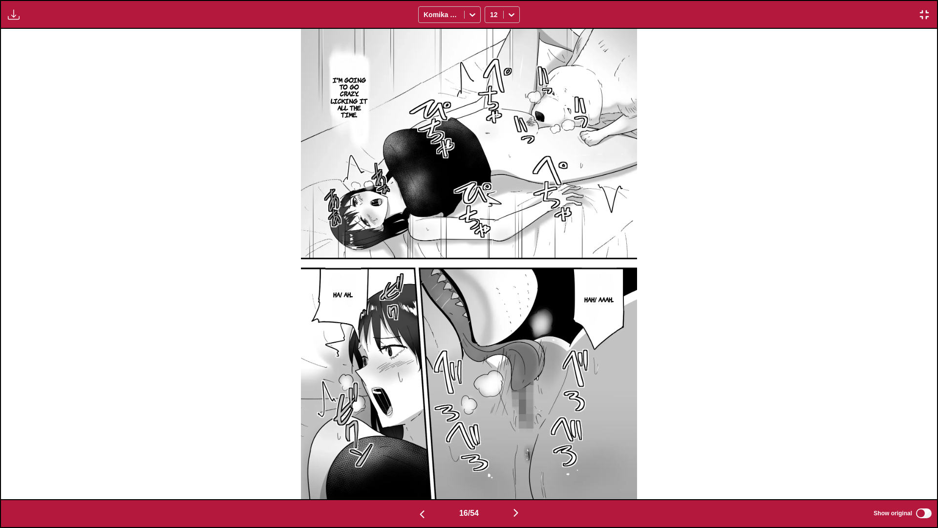
click at [10, 25] on div "Download Panel Download All Komika Axis 12" at bounding box center [469, 14] width 938 height 29
click at [13, 18] on img "button" at bounding box center [14, 15] width 12 height 12
click at [26, 24] on button "Download Panel" at bounding box center [40, 23] width 63 height 23
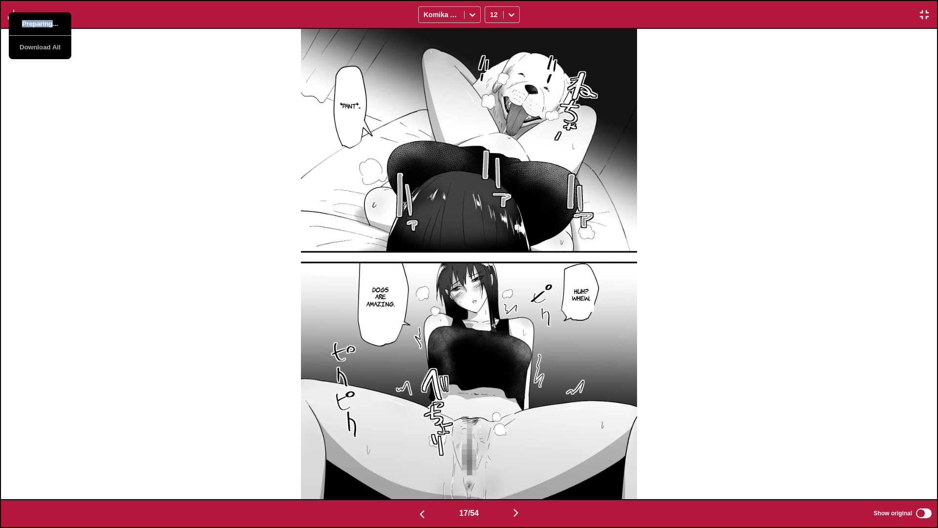
click at [26, 24] on button "Preparing..." at bounding box center [40, 23] width 63 height 23
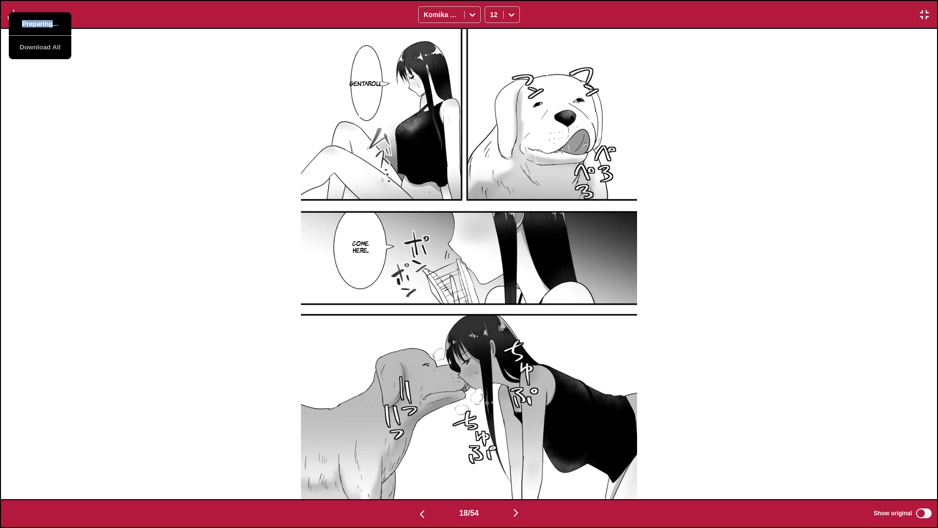
click at [26, 24] on button "Preparing..." at bounding box center [40, 23] width 63 height 23
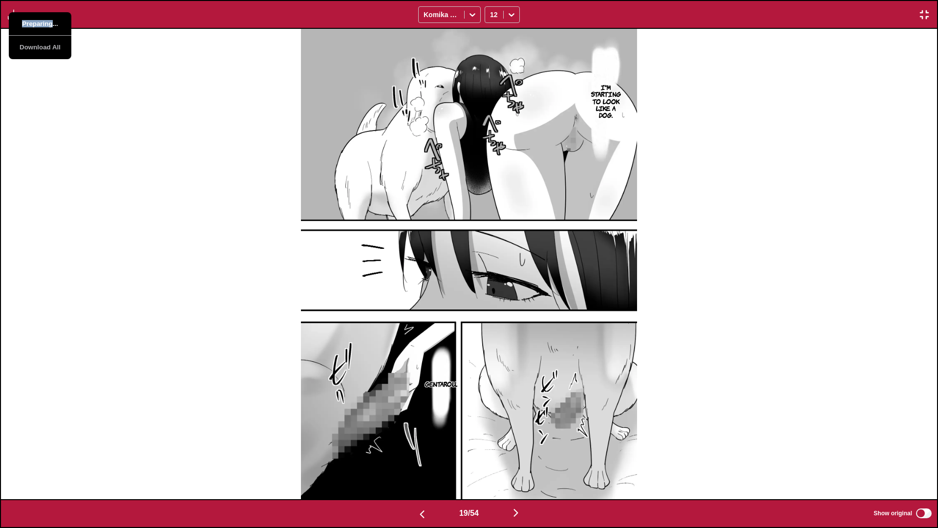
click at [26, 24] on button "Preparing..." at bounding box center [40, 23] width 63 height 23
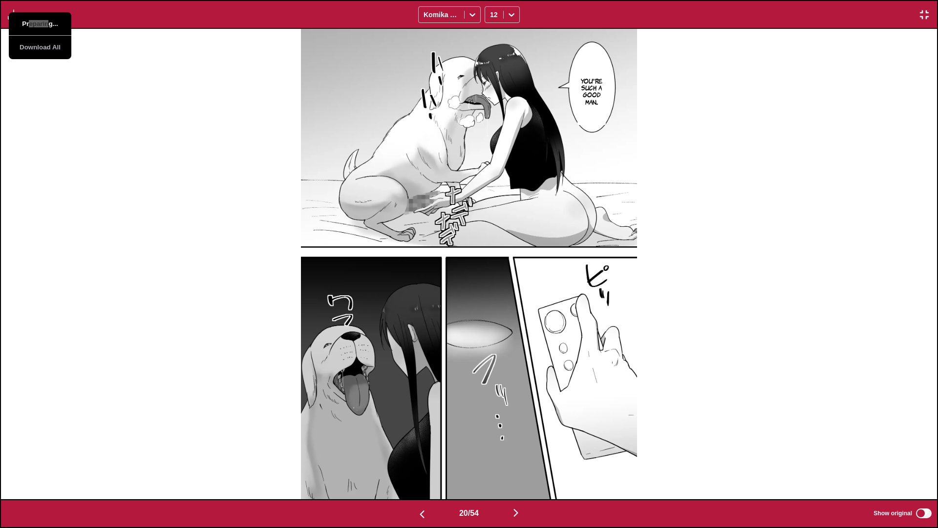
click at [26, 24] on button "Preparing..." at bounding box center [40, 23] width 63 height 23
click at [193, 57] on div "You're such a good man..." at bounding box center [469, 264] width 936 height 470
click at [10, 14] on img "button" at bounding box center [14, 15] width 12 height 12
click at [46, 25] on button "Download Panel" at bounding box center [40, 23] width 63 height 23
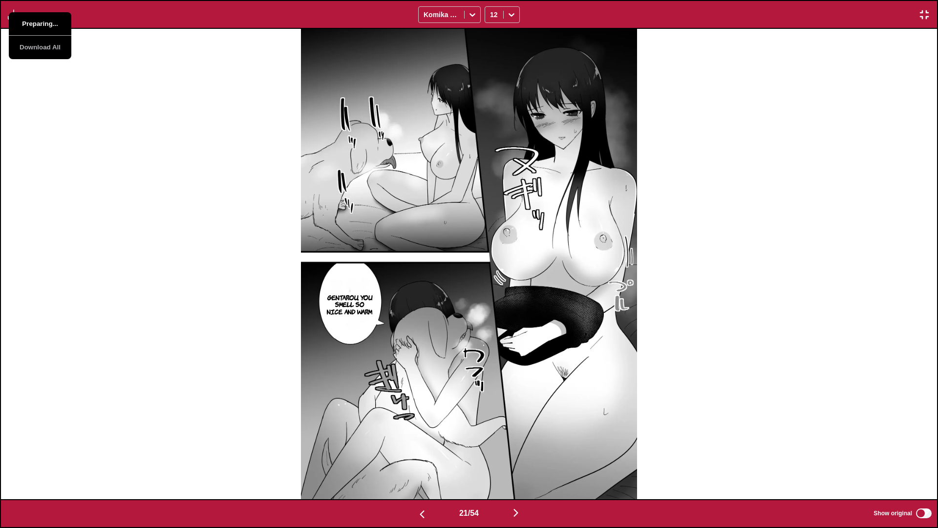
click at [46, 25] on button "Preparing..." at bounding box center [40, 23] width 63 height 23
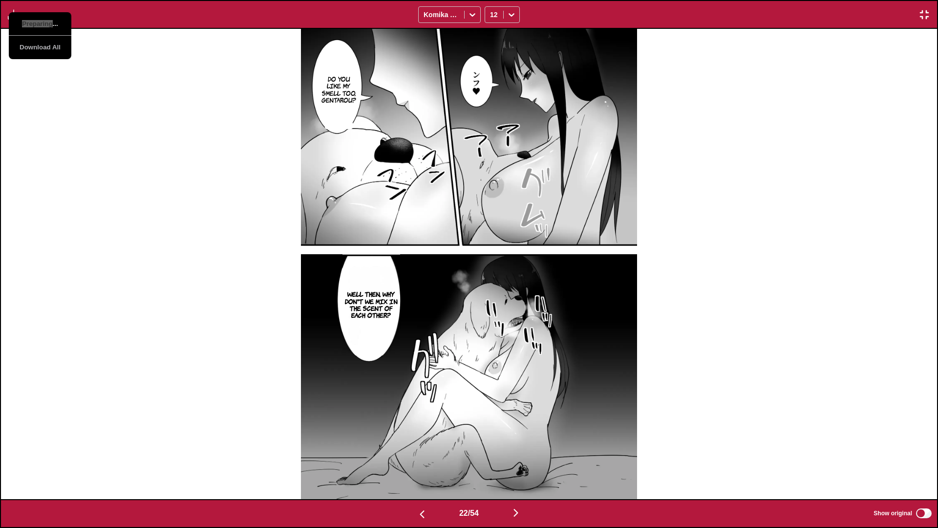
click at [46, 25] on button "Preparing..." at bounding box center [40, 23] width 63 height 23
click at [109, 37] on div "Do you like my smell too, Gentarou? Well then, why don't we mix in the scent of…" at bounding box center [469, 264] width 936 height 470
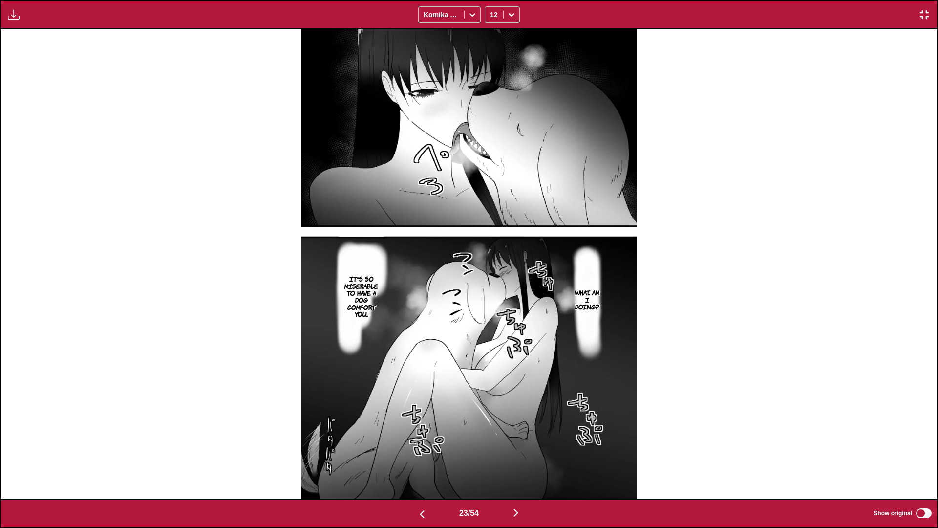
click at [23, 22] on div "Download Panel Download All Komika Axis 12" at bounding box center [469, 14] width 938 height 29
click at [21, 19] on button "button" at bounding box center [14, 14] width 18 height 13
click at [35, 24] on button "Download Panel" at bounding box center [40, 23] width 63 height 23
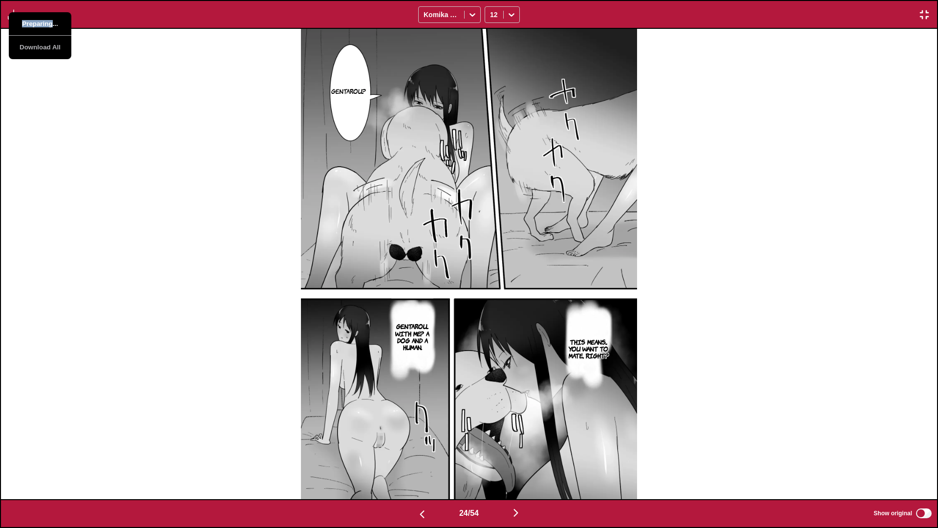
click at [35, 24] on button "Preparing..." at bounding box center [40, 23] width 63 height 23
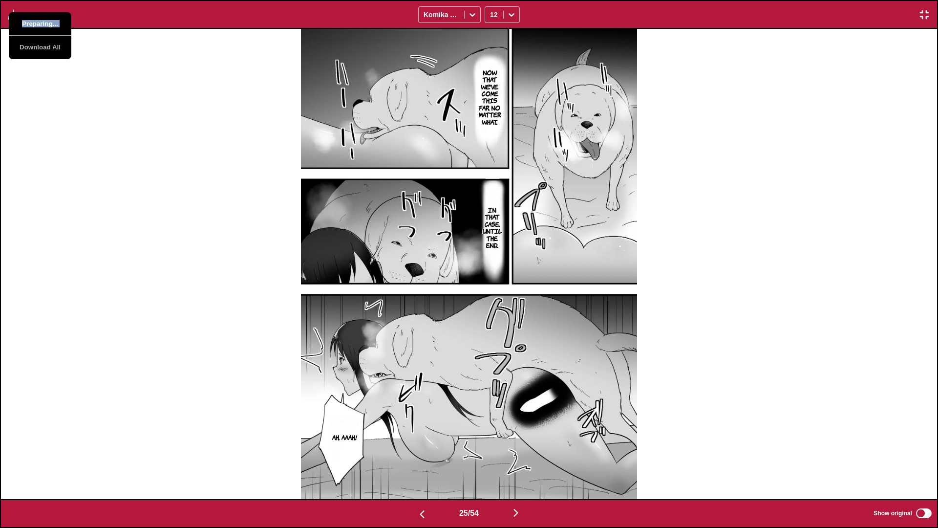
click at [35, 24] on button "Preparing..." at bounding box center [40, 23] width 63 height 23
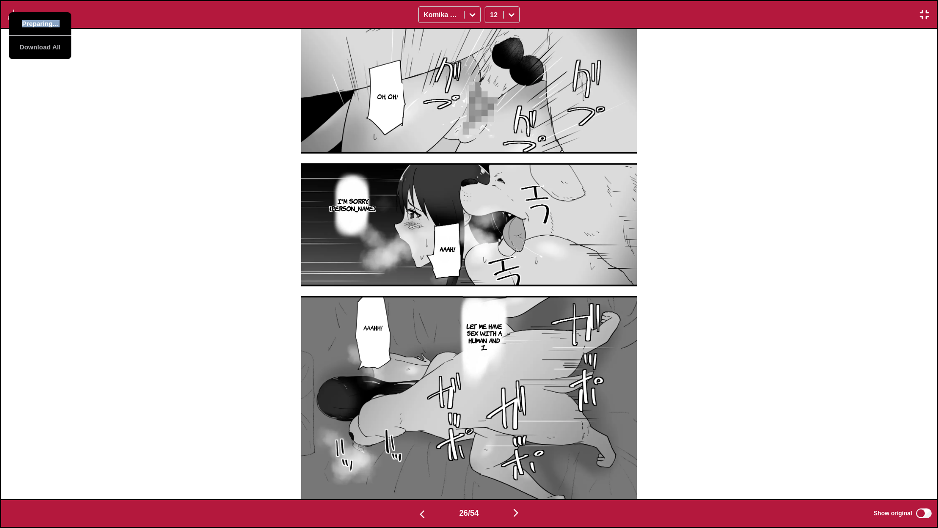
click at [35, 24] on button "Preparing..." at bounding box center [40, 23] width 63 height 23
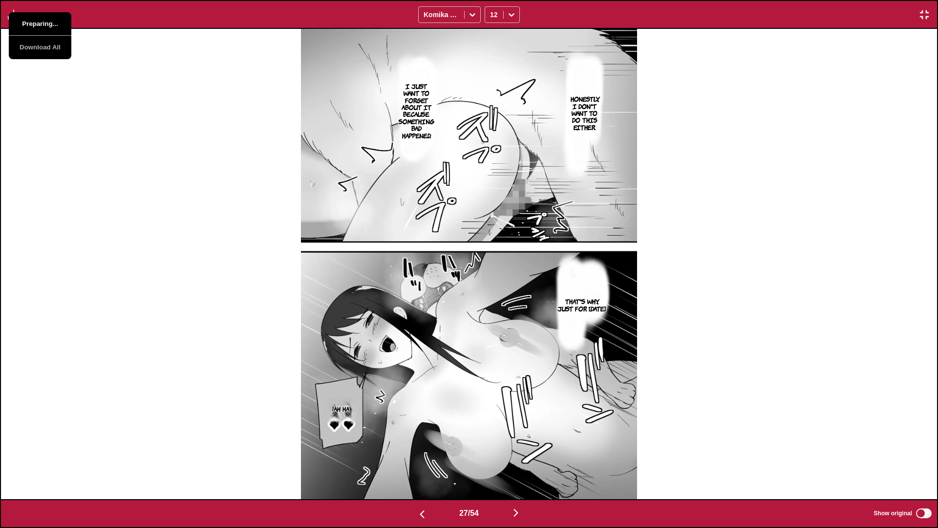
click at [35, 24] on button "Preparing..." at bounding box center [40, 23] width 63 height 23
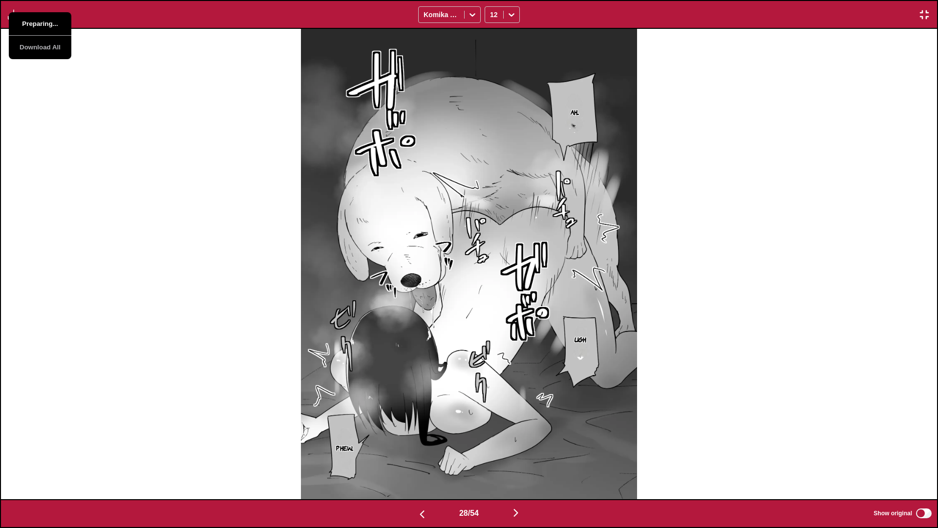
click at [35, 24] on button "Preparing..." at bounding box center [40, 23] width 63 height 23
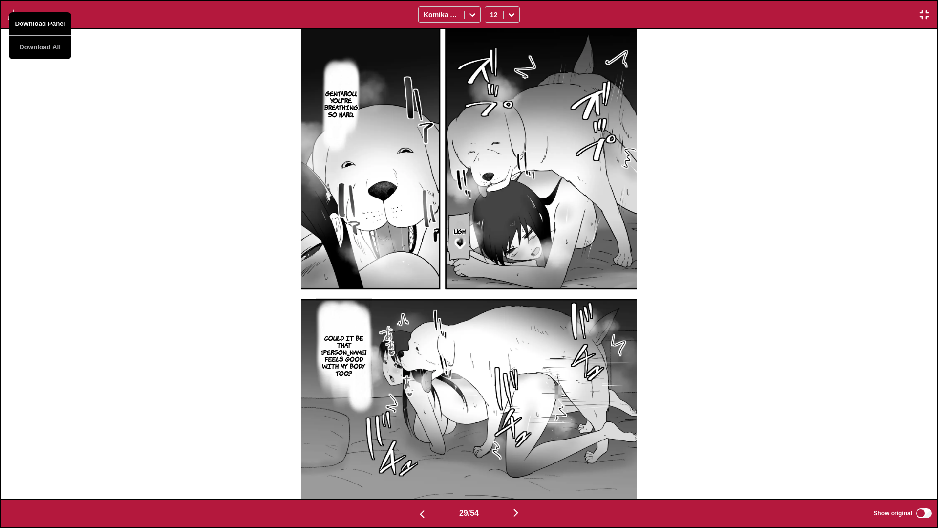
click at [35, 24] on button "Download Panel" at bounding box center [40, 23] width 63 height 23
click at [35, 24] on button "Preparing..." at bounding box center [40, 23] width 63 height 23
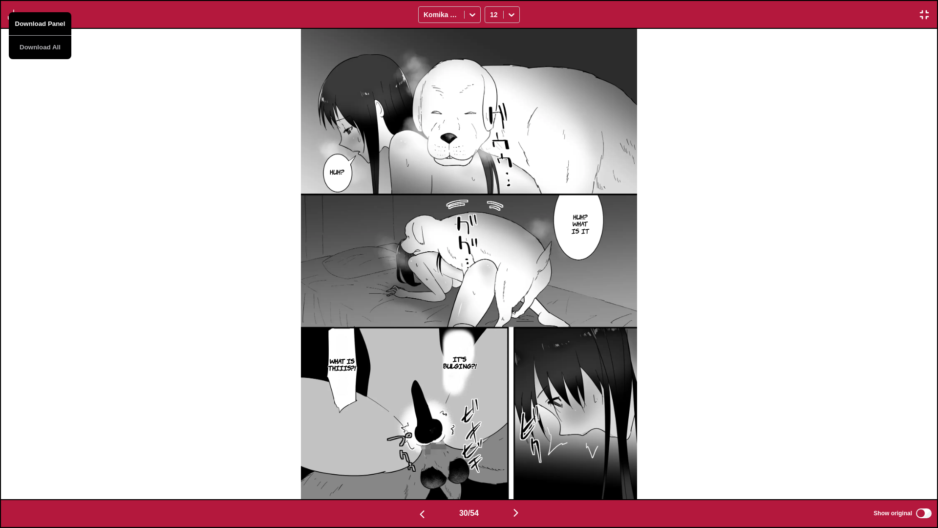
click at [35, 24] on button "Download Panel" at bounding box center [40, 23] width 63 height 23
click at [35, 24] on button "Preparing..." at bounding box center [40, 23] width 63 height 23
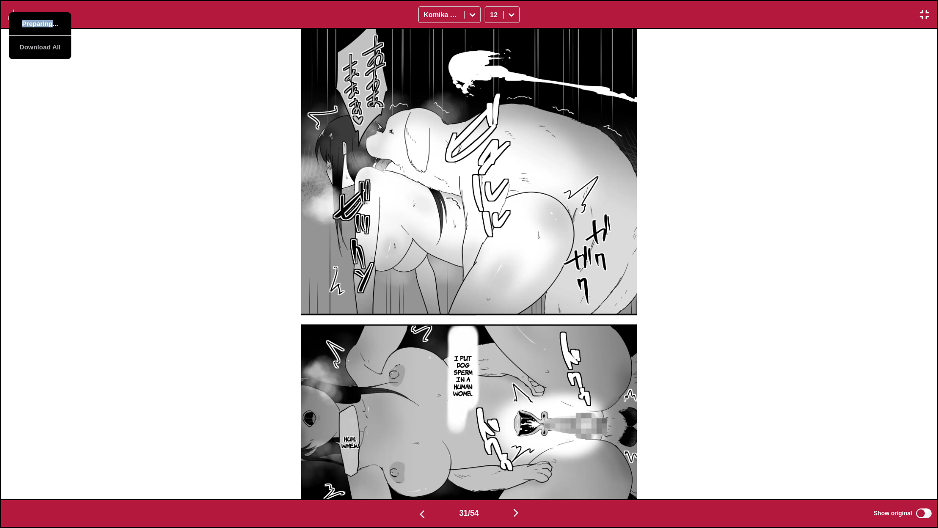
click at [35, 24] on button "Preparing..." at bounding box center [40, 23] width 63 height 23
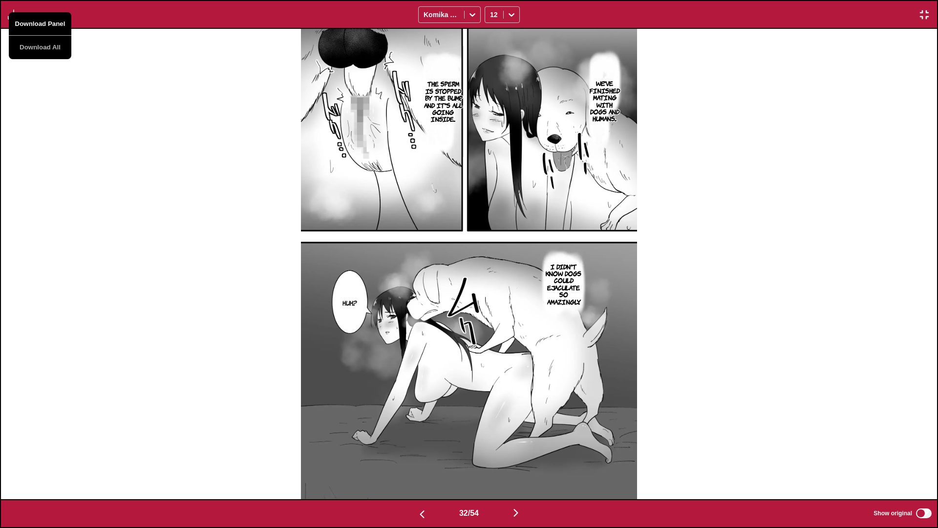
click at [35, 24] on button "Download Panel" at bounding box center [40, 23] width 63 height 23
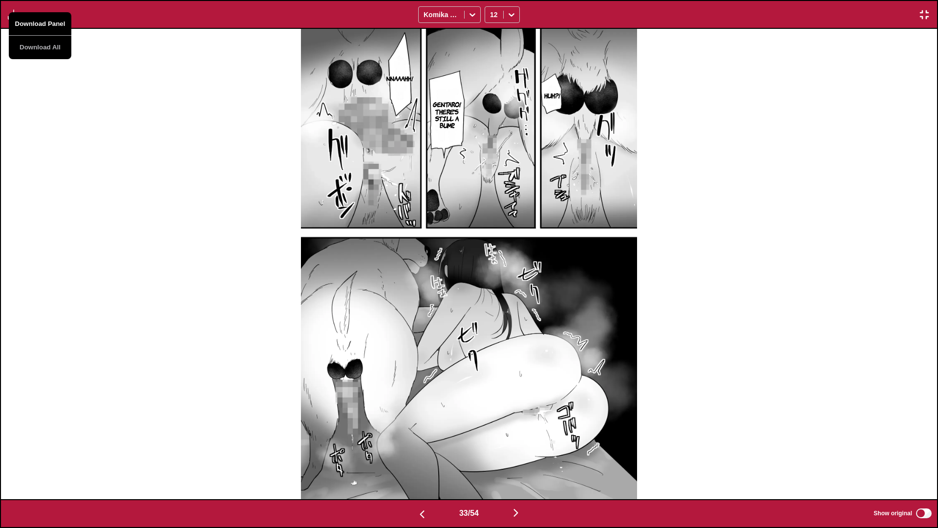
click at [35, 24] on button "Download Panel" at bounding box center [40, 23] width 63 height 23
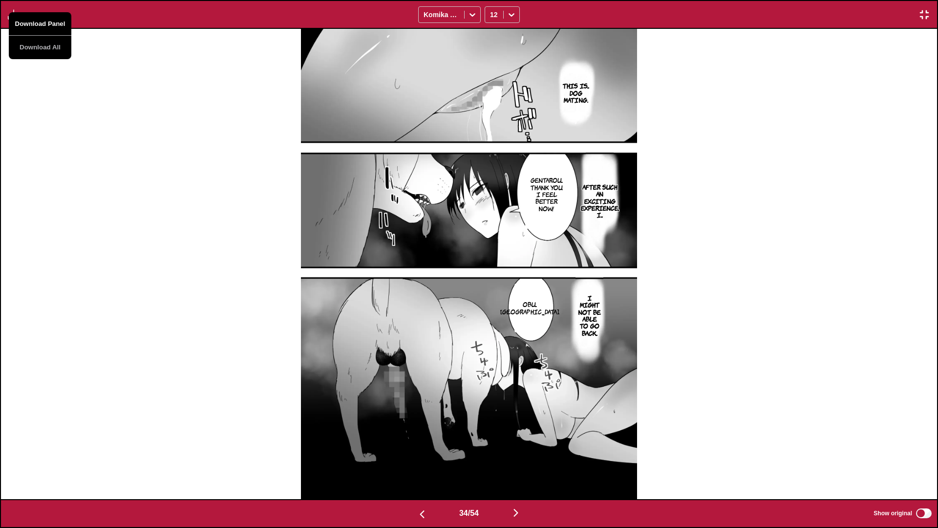
click at [35, 24] on button "Download Panel" at bounding box center [40, 23] width 63 height 23
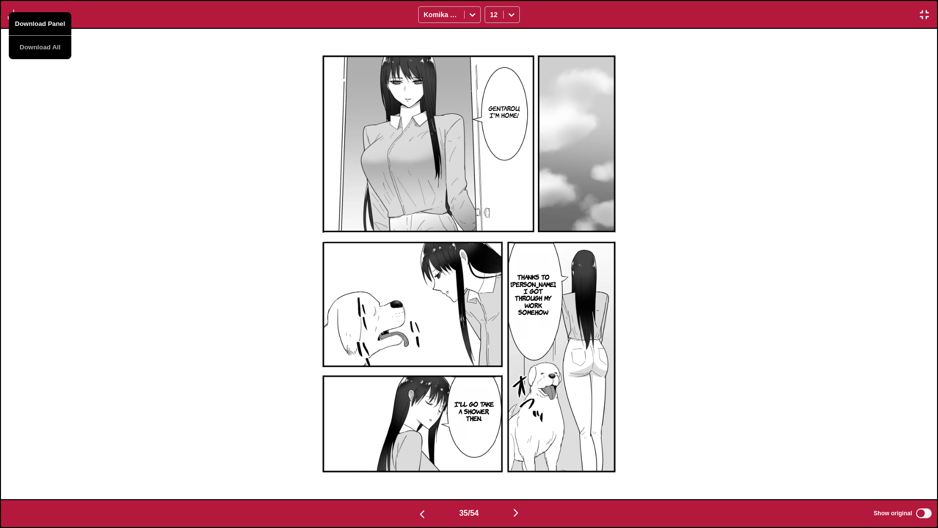
click at [35, 24] on button "Download Panel" at bounding box center [40, 23] width 63 height 23
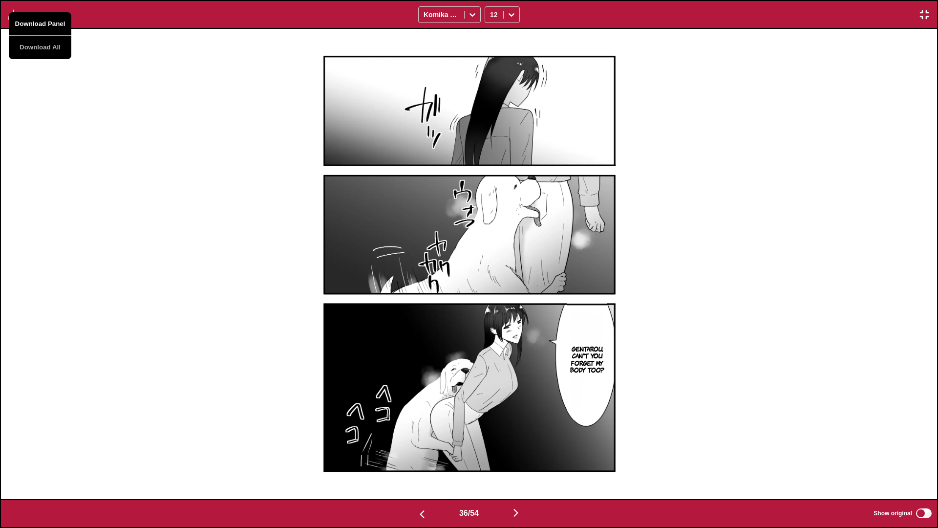
click at [35, 24] on button "Download Panel" at bounding box center [40, 23] width 63 height 23
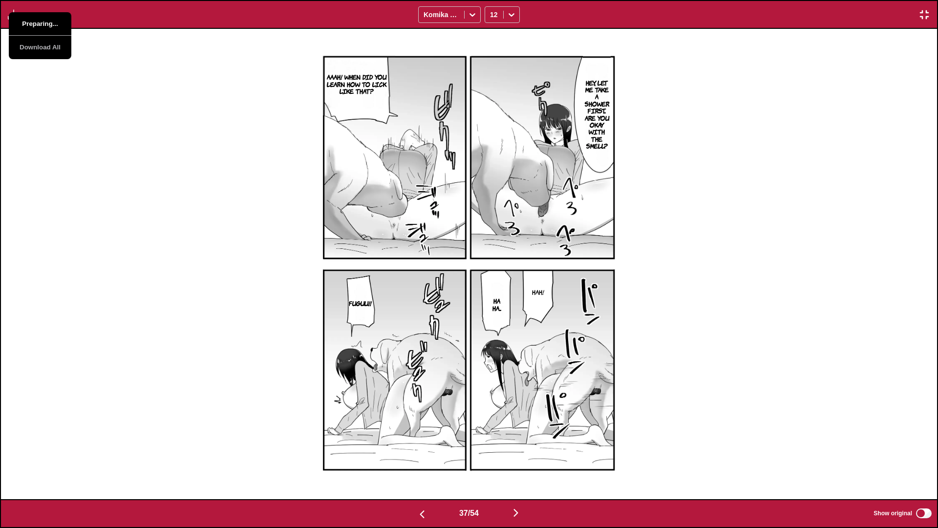
click at [35, 24] on button "Preparing..." at bounding box center [40, 23] width 63 height 23
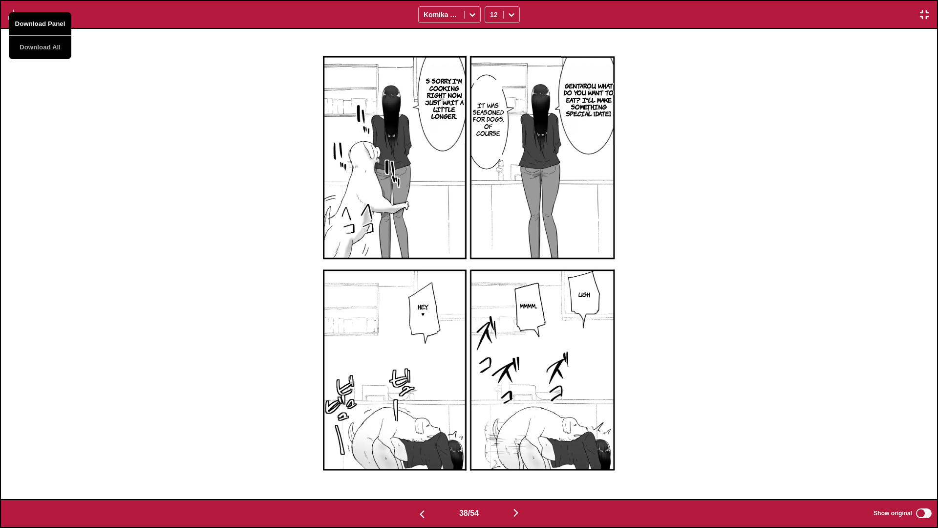
click at [35, 24] on button "Download Panel" at bounding box center [40, 23] width 63 height 23
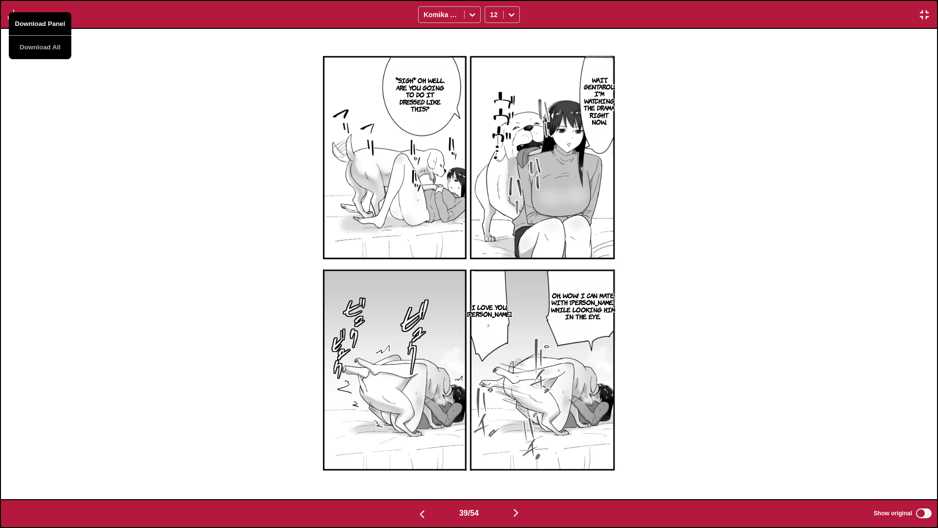
click at [35, 24] on button "Download Panel" at bounding box center [40, 23] width 63 height 23
click at [227, 116] on div "Wait, Gentarou. I'm watching the drama right now... *sigh* Oh well. Are you goi…" at bounding box center [469, 264] width 936 height 470
click at [6, 25] on div "Download Panel Download All Komika Axis 12" at bounding box center [469, 14] width 938 height 29
click at [16, 9] on img "button" at bounding box center [14, 15] width 12 height 12
click at [44, 22] on button "Download Panel" at bounding box center [40, 23] width 63 height 23
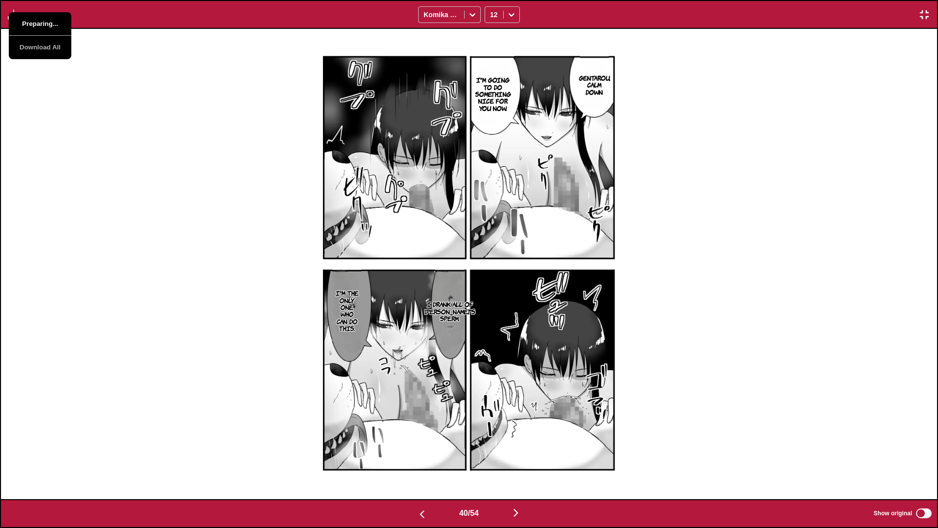
click at [44, 22] on button "Preparing..." at bounding box center [40, 23] width 63 height 23
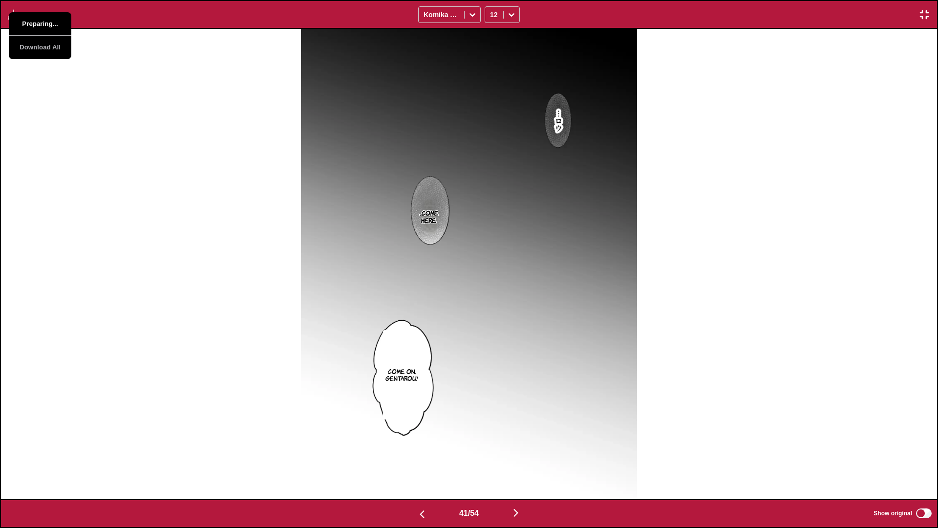
click at [44, 22] on button "Preparing..." at bounding box center [40, 23] width 63 height 23
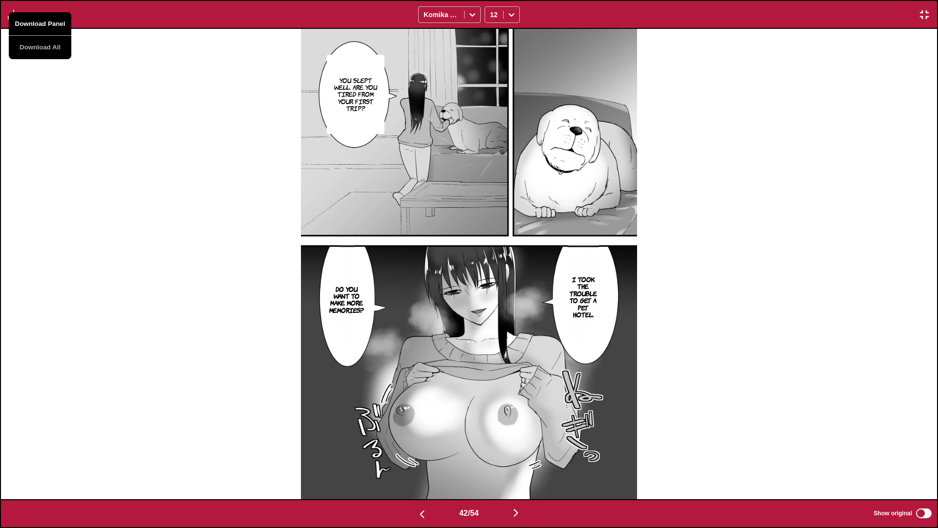
click at [44, 22] on button "Download Panel" at bounding box center [40, 23] width 63 height 23
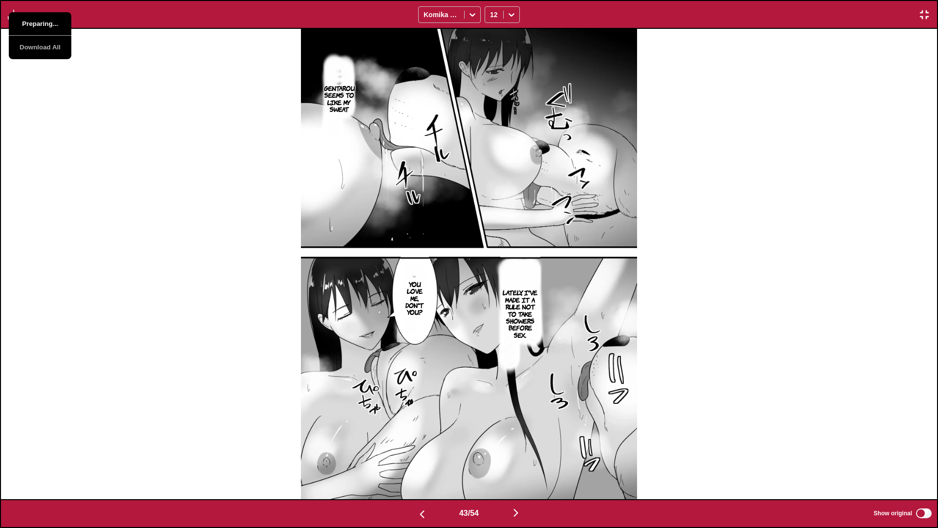
click at [44, 22] on button "Preparing..." at bounding box center [40, 23] width 63 height 23
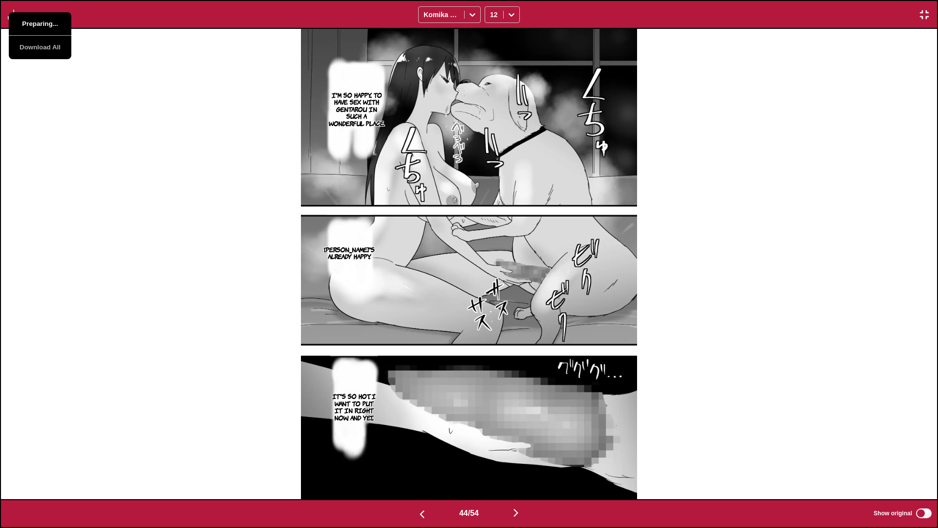
click at [44, 22] on button "Preparing..." at bounding box center [40, 23] width 63 height 23
click at [169, 62] on div "I'm so happy... To have sex with Gentarou in such a wonderful place. Gentarou's…" at bounding box center [469, 264] width 936 height 470
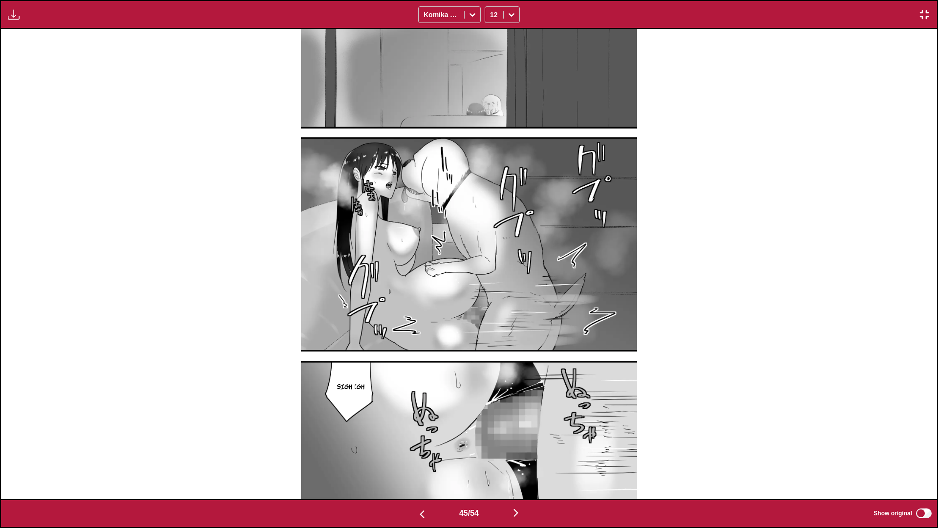
click at [11, 10] on img "button" at bounding box center [14, 15] width 12 height 12
click at [38, 22] on button "Download Panel" at bounding box center [40, 23] width 63 height 23
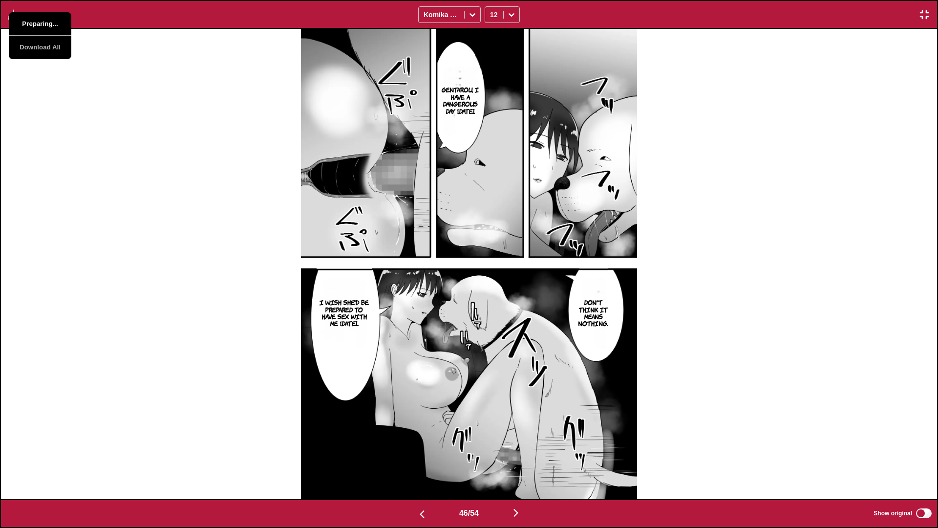
click at [38, 22] on button "Preparing..." at bounding box center [40, 23] width 63 height 23
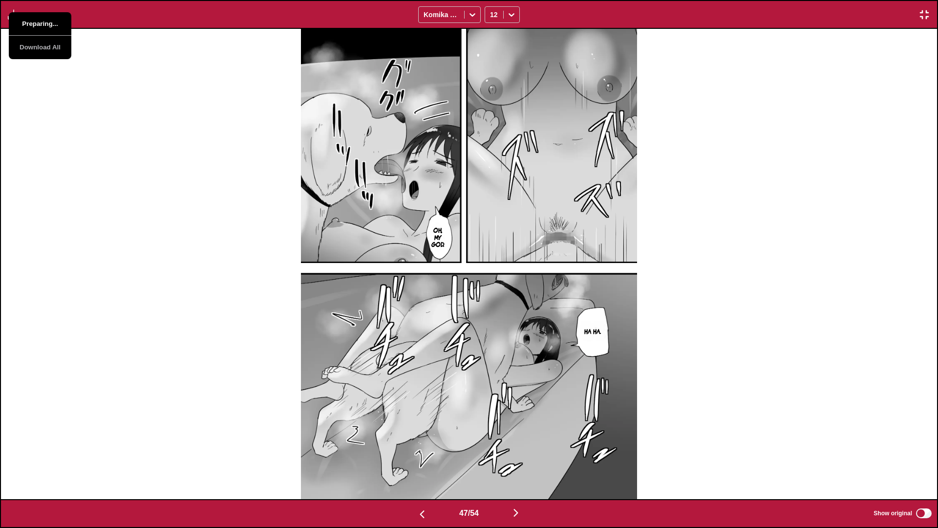
click at [38, 22] on button "Preparing..." at bounding box center [40, 23] width 63 height 23
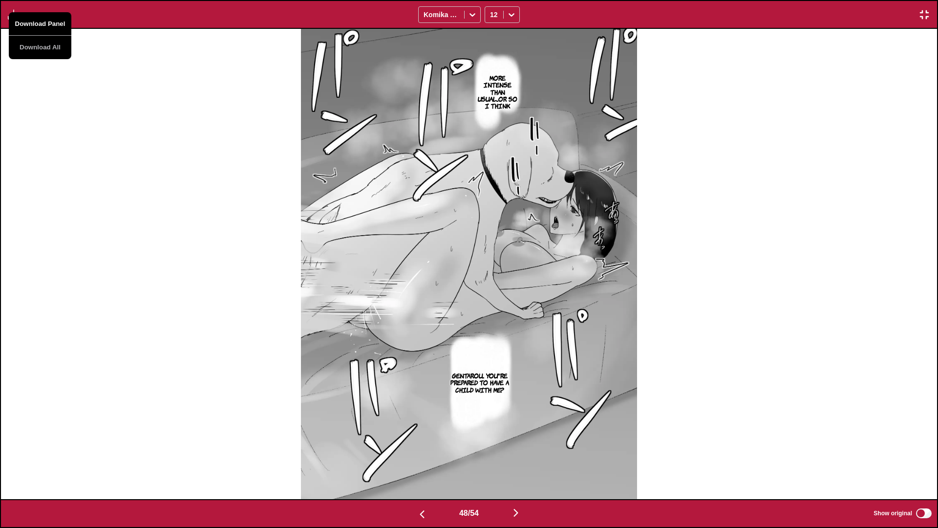
click at [38, 22] on button "Download Panel" at bounding box center [40, 23] width 63 height 23
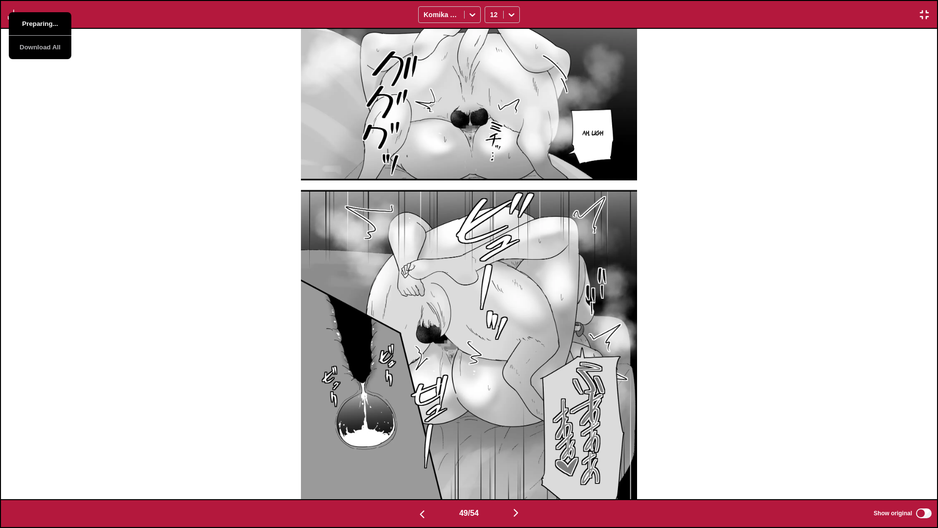
click at [38, 22] on button "Preparing..." at bounding box center [40, 23] width 63 height 23
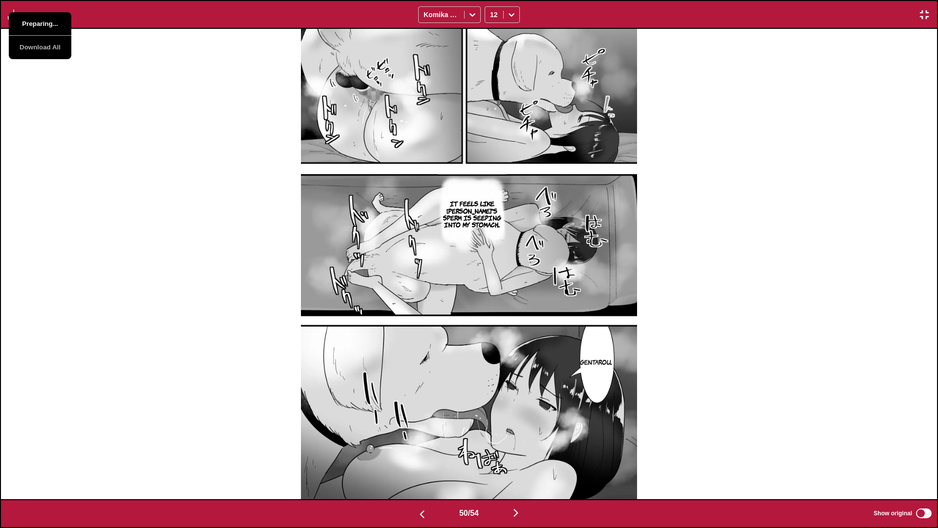
click at [38, 22] on button "Preparing..." at bounding box center [40, 23] width 63 height 23
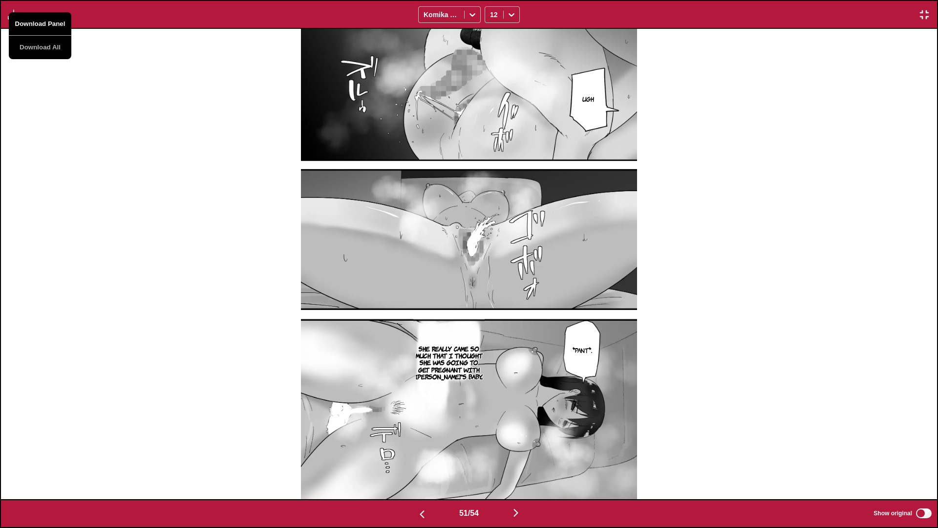
click at [38, 22] on button "Download Panel" at bounding box center [40, 23] width 63 height 23
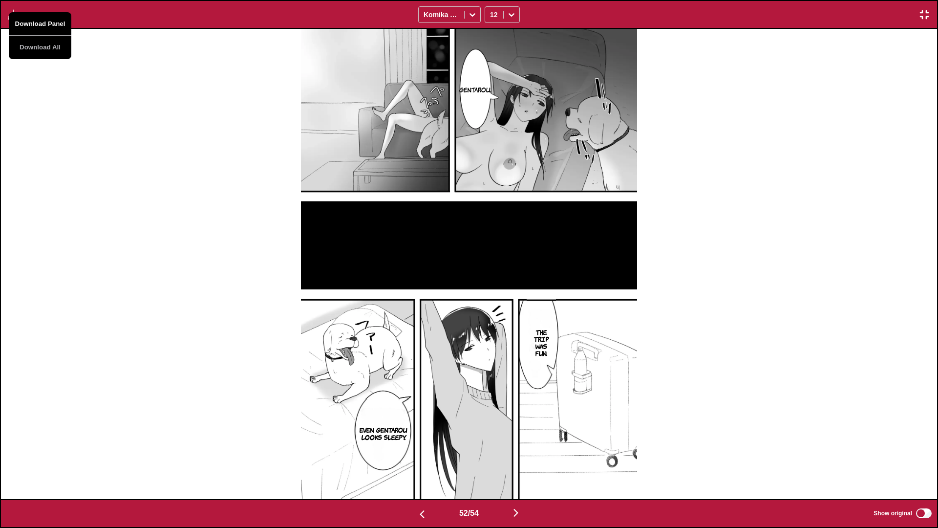
click at [38, 22] on button "Download Panel" at bounding box center [40, 23] width 63 height 23
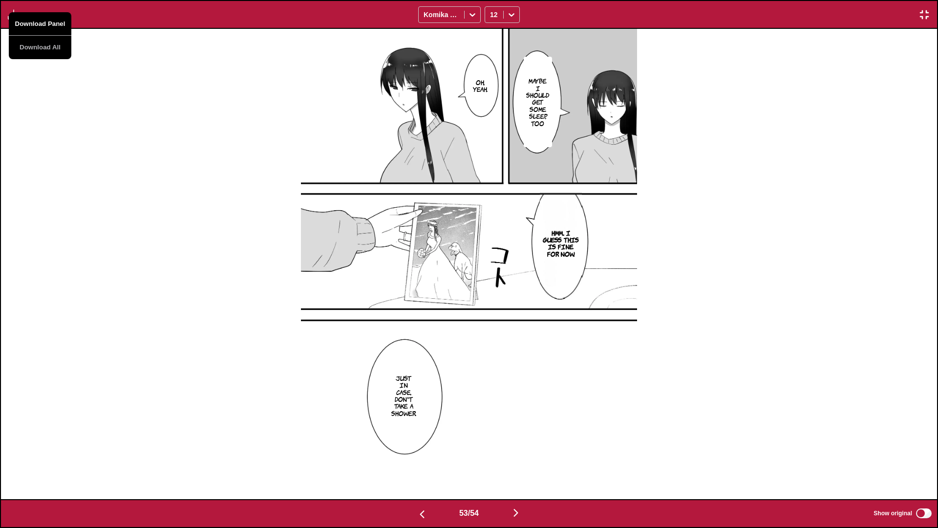
click at [38, 22] on button "Download Panel" at bounding box center [40, 23] width 63 height 23
click at [211, 112] on div "Maybe I should get some sleep, too Oh, yeah. Hmm... I guess this is fine for no…" at bounding box center [469, 264] width 936 height 470
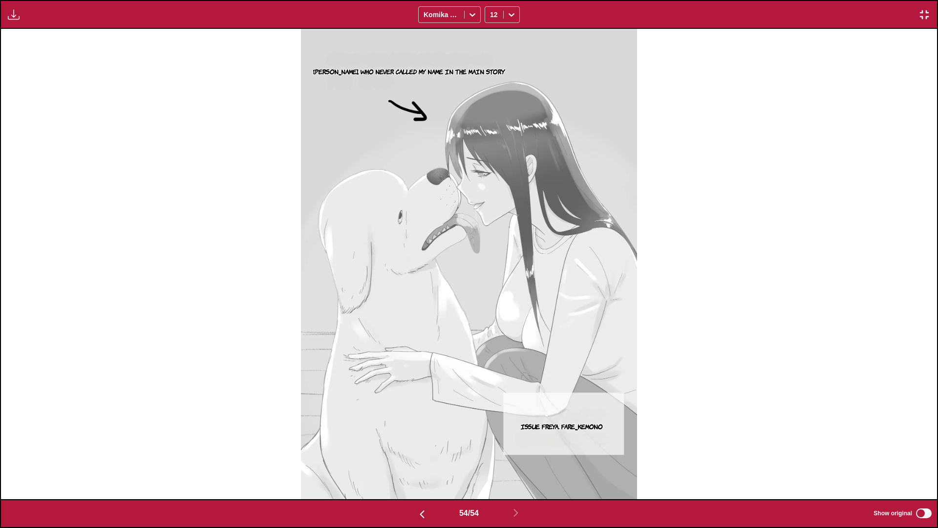
click at [22, 18] on button "button" at bounding box center [14, 14] width 18 height 13
drag, startPoint x: 266, startPoint y: 83, endPoint x: 430, endPoint y: 63, distance: 165.3
click at [271, 85] on div "Rin Rokumi, who never called my name in the main story Issue Freya. Fare_Kemono" at bounding box center [469, 264] width 936 height 470
click at [28, 17] on div "Download Panel Download All Komika Axis 12" at bounding box center [469, 14] width 938 height 29
click at [21, 15] on button "button" at bounding box center [14, 14] width 18 height 13
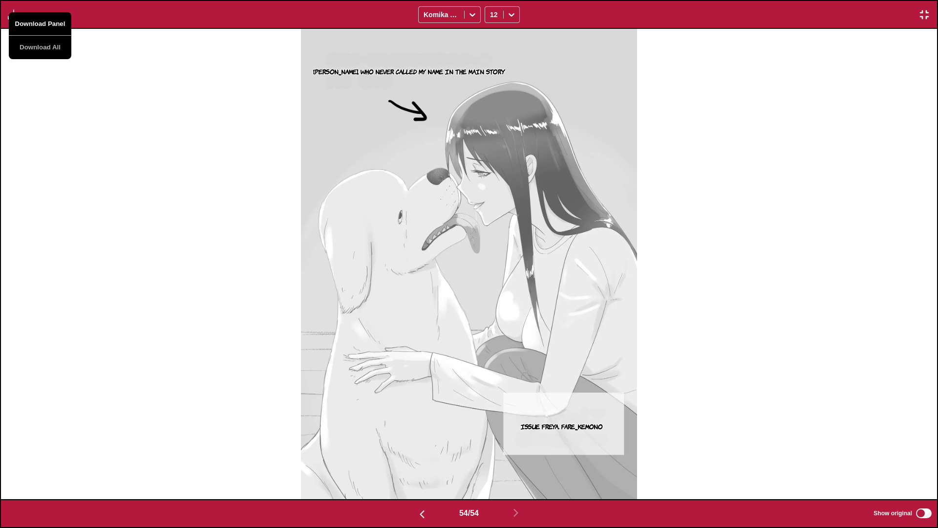
click at [24, 21] on button "Download Panel" at bounding box center [40, 23] width 63 height 23
click at [210, 99] on div "Rin Rokumi, who never called my name in the main story Issue Freya. Fare_Kemono" at bounding box center [469, 264] width 936 height 470
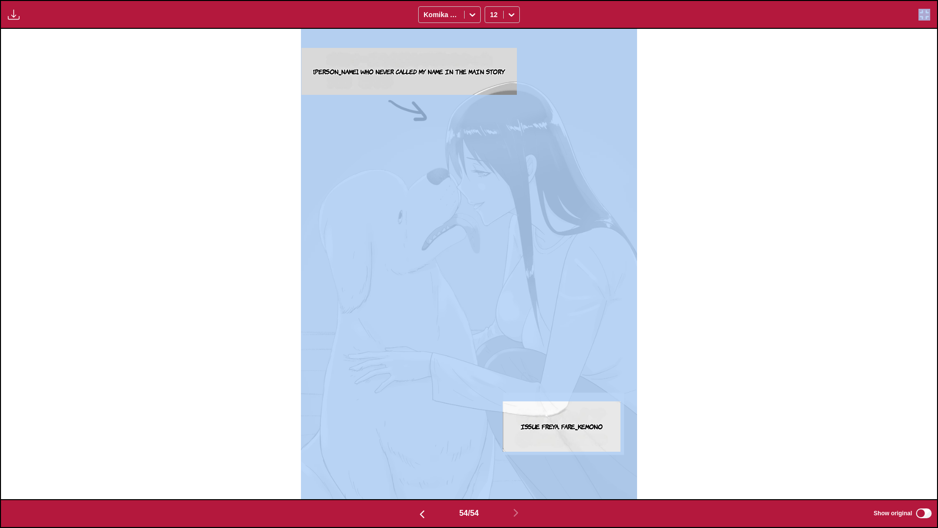
drag, startPoint x: 673, startPoint y: 88, endPoint x: 636, endPoint y: 126, distance: 52.2
click at [599, 126] on div "Preparing... Download All Komika Axis 12 ...I'm home, Gentarou... *Sigh*... Ugh…" at bounding box center [469, 264] width 938 height 528
click at [599, 81] on div "Rin Rokumi, who never called my name in the main story Issue Freya. Fare_Kemono" at bounding box center [469, 264] width 936 height 470
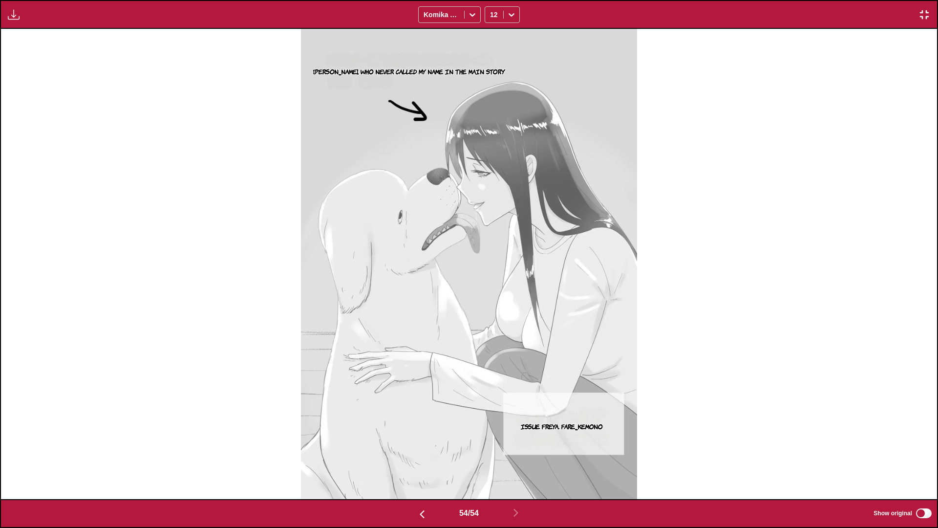
click at [599, 17] on img "button" at bounding box center [924, 15] width 12 height 12
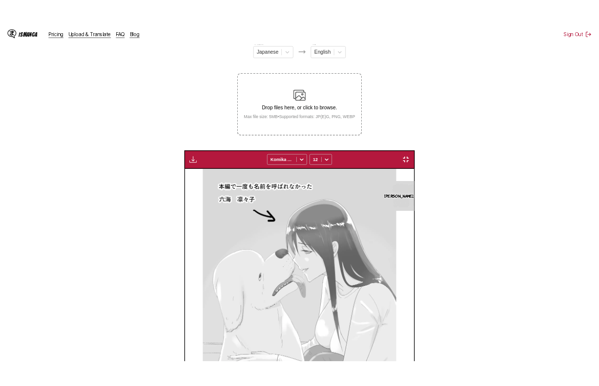
scroll to position [0, 13390]
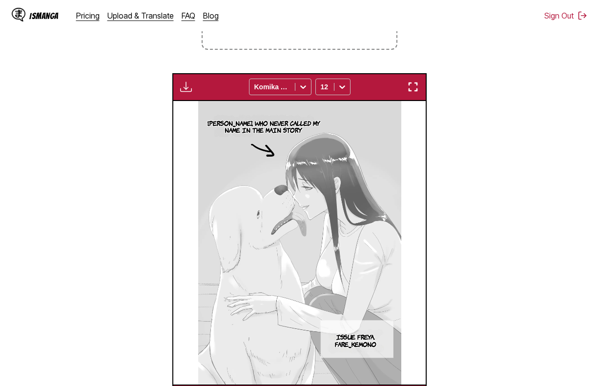
click at [526, 332] on section "From Japanese To English Drop files here, or click to browse. Max file size: 5M…" at bounding box center [300, 156] width 584 height 511
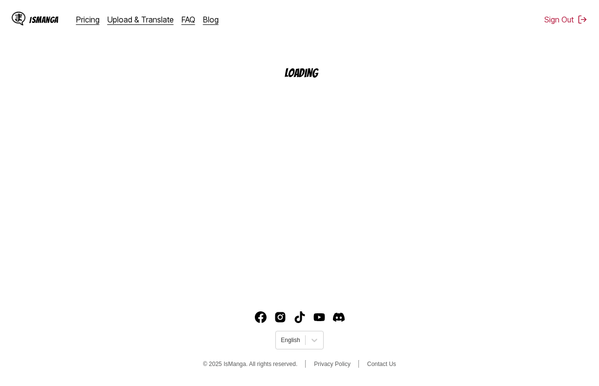
scroll to position [117, 0]
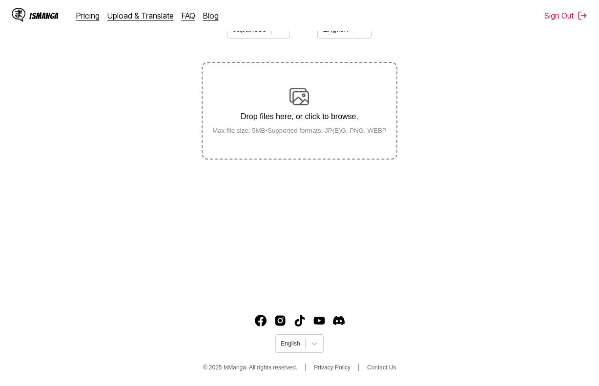
click at [305, 106] on img at bounding box center [300, 97] width 20 height 20
click at [0, 0] on input "Drop files here, or click to browse. Max file size: 5MB • Supported formats: JP…" at bounding box center [0, 0] width 0 height 0
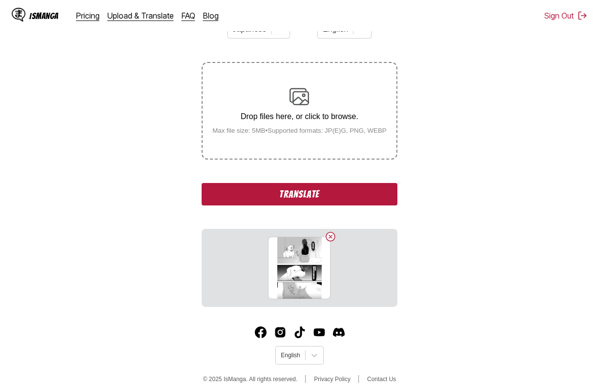
scroll to position [130, 0]
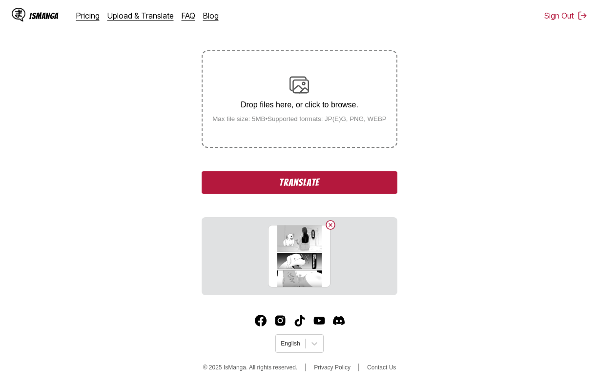
click at [345, 185] on button "Translate" at bounding box center [299, 182] width 195 height 22
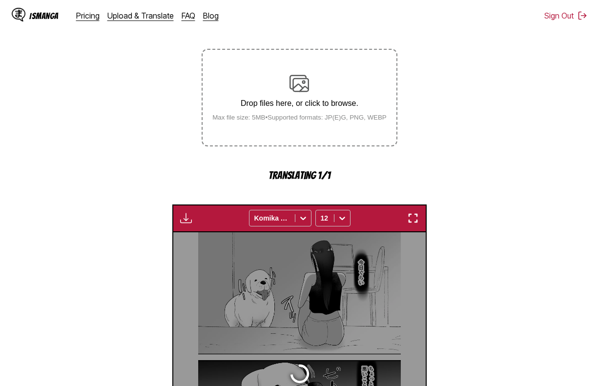
scroll to position [261, 0]
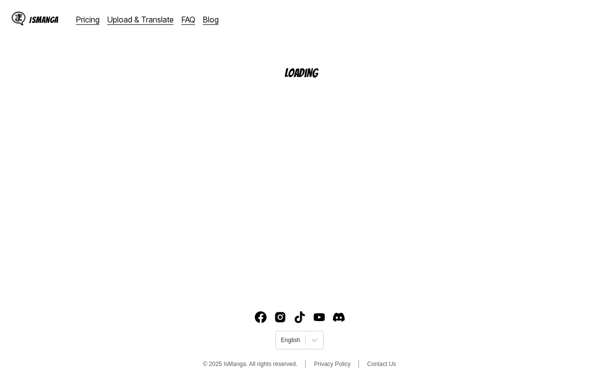
scroll to position [117, 0]
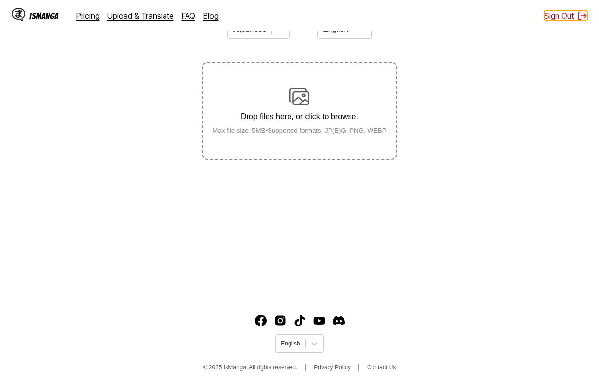
click at [572, 17] on button "Sign Out" at bounding box center [566, 16] width 43 height 10
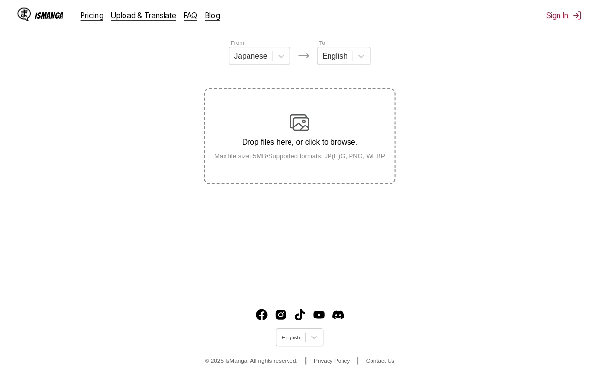
scroll to position [8, 0]
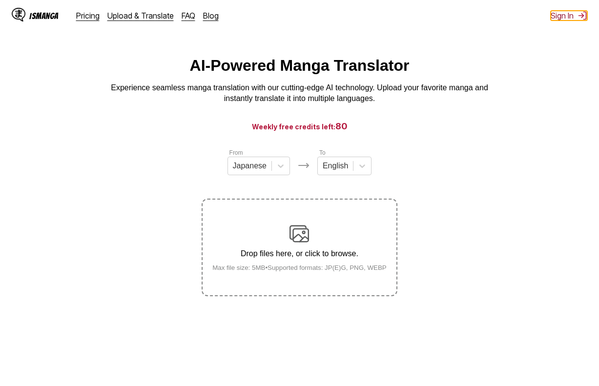
click at [562, 13] on button "Sign In" at bounding box center [569, 16] width 37 height 10
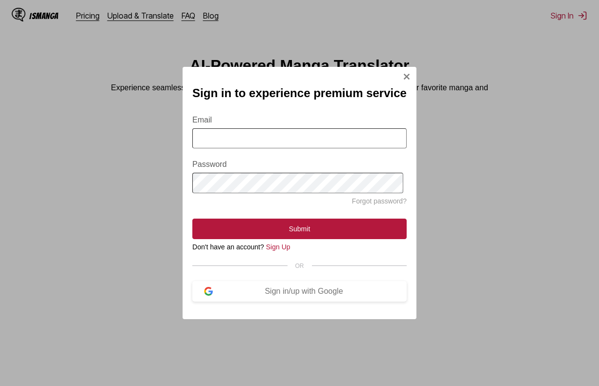
type input "**********"
click at [324, 135] on input "**********" at bounding box center [299, 138] width 214 height 20
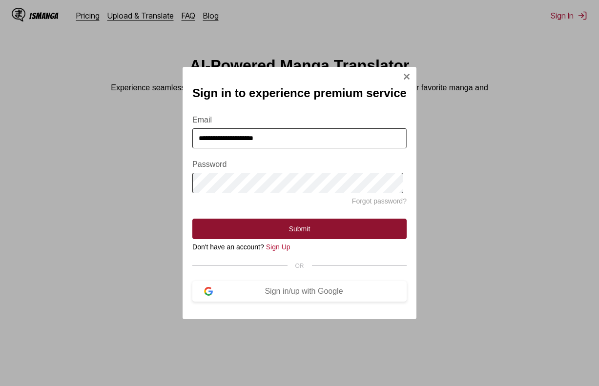
click at [334, 239] on button "Submit" at bounding box center [299, 229] width 214 height 21
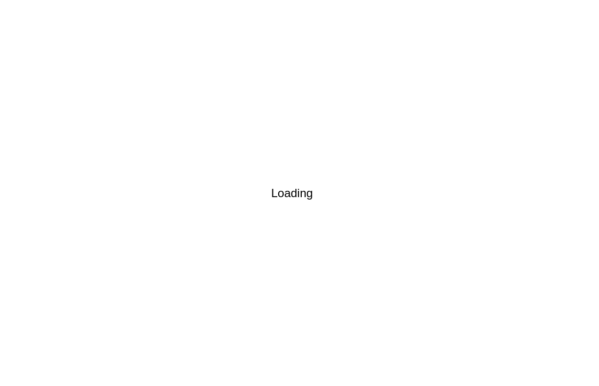
scroll to position [0, 0]
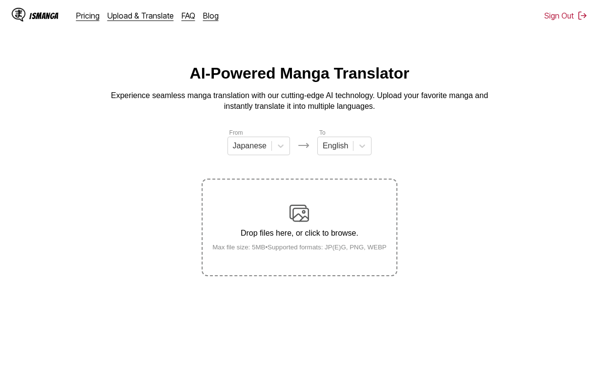
click at [285, 243] on div "Drop files here, or click to browse. Max file size: 5MB • Supported formats: JP…" at bounding box center [300, 227] width 190 height 47
click at [0, 0] on input "Drop files here, or click to browse. Max file size: 5MB • Supported formats: JP…" at bounding box center [0, 0] width 0 height 0
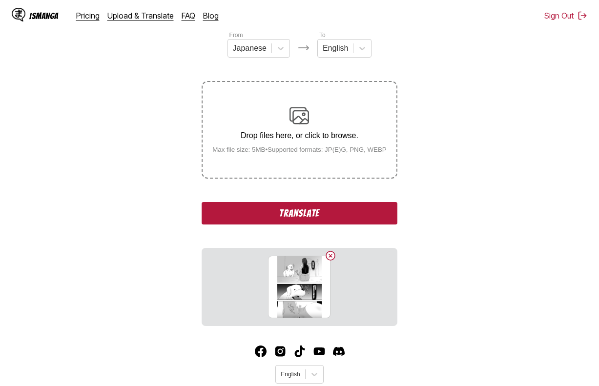
click at [344, 215] on button "Translate" at bounding box center [299, 213] width 195 height 22
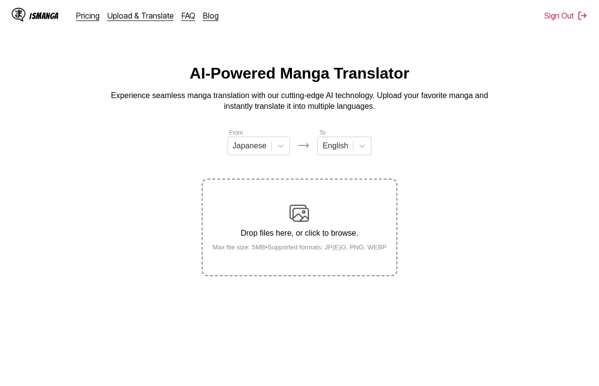
click at [21, 152] on section "From Japanese To English Drop files here, or click to browse. Max file size: 5M…" at bounding box center [300, 202] width 584 height 148
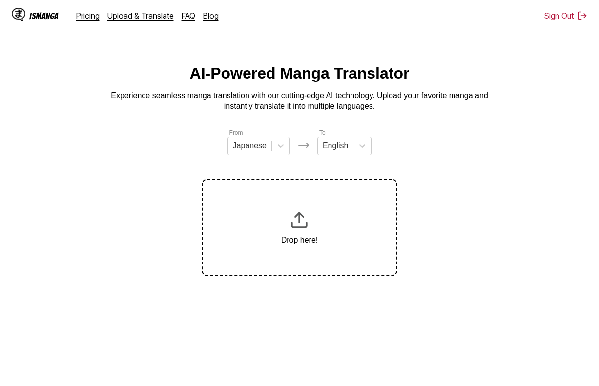
click at [308, 235] on div "Drop here!" at bounding box center [299, 228] width 37 height 34
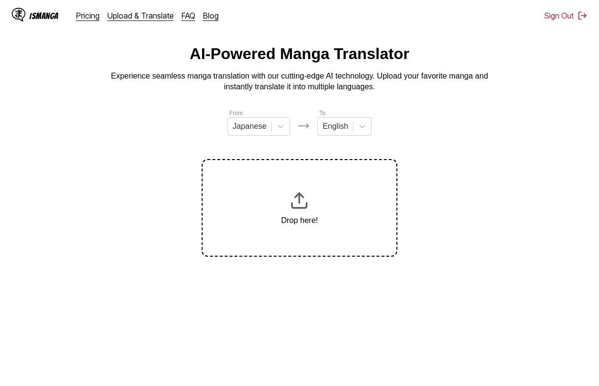
scroll to position [19, 0]
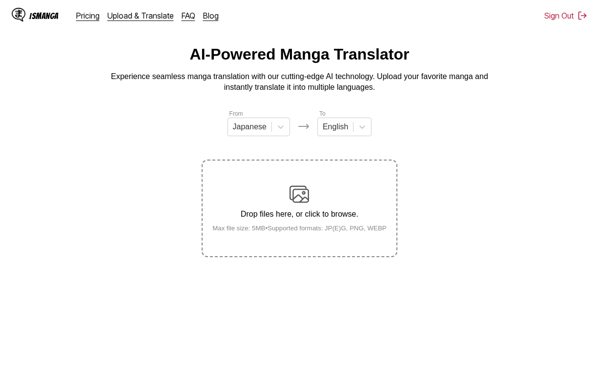
click at [300, 173] on label "Drop files here, or click to browse. Max file size: 5MB • Supported formats: JP…" at bounding box center [299, 209] width 193 height 96
click at [0, 0] on input "Drop files here, or click to browse. Max file size: 5MB • Supported formats: JP…" at bounding box center [0, 0] width 0 height 0
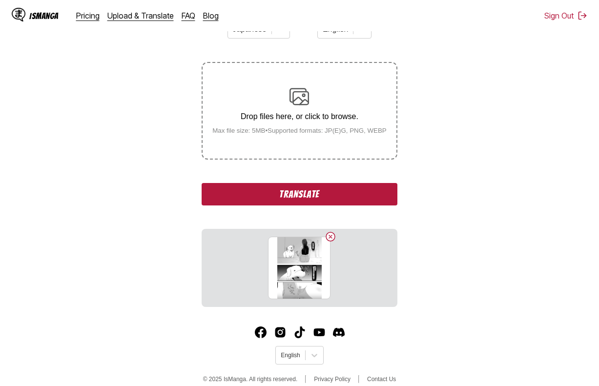
click at [339, 186] on button "Translate" at bounding box center [299, 194] width 195 height 22
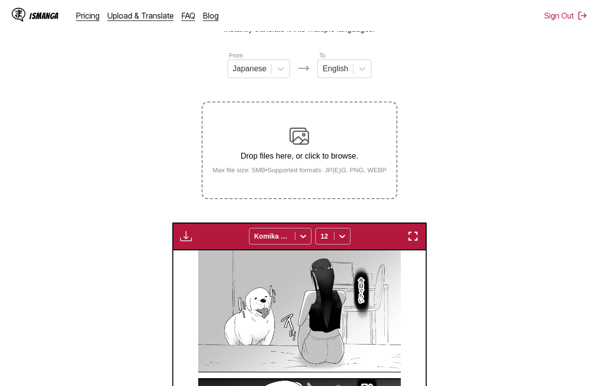
scroll to position [66, 0]
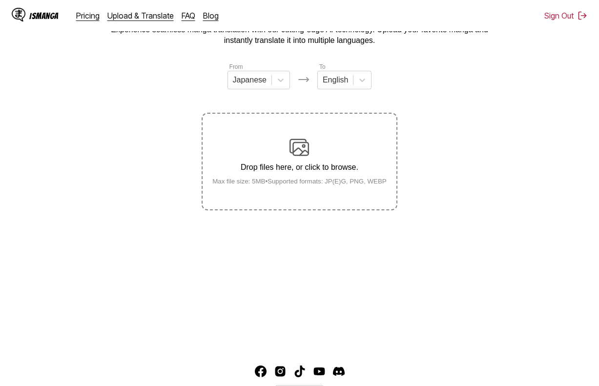
click at [330, 170] on p "Drop files here, or click to browse." at bounding box center [300, 167] width 190 height 9
click at [0, 0] on input "Drop files here, or click to browse. Max file size: 5MB • Supported formats: JP…" at bounding box center [0, 0] width 0 height 0
click at [284, 158] on div "Drop files here, or click to browse. Max file size: 5MB • Supported formats: JP…" at bounding box center [300, 161] width 190 height 47
click at [0, 0] on input "Drop files here, or click to browse. Max file size: 5MB • Supported formats: JP…" at bounding box center [0, 0] width 0 height 0
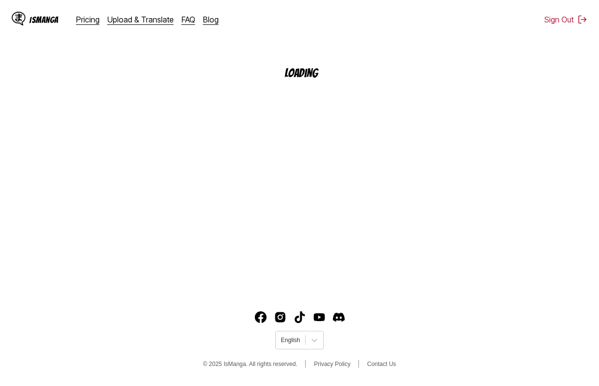
scroll to position [117, 0]
